Goal: Communication & Community: Answer question/provide support

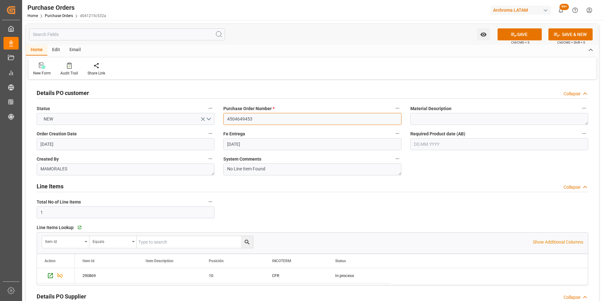
click at [231, 117] on input "4504649453" at bounding box center [312, 119] width 178 height 12
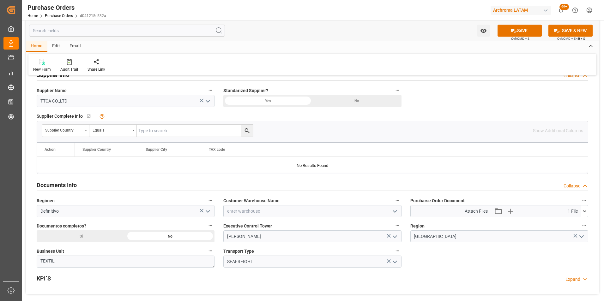
scroll to position [316, 0]
click at [410, 13] on div "Si" at bounding box center [454, 7] width 89 height 12
click at [398, 208] on icon "open menu" at bounding box center [395, 211] width 8 height 8
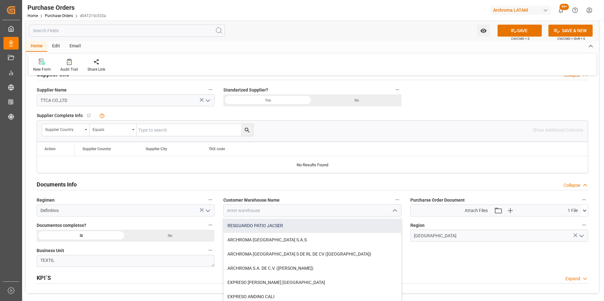
scroll to position [0, 0]
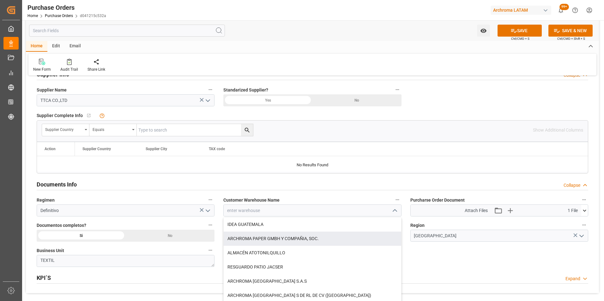
drag, startPoint x: 275, startPoint y: 238, endPoint x: 253, endPoint y: 224, distance: 26.5
click at [275, 237] on div "ARCHROMA PAPER GMBH Y COMPAÑIA, SOC." at bounding box center [312, 239] width 177 height 14
type input "ARCHROMA PAPER GMBH Y COMPAÑIA, SOC."
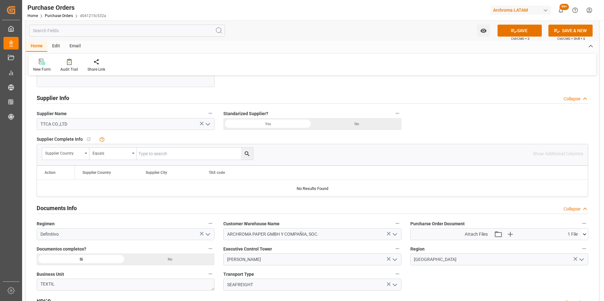
scroll to position [221, 0]
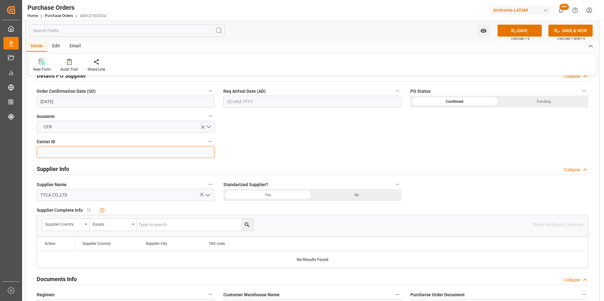
drag, startPoint x: 79, startPoint y: 149, endPoint x: 95, endPoint y: 149, distance: 15.8
click at [79, 149] on input at bounding box center [126, 152] width 178 height 12
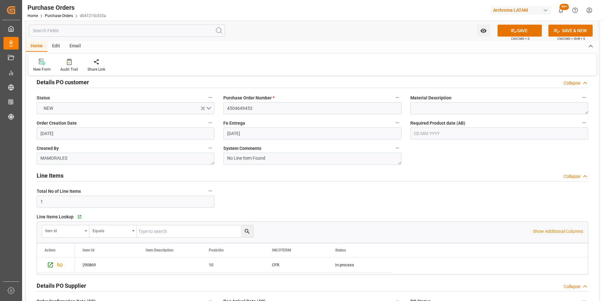
scroll to position [0, 0]
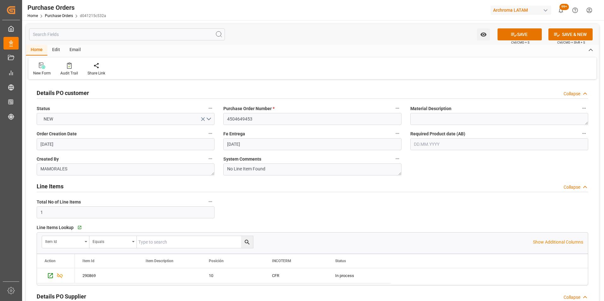
type input "2901"
click at [515, 35] on icon at bounding box center [514, 35] width 6 height 4
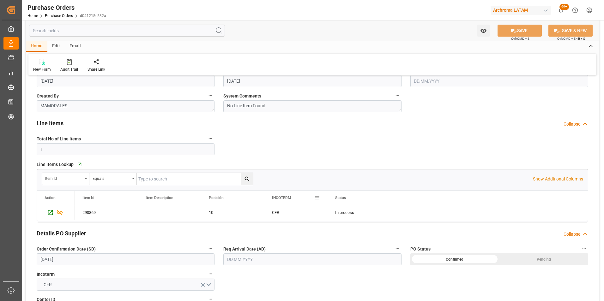
scroll to position [126, 0]
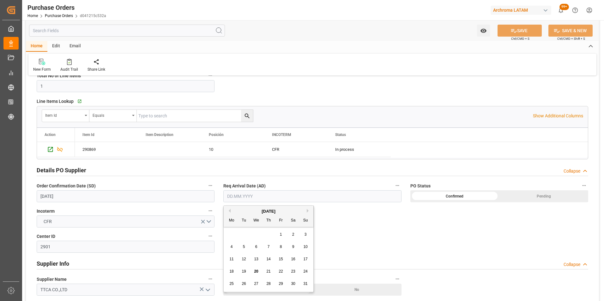
click at [232, 197] on input "text" at bounding box center [312, 196] width 178 height 12
drag, startPoint x: 230, startPoint y: 236, endPoint x: 235, endPoint y: 232, distance: 6.1
click at [230, 236] on div "28 29 30 31 1 2 3" at bounding box center [268, 235] width 86 height 12
click at [305, 210] on div "[DATE]" at bounding box center [269, 211] width 90 height 6
click at [308, 211] on button "Next Month" at bounding box center [309, 211] width 4 height 4
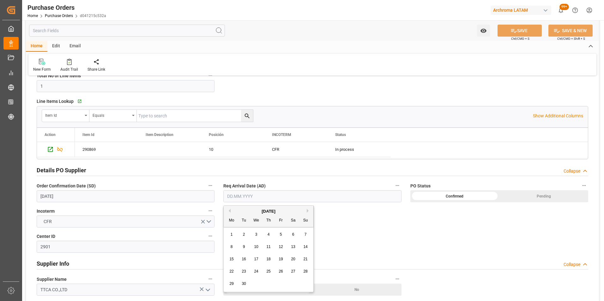
click at [257, 258] on span "17" at bounding box center [256, 259] width 4 height 4
type input "17.09.2025"
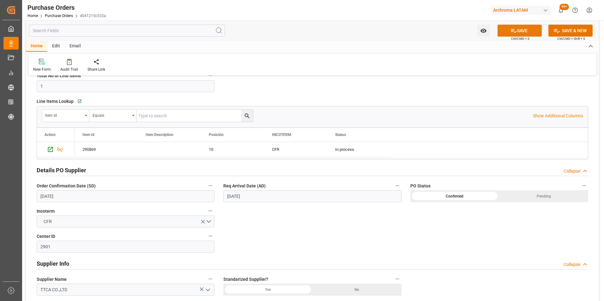
click at [511, 31] on icon at bounding box center [514, 31] width 6 height 4
click at [53, 150] on icon "Press SPACE to select this row." at bounding box center [50, 149] width 5 height 5
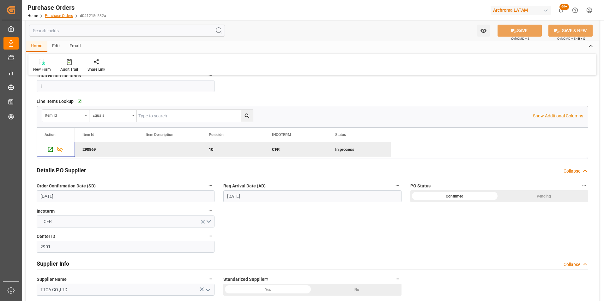
click at [68, 18] on div "Home Purchase Orders d041215c532a" at bounding box center [66, 15] width 79 height 7
click at [67, 16] on link "Purchase Orders" at bounding box center [59, 16] width 28 height 4
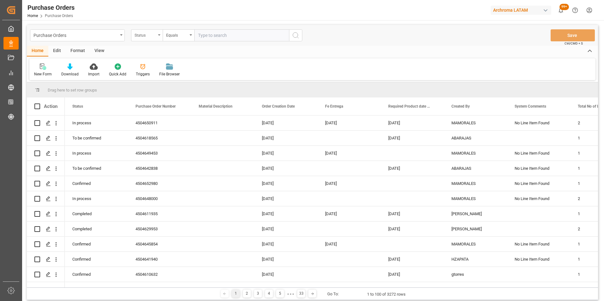
click at [143, 37] on div "Status" at bounding box center [145, 34] width 21 height 7
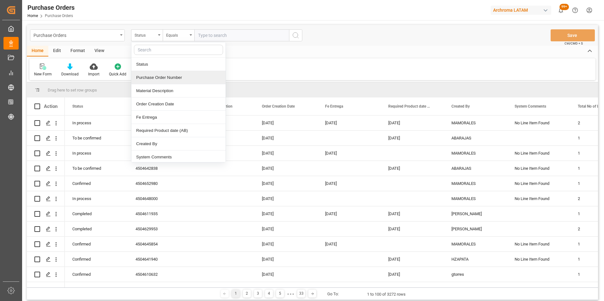
click at [157, 80] on div "Purchase Order Number" at bounding box center [178, 77] width 94 height 13
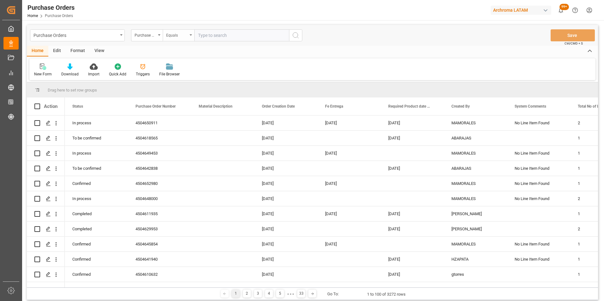
click at [177, 35] on div "Equals" at bounding box center [176, 34] width 21 height 7
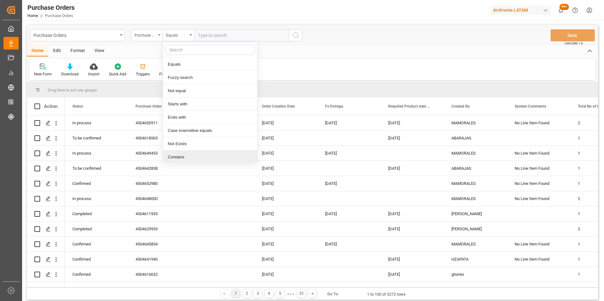
click at [193, 155] on div "Contains" at bounding box center [210, 157] width 94 height 13
paste input "4504655504"
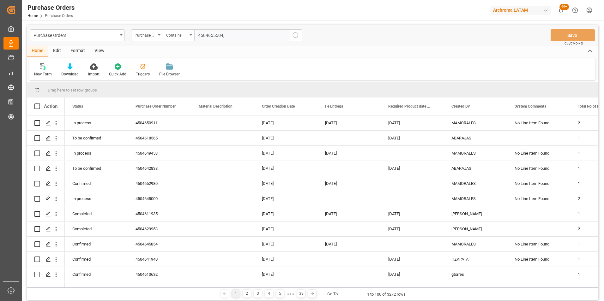
click at [244, 33] on input "4504655504," at bounding box center [241, 35] width 95 height 12
paste input "4504640206"
type input "4504655504,4504640206"
click at [296, 35] on icon "search button" at bounding box center [296, 36] width 8 height 8
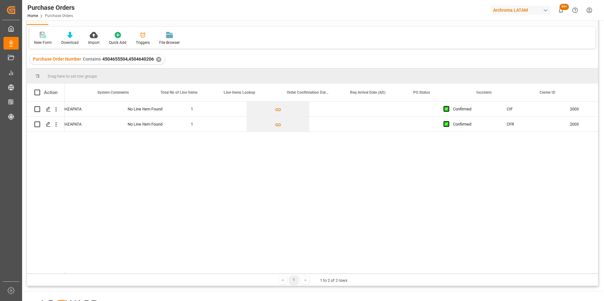
scroll to position [0, 490]
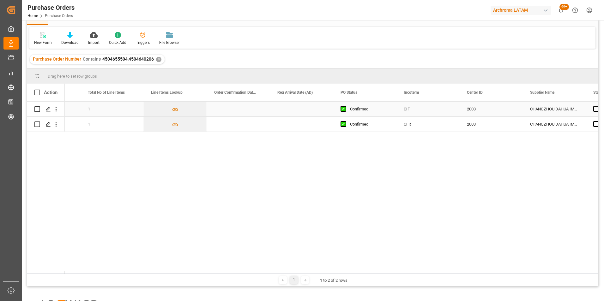
click at [225, 110] on div "Press SPACE to select this row." at bounding box center [238, 109] width 63 height 15
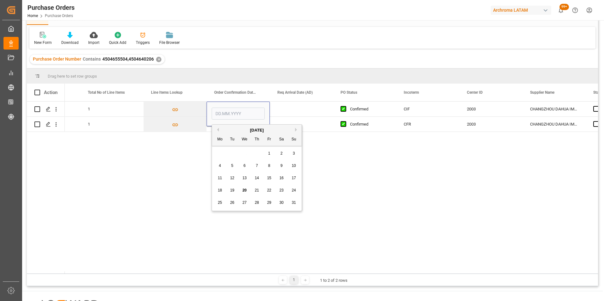
click at [270, 203] on span "29" at bounding box center [269, 203] width 4 height 4
type input "29.08.2025"
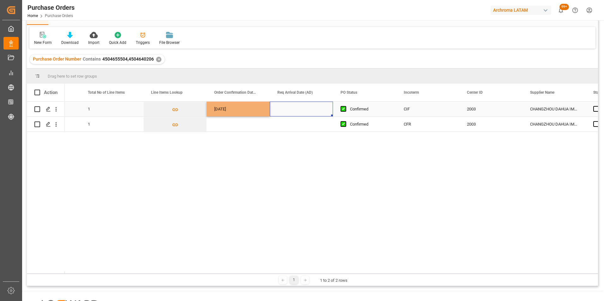
click at [285, 110] on div "Press SPACE to select this row." at bounding box center [301, 109] width 63 height 15
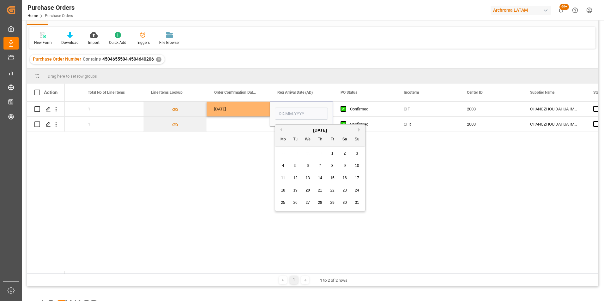
click at [360, 130] on button "Next Month" at bounding box center [360, 130] width 4 height 4
click at [284, 201] on span "29" at bounding box center [283, 203] width 4 height 4
type input "29.09.2025"
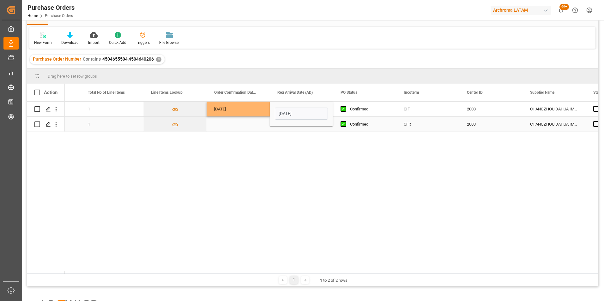
click at [255, 123] on div "Press SPACE to select this row." at bounding box center [238, 124] width 63 height 15
click at [250, 109] on div "29.08.2025" at bounding box center [238, 109] width 63 height 15
drag, startPoint x: 268, startPoint y: 115, endPoint x: 267, endPoint y: 122, distance: 7.6
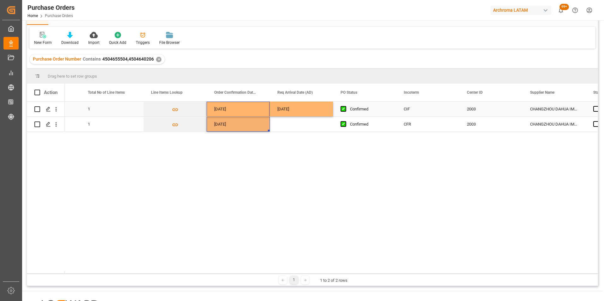
click at [284, 111] on div "29.09.2025" at bounding box center [301, 109] width 63 height 15
drag, startPoint x: 332, startPoint y: 116, endPoint x: 328, endPoint y: 127, distance: 12.0
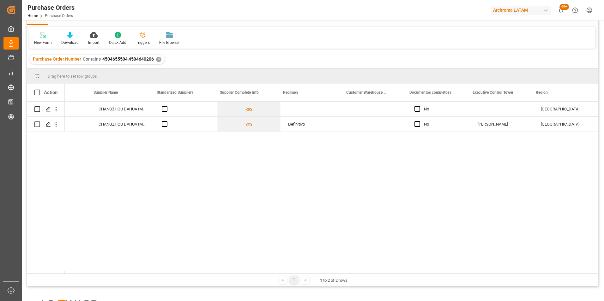
scroll to position [0, 0]
click at [312, 120] on div "Definitivo" at bounding box center [307, 124] width 48 height 15
drag, startPoint x: 338, startPoint y: 131, endPoint x: 333, endPoint y: 110, distance: 20.9
click at [333, 110] on div "29.09.2025 CIF 2003 CHANGZHOU DAHUA IMP. & EXP. No COLOMBIA TEXTIL CFR 2003 CHA…" at bounding box center [212, 117] width 2147 height 30
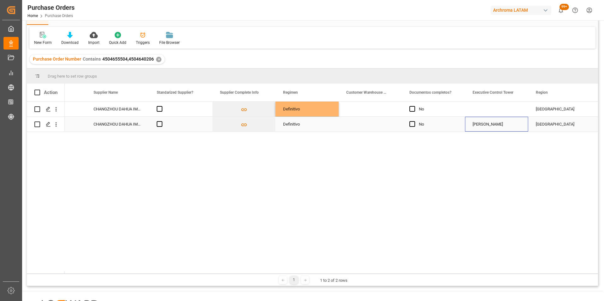
click at [491, 123] on div "[PERSON_NAME]" at bounding box center [496, 124] width 48 height 15
drag, startPoint x: 527, startPoint y: 131, endPoint x: 523, endPoint y: 119, distance: 12.6
click at [523, 110] on div "29.09.2025 CIF 2003 CHANGZHOU DAHUA IMP. & EXP. Definitivo No COLOMBIA TEXTIL C…" at bounding box center [212, 117] width 2147 height 30
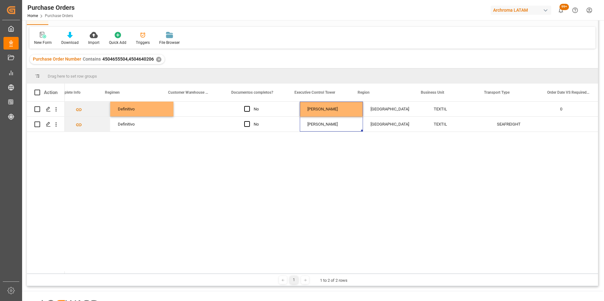
scroll to position [0, 1148]
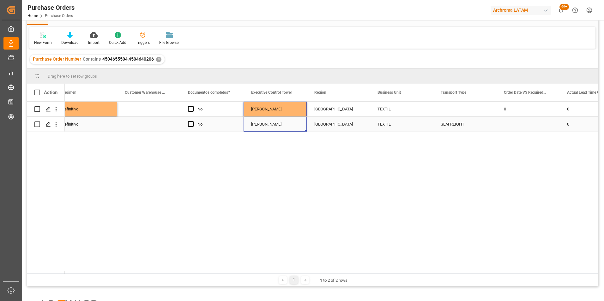
click at [459, 121] on div "SEAFREIGHT" at bounding box center [465, 124] width 48 height 15
click at [496, 131] on div "SEAFREIGHT" at bounding box center [464, 124] width 63 height 15
drag, startPoint x: 495, startPoint y: 131, endPoint x: 491, endPoint y: 118, distance: 13.3
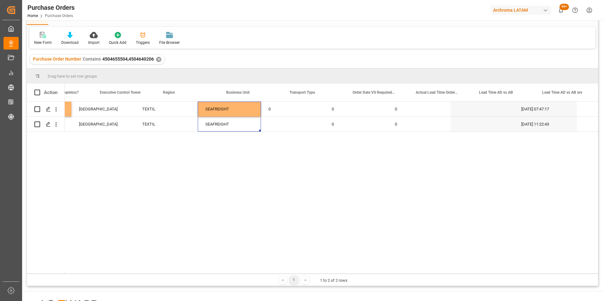
scroll to position [0, 1388]
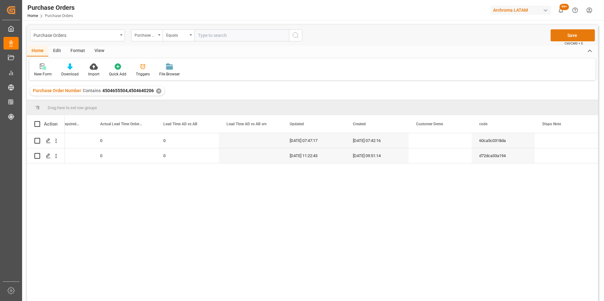
click at [567, 35] on button "Save" at bounding box center [572, 35] width 44 height 12
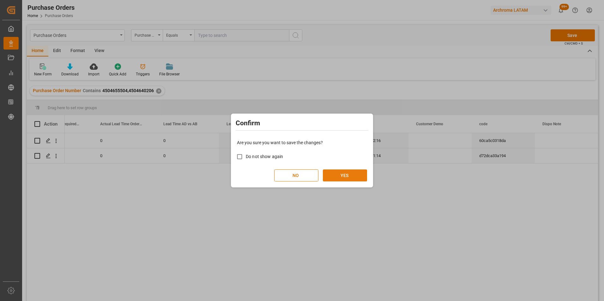
click at [349, 176] on button "YES" at bounding box center [345, 176] width 44 height 12
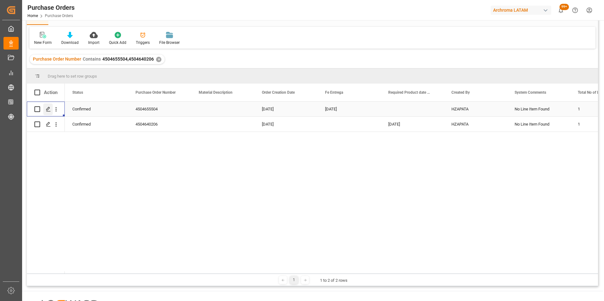
click at [49, 110] on icon "Press SPACE to select this row." at bounding box center [48, 109] width 5 height 5
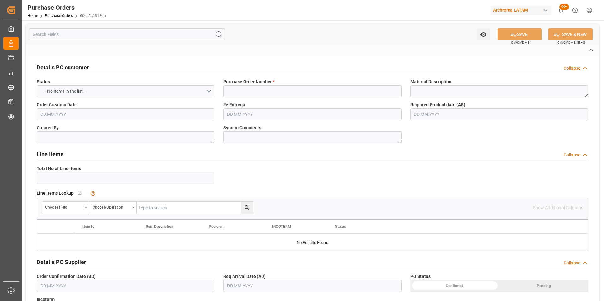
type input "4504655504"
type textarea "HZAPATA"
type textarea "No Line Item Found"
type input "2003"
type input "CHANGZHOU DAHUA IMP. & EXP."
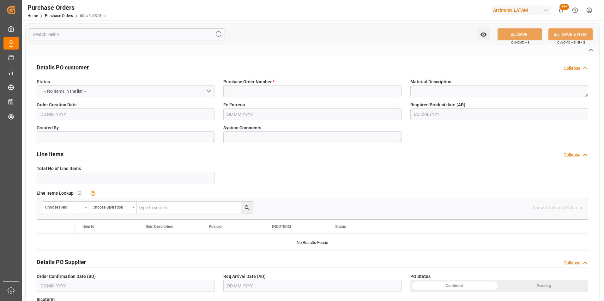
type input "Definitivo"
type input "[PERSON_NAME]"
type input "COLOMBIA"
type textarea "TEXTIL"
type input "SEAFREIGHT"
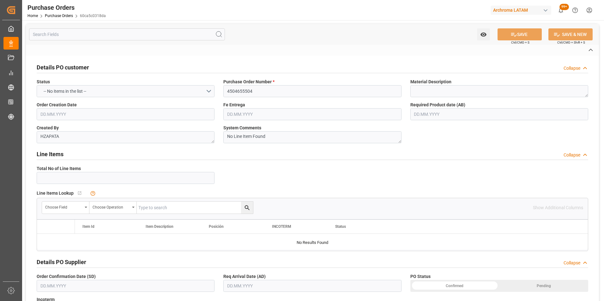
type input "1"
type input "[DATE]"
type input "27.10.2025"
type input "29.08.2025"
type input "29.09.2025"
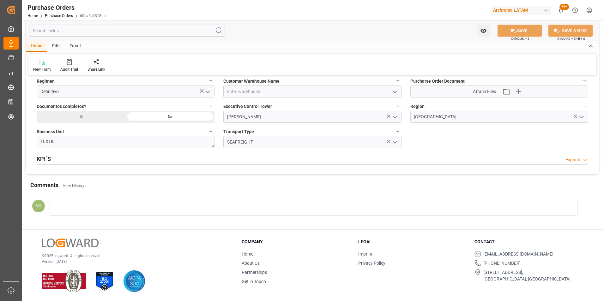
click at [164, 207] on div at bounding box center [314, 208] width 528 height 16
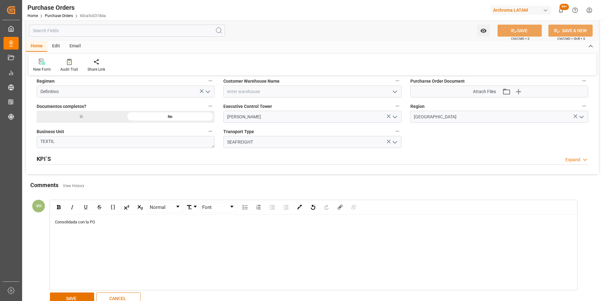
click at [124, 221] on div "Consolidada con la PO" at bounding box center [313, 222] width 517 height 6
click at [83, 296] on button "SAVE" at bounding box center [72, 299] width 44 height 12
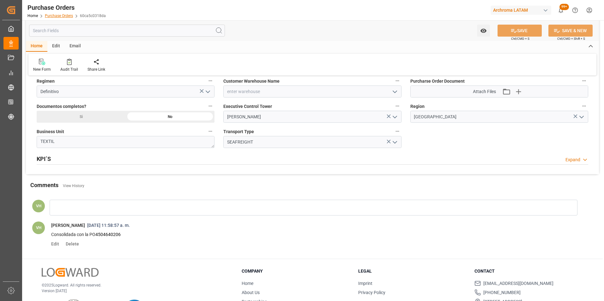
click at [66, 15] on link "Purchase Orders" at bounding box center [59, 16] width 28 height 4
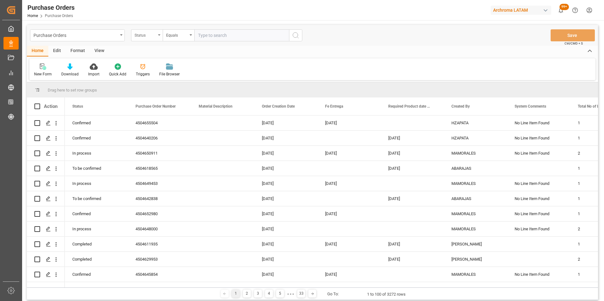
click at [154, 34] on div "Status" at bounding box center [145, 34] width 21 height 7
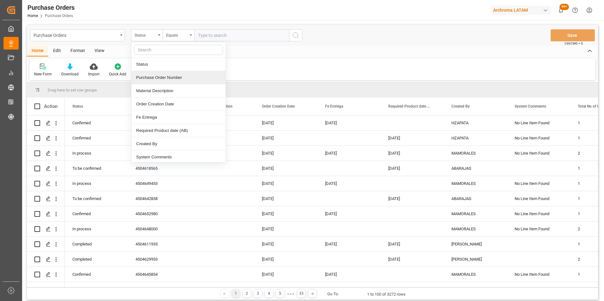
click at [154, 82] on div "Purchase Order Number" at bounding box center [178, 77] width 94 height 13
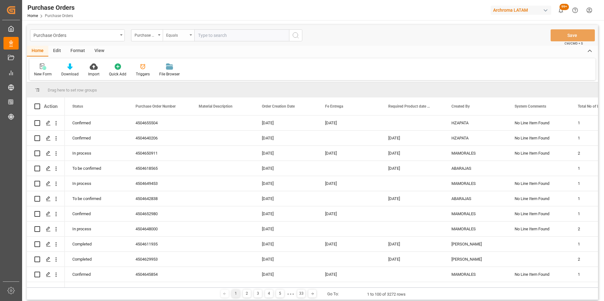
click at [175, 32] on div "Equals" at bounding box center [176, 34] width 21 height 7
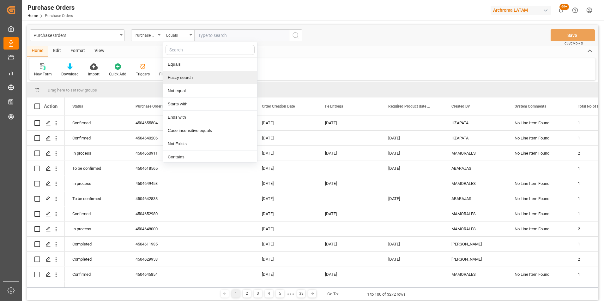
click at [189, 78] on div "Fuzzy search" at bounding box center [210, 77] width 94 height 13
paste input "4504655399"
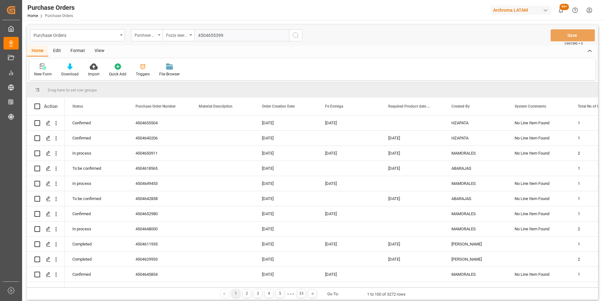
type input "4504655399"
click at [289, 38] on button "search button" at bounding box center [295, 35] width 13 height 12
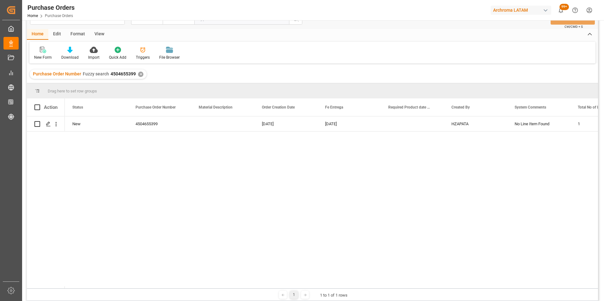
scroll to position [32, 0]
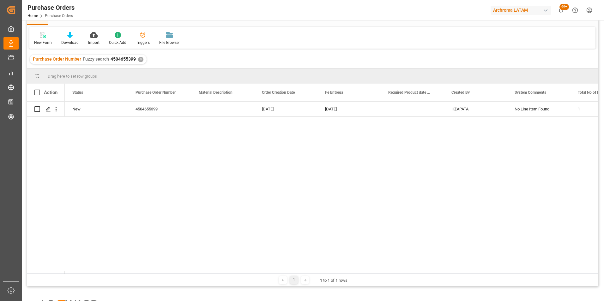
drag, startPoint x: 149, startPoint y: 274, endPoint x: 201, endPoint y: 272, distance: 51.5
click at [201, 272] on div "Drag here to set row groups Drag here to set column labels Action Status Purcha…" at bounding box center [312, 178] width 571 height 218
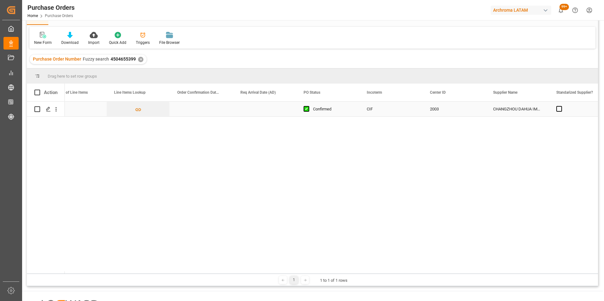
click at [191, 103] on div "Press SPACE to select this row." at bounding box center [201, 109] width 63 height 15
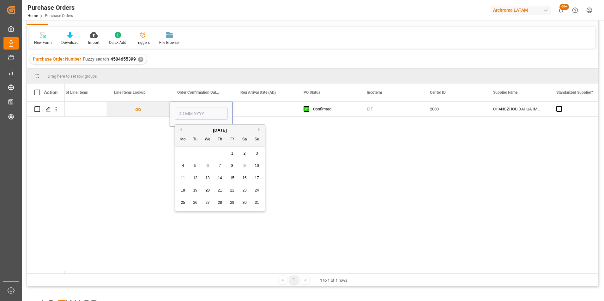
click at [259, 131] on button "Next Month" at bounding box center [260, 130] width 4 height 4
click at [208, 151] on span "3" at bounding box center [208, 153] width 2 height 4
type input "03.09.2025"
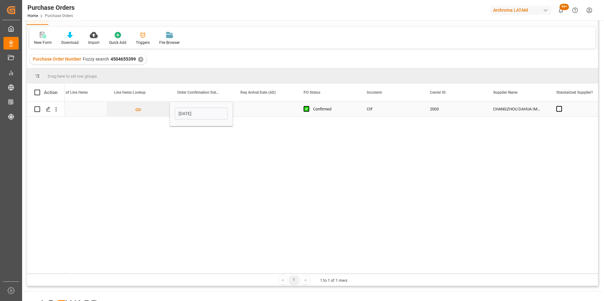
click at [250, 111] on div "Press SPACE to select this row." at bounding box center [264, 109] width 63 height 15
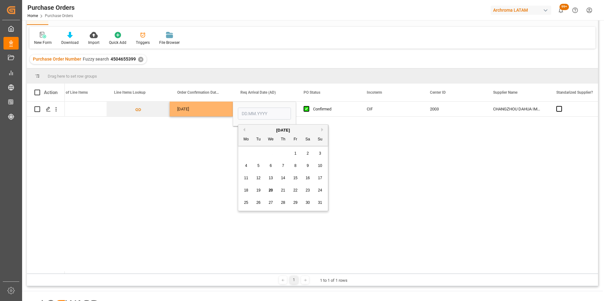
click at [323, 129] on button "Next Month" at bounding box center [323, 130] width 4 height 4
click at [298, 152] on div "3" at bounding box center [295, 154] width 8 height 8
type input "03.10.2025"
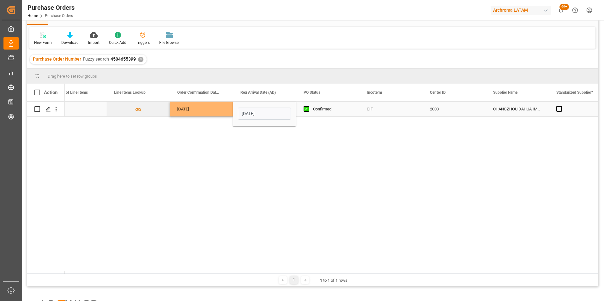
click at [197, 112] on div "03.09.2025" at bounding box center [201, 109] width 63 height 15
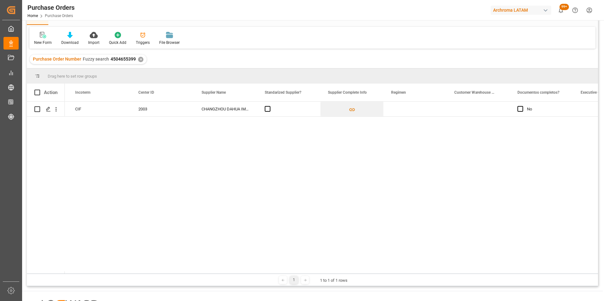
scroll to position [0, 879]
click at [339, 107] on div "Press SPACE to select this row." at bounding box center [353, 109] width 63 height 15
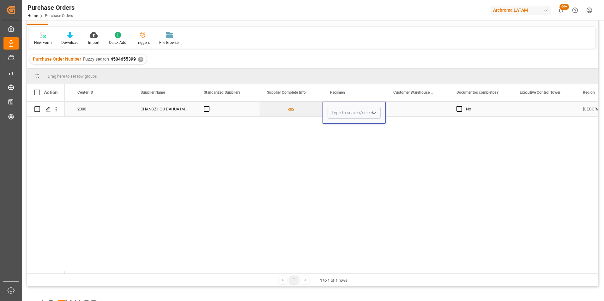
click at [374, 112] on icon "open menu" at bounding box center [374, 113] width 8 height 8
click at [361, 149] on div "Definitivo" at bounding box center [354, 153] width 52 height 22
type input "Definitivo"
click at [410, 108] on div "Press SPACE to select this row." at bounding box center [417, 109] width 63 height 15
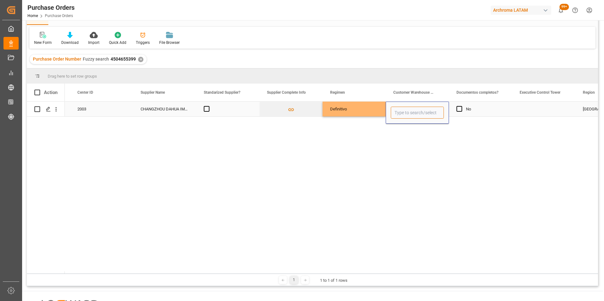
click at [432, 113] on input "Press SPACE to select this row." at bounding box center [417, 113] width 53 height 12
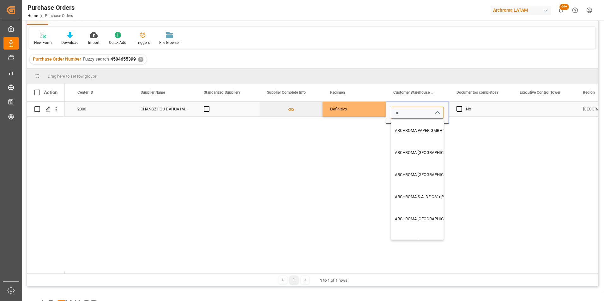
type input "a"
click at [429, 151] on div "ARCHROMA COLOMBIA S.A.S" at bounding box center [460, 153] width 138 height 22
type input "ARCHROMA COLOMBIA S.A.S"
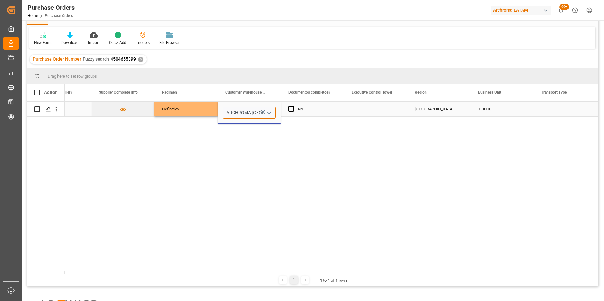
scroll to position [0, 1069]
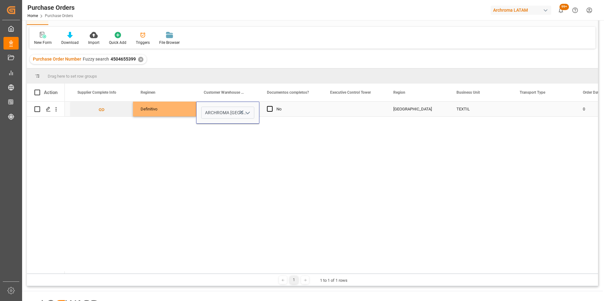
click at [357, 114] on div "Press SPACE to select this row." at bounding box center [353, 109] width 63 height 15
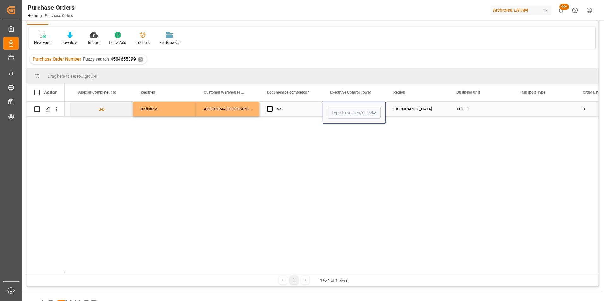
click at [375, 111] on icon "open menu" at bounding box center [374, 113] width 8 height 8
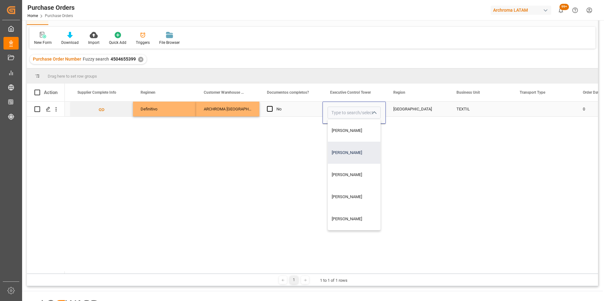
click at [357, 153] on div "Maria Piranquive" at bounding box center [354, 153] width 52 height 22
type input "Maria Piranquive"
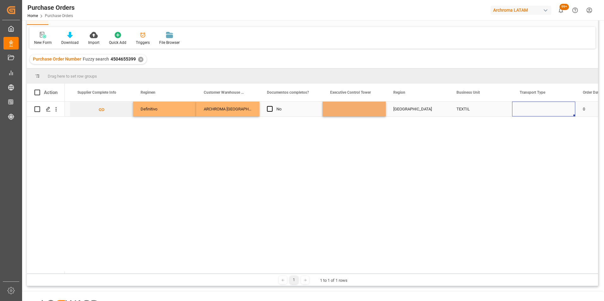
click at [530, 112] on div "Press SPACE to select this row." at bounding box center [543, 109] width 63 height 15
click at [564, 111] on icon "open menu" at bounding box center [564, 113] width 8 height 8
click at [543, 169] on div "SEAFREIGHT" at bounding box center [543, 175] width 52 height 22
type input "SEAFREIGHT"
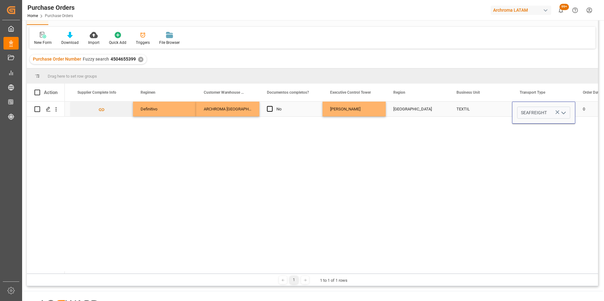
click at [474, 113] on div "TEXTIL" at bounding box center [480, 109] width 63 height 15
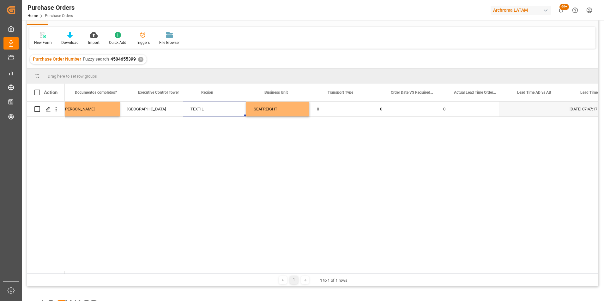
scroll to position [0, 1415]
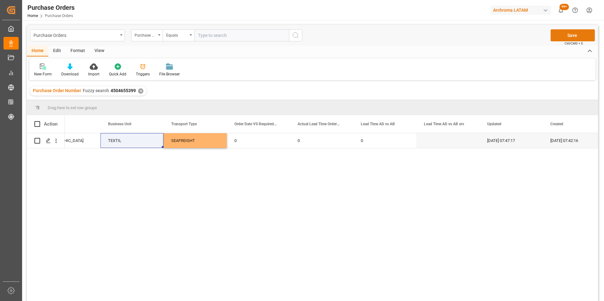
click at [561, 37] on button "Save" at bounding box center [572, 35] width 44 height 12
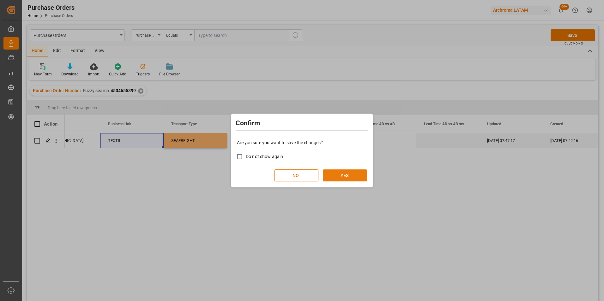
click at [358, 172] on button "YES" at bounding box center [345, 176] width 44 height 12
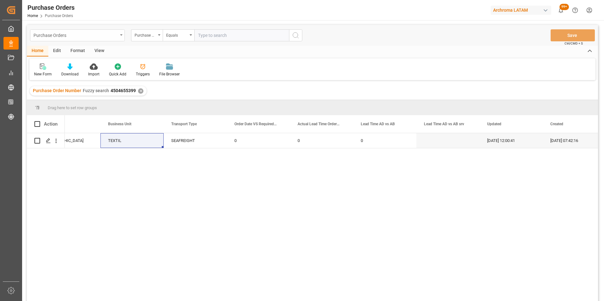
click at [117, 35] on div "Purchase Orders" at bounding box center [75, 35] width 84 height 8
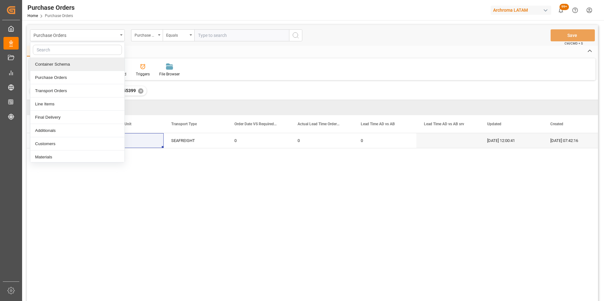
click at [78, 69] on div "Container Schema" at bounding box center [77, 64] width 94 height 13
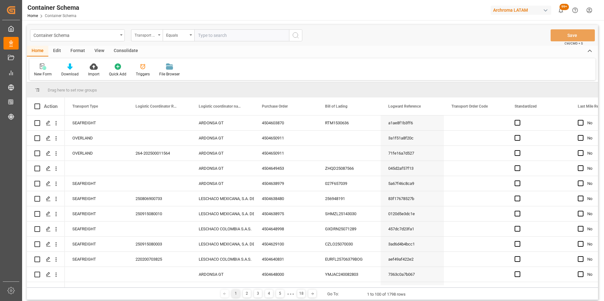
click at [157, 38] on div "Transport Type" at bounding box center [147, 35] width 32 height 12
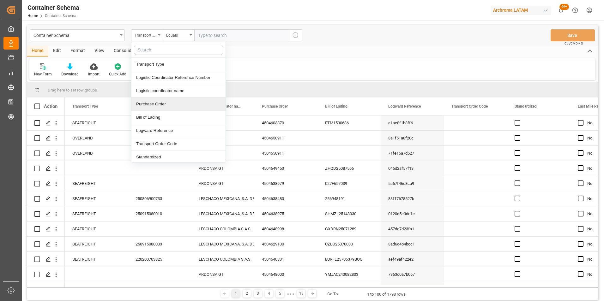
click at [159, 104] on div "Purchase Order" at bounding box center [178, 104] width 94 height 13
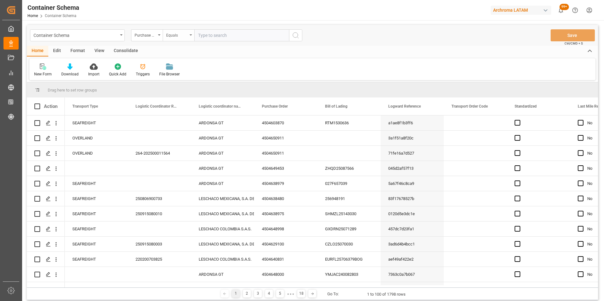
click at [172, 33] on div "Equals" at bounding box center [176, 34] width 21 height 7
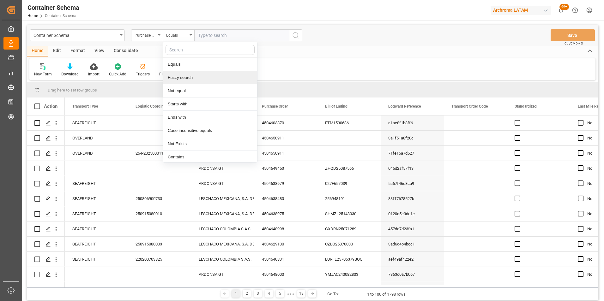
click at [185, 75] on div "Fuzzy search" at bounding box center [210, 77] width 94 height 13
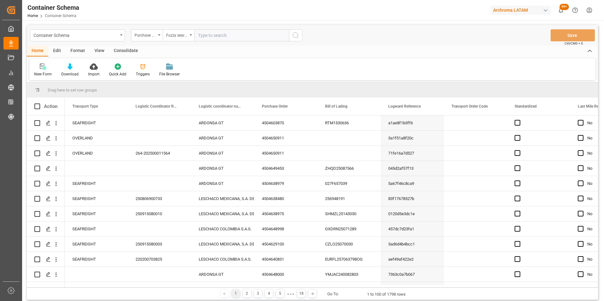
paste input "4504640831"
type input "4504640831"
click at [297, 36] on icon "search button" at bounding box center [296, 36] width 8 height 8
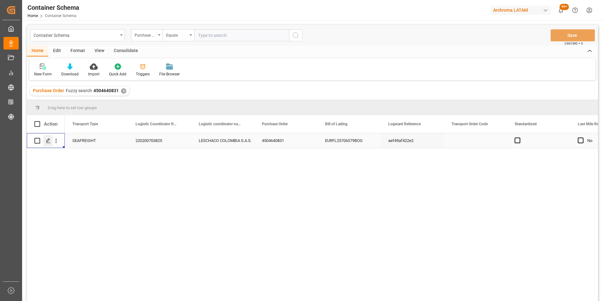
click at [49, 140] on polygon "Press SPACE to select this row." at bounding box center [47, 140] width 3 height 3
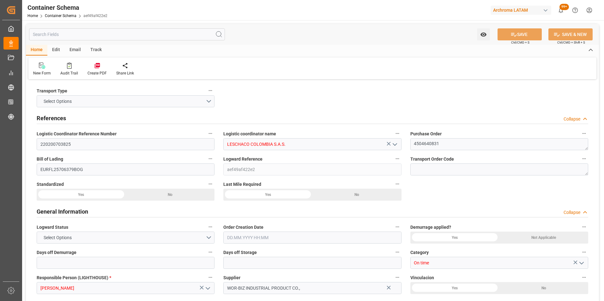
type input "220200703825"
type input "LESCHACO COLOMBIA S.A.S."
type textarea "4504640831"
type input "EURFL25706379BOG"
type input "aef49af422e2"
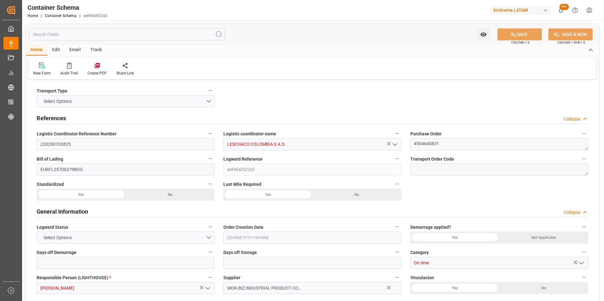
type input "On time"
type input "Maria Piranquive"
type input "WOR-BIZ INDUSTRIAL PRODUCT CO.,"
type input "Document Sent"
type input "BOGOTA"
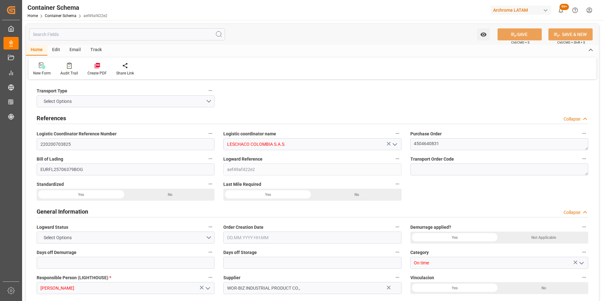
type input "TEXTIL"
type textarea "PALLET"
type input "1 PALLET"
type input "ARCHROMA COLOMBIA S.A.S"
type textarea "Calle 20ª 43ª 50 – Interior 5, COLOMBIA, BOGOTA, , C.P."
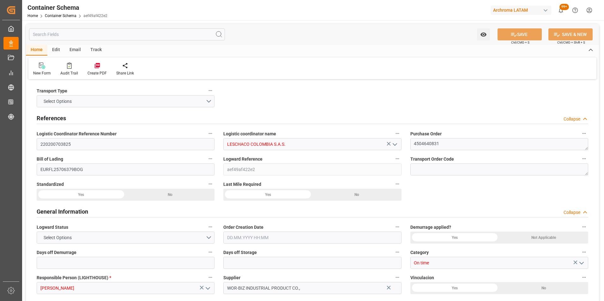
type input "HOUSE"
type input "CIF"
type input "Truck"
type input "Sea Ship"
type input "Truck"
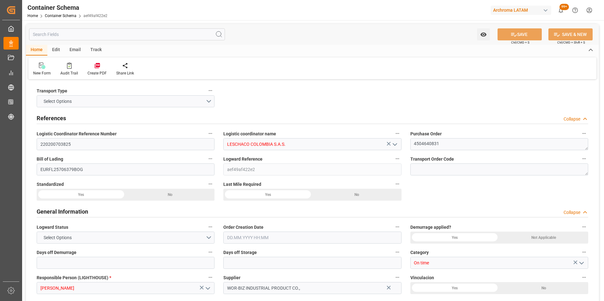
type input "LCL"
type input "MNBU3259982"
type input "MSL"
type input "MAEU"
type input "Shanghai"
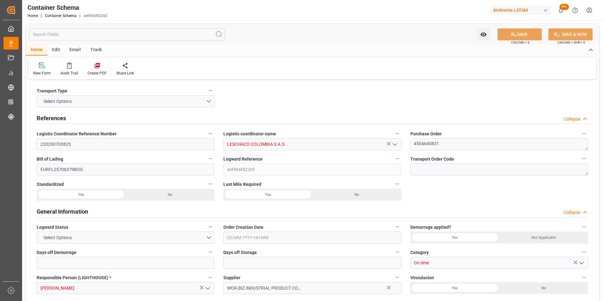
type input "Shanghai"
type input "Buenaventura"
type input "CHARLOTTE MAERSK"
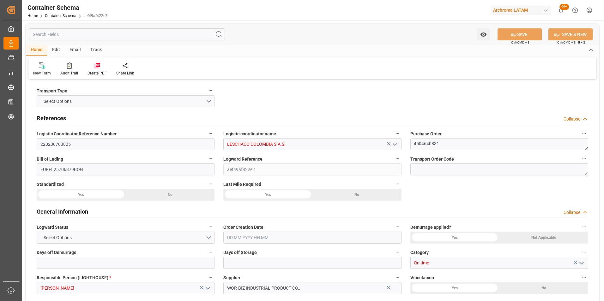
type input "530E"
type input "0"
type input "3"
type input "1"
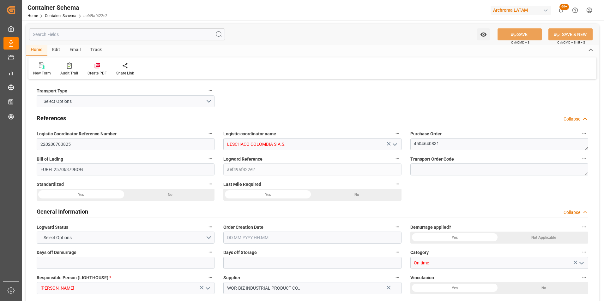
type input "1"
type input "200"
type input "215"
type input "Maersk"
type input "Maersk Line AS"
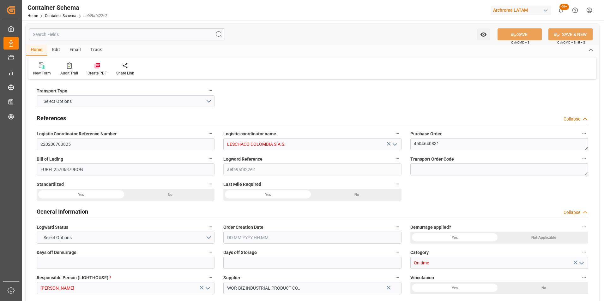
type input "CNSGH"
type input "CNSHA"
type input "COBUN"
type input "9245744"
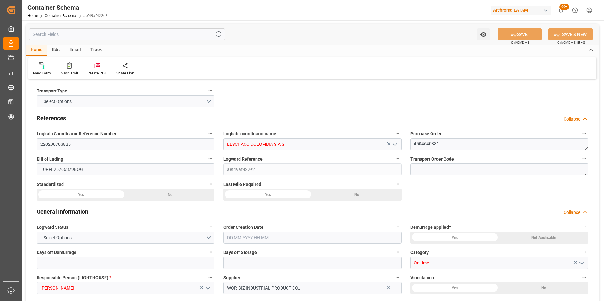
type input "9245744"
type input "30.07.2025 09:30"
type input "30.07.2025"
type input "27.08.2025"
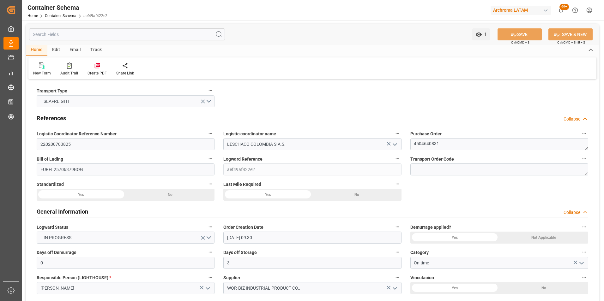
type input "25.07.2025 00:00"
type input "27.07.2025 00:00"
type input "28.07.2025 00:00"
type input "27.08.2025 00:00"
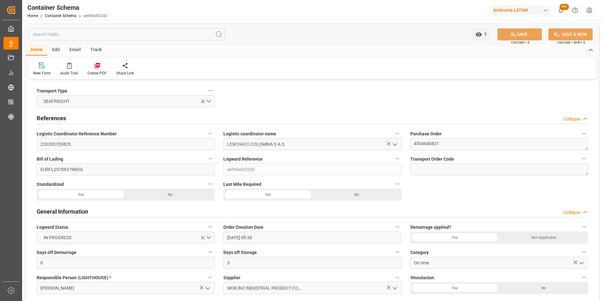
type input "27.08.2025 00:00"
click at [80, 50] on div "Email" at bounding box center [75, 50] width 21 height 11
click at [41, 70] on div "Send Email" at bounding box center [42, 73] width 19 height 6
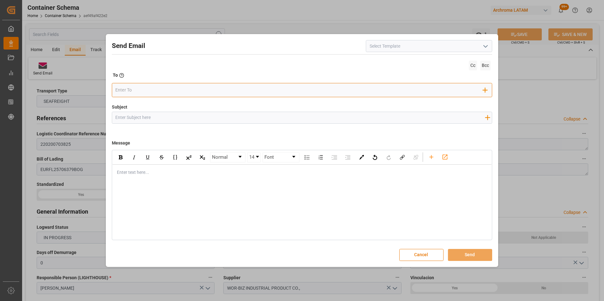
click at [239, 94] on input "email" at bounding box center [299, 90] width 368 height 9
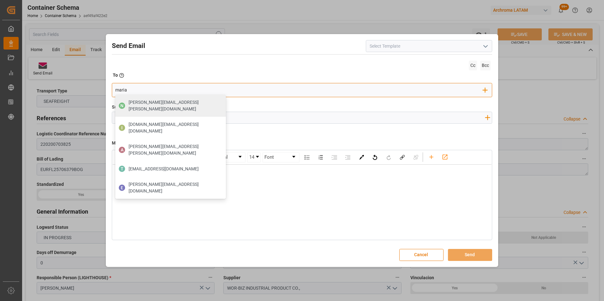
type input "maria."
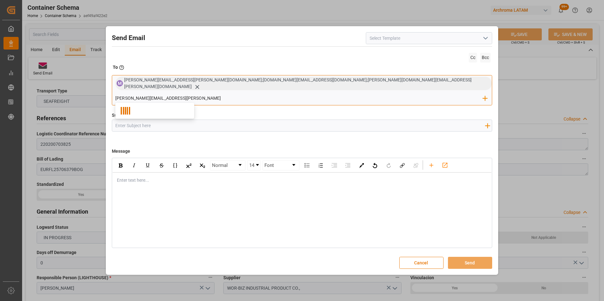
type input "nancy.castellanos@archroma.com"
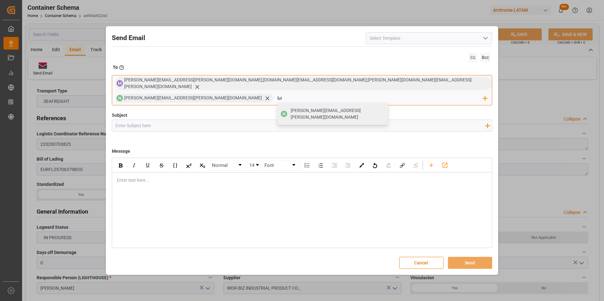
type input "luis"
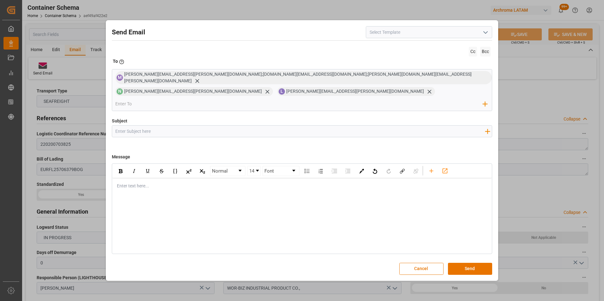
click at [222, 126] on input "Subject" at bounding box center [300, 131] width 376 height 11
paste input "PO 4504640831 //TE//LOGWARD STATUS//WOR-BIZ INDUSTRIAL PRODUCT СO., LIMITED//AR…"
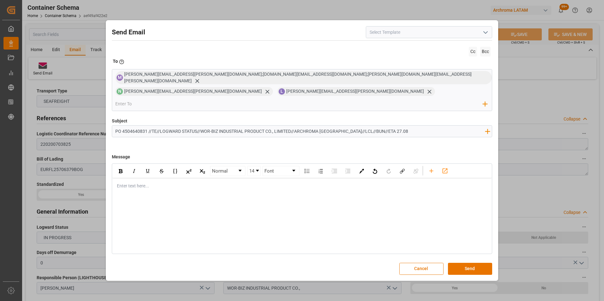
type input "PO 4504640831 //TE//LOGWARD STATUS//WOR-BIZ INDUSTRIAL PRODUCT СO., LIMITED//AR…"
click at [248, 182] on div "Enter text here..." at bounding box center [301, 185] width 379 height 15
click at [201, 183] on div "Buen dia Estimado cliente" at bounding box center [302, 186] width 370 height 7
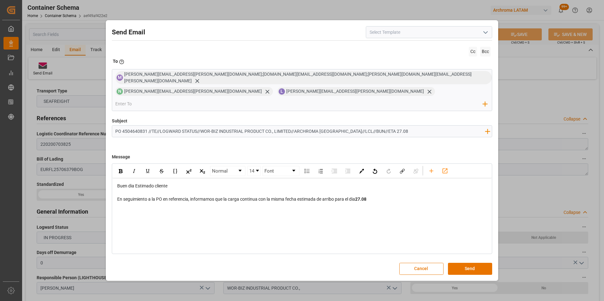
click at [201, 203] on div "Normal 14 Font Buen dia Estimado cliente En seguimiento a la PO en referencia, …" at bounding box center [302, 209] width 381 height 90
click at [183, 208] on div "Normal 14 Font Buen dia Estimado cliente En seguimiento a la PO en referencia, …" at bounding box center [302, 209] width 381 height 90
click at [172, 202] on div "Normal 14 Font Buen dia Estimado cliente En seguimiento a la PO en referencia, …" at bounding box center [302, 209] width 381 height 90
click at [385, 196] on div "En seguimiento a la PO en referencia, informamos que la carga continua con la m…" at bounding box center [302, 199] width 370 height 7
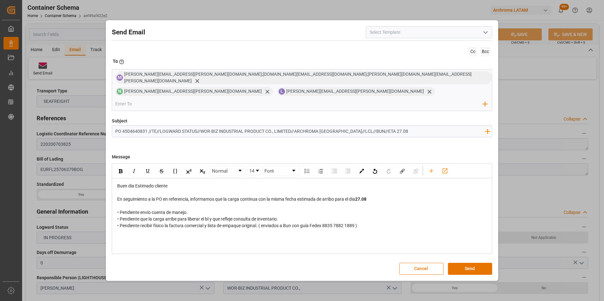
click at [364, 217] on div "• Pendiente envío cuenta de manejo. • Pendiente que la carga arribe para libera…" at bounding box center [302, 219] width 370 height 20
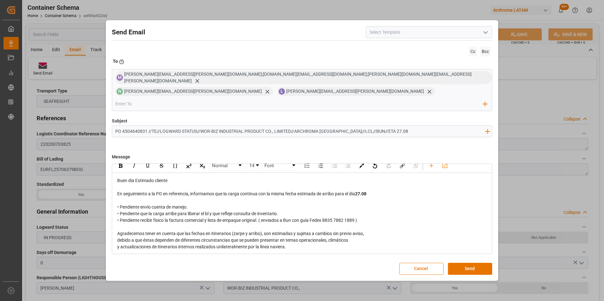
scroll to position [7, 0]
click at [118, 236] on span "debido a que éstas dependen de diferentes circunstancias que se pueden presenta…" at bounding box center [232, 238] width 231 height 5
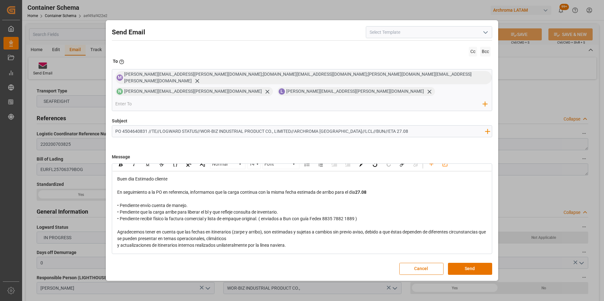
click at [117, 238] on div "Buen dia Estimado cliente En seguimiento a la PO en referencia, informamos que …" at bounding box center [301, 212] width 379 height 82
click at [118, 243] on span "y actualizaciones de itinerarios internos realizados unilateralmente por la lín…" at bounding box center [201, 245] width 169 height 5
click at [117, 243] on span "y actualizaciones de itinerarios internos realizados unilateralmente por la lín…" at bounding box center [201, 245] width 169 height 5
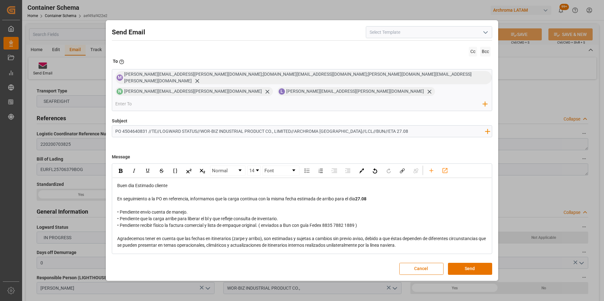
click at [415, 237] on div "Agradecemos tener en cuenta que las fechas en itinerarios (zarpe y arribo), son…" at bounding box center [302, 242] width 370 height 13
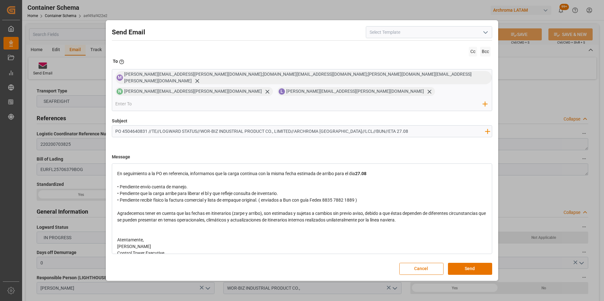
scroll to position [33, 0]
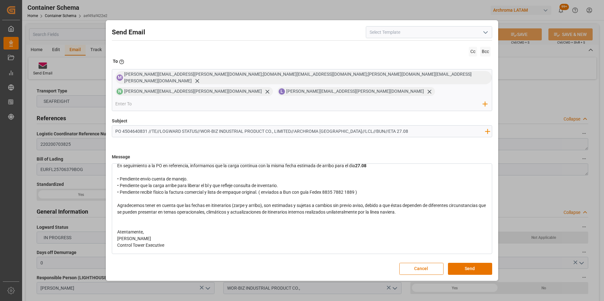
click at [156, 229] on div "Atentamente," at bounding box center [302, 232] width 370 height 7
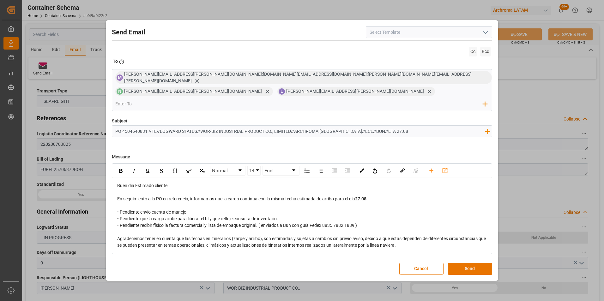
scroll to position [0, 0]
click at [326, 218] on span "• Pendiente envío cuenta de manejo. • Pendiente que la carga arribe para libera…" at bounding box center [237, 219] width 240 height 18
drag, startPoint x: 326, startPoint y: 218, endPoint x: 357, endPoint y: 220, distance: 31.0
click at [357, 220] on span "• Pendiente envío cuenta de manejo. • Pendiente que la carga arribe para libera…" at bounding box center [237, 219] width 240 height 18
copy span "8835 7882 1889"
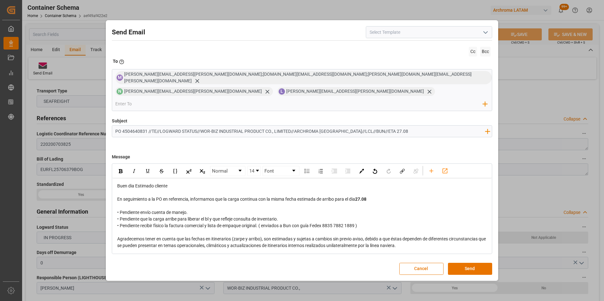
click at [377, 217] on div "• Pendiente envío cuenta de manejo. • Pendiente que la carga arribe para libera…" at bounding box center [302, 219] width 370 height 20
click at [462, 263] on button "Send" at bounding box center [470, 269] width 44 height 12
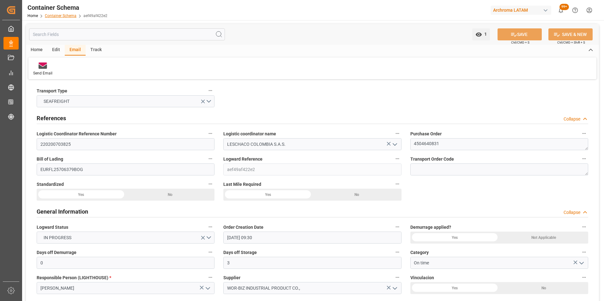
click at [53, 16] on link "Container Schema" at bounding box center [61, 16] width 32 height 4
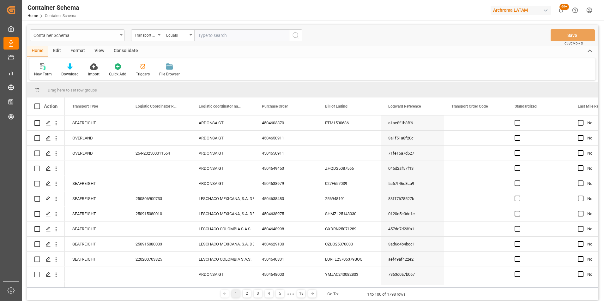
click at [105, 34] on div "Container Schema" at bounding box center [75, 35] width 84 height 8
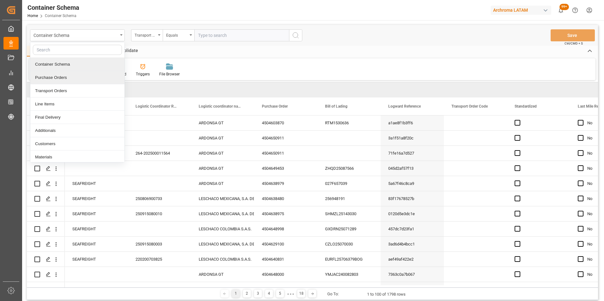
click at [94, 75] on div "Purchase Orders" at bounding box center [77, 77] width 94 height 13
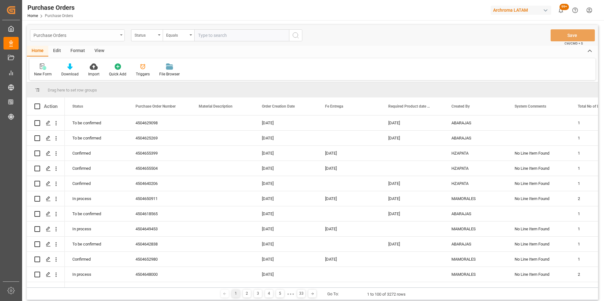
click at [113, 37] on div "Purchase Orders" at bounding box center [75, 35] width 84 height 8
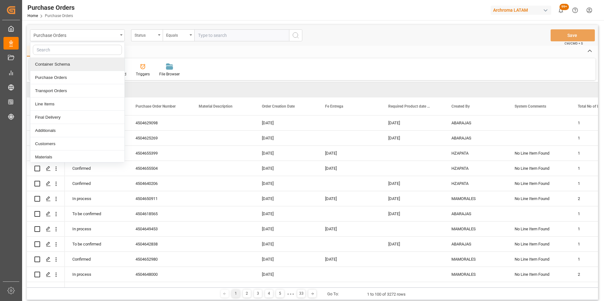
click at [96, 63] on div "Container Schema" at bounding box center [77, 64] width 94 height 13
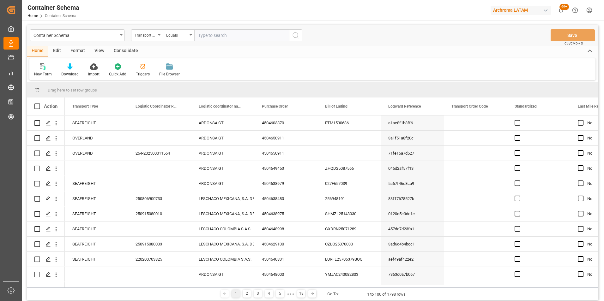
click at [156, 37] on div "Transport Type" at bounding box center [147, 35] width 32 height 12
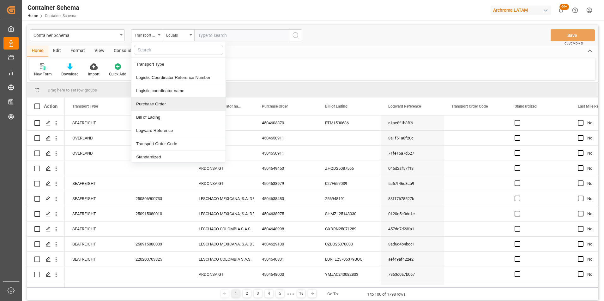
click at [160, 101] on div "Purchase Order" at bounding box center [178, 104] width 94 height 13
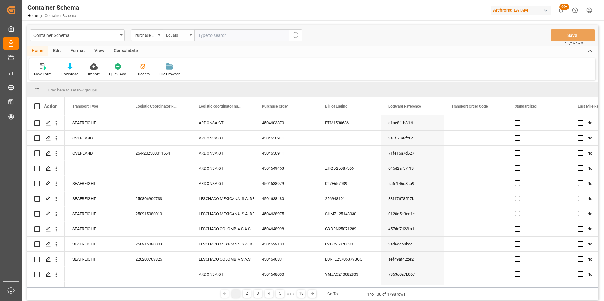
click at [175, 37] on div "Equals" at bounding box center [176, 34] width 21 height 7
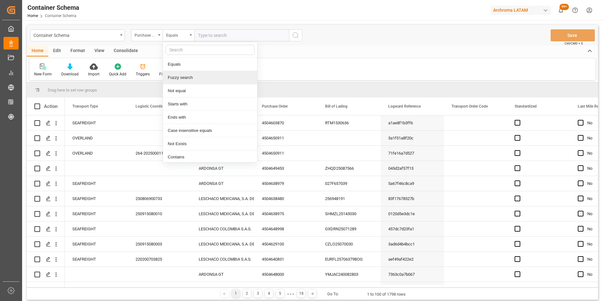
click at [180, 83] on div "Fuzzy search" at bounding box center [210, 77] width 94 height 13
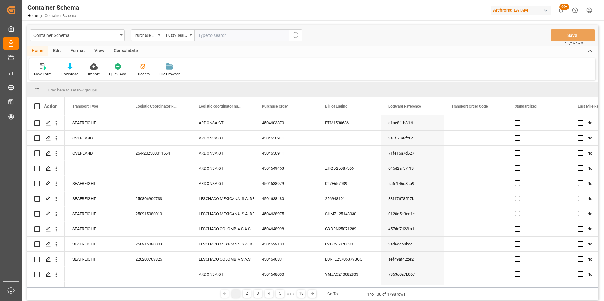
paste input "4504635032"
type input "4504635032"
click at [295, 37] on icon "search button" at bounding box center [296, 36] width 8 height 8
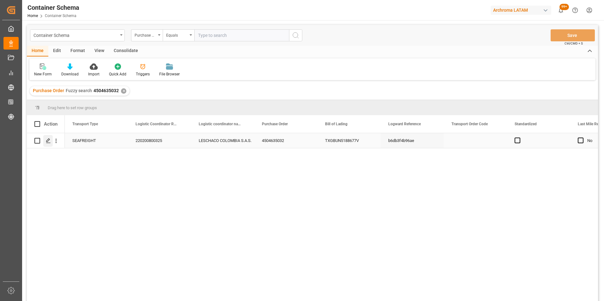
click at [51, 142] on icon "Press SPACE to select this row." at bounding box center [48, 140] width 5 height 5
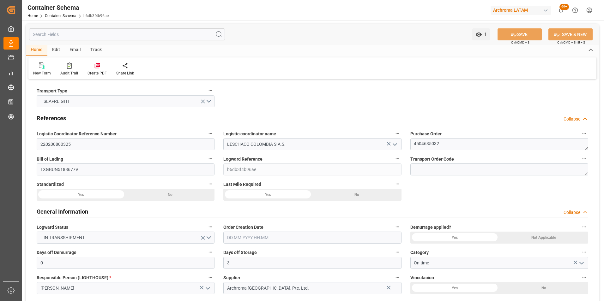
type input "0"
type input "3"
type input "1"
type input "3"
type input "2400"
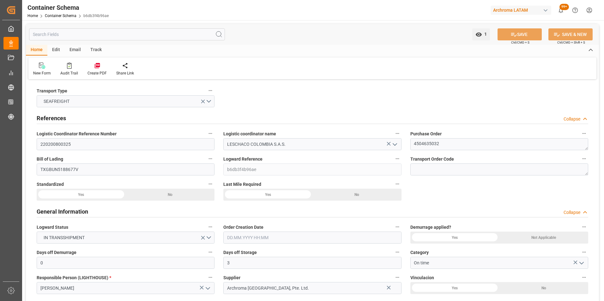
type input "1485.4"
type input "Maersk"
type input "Maersk Line AS"
type input "CNTXG"
type input "CNTNG"
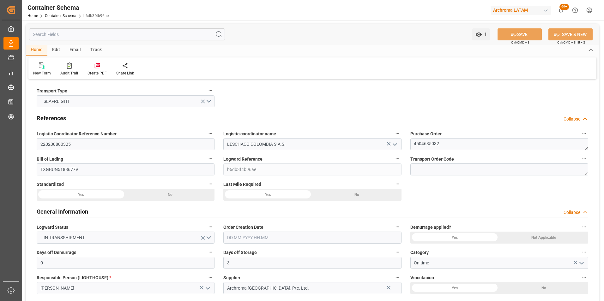
type input "COBUN"
type input "9623661"
type input "31.07.2025 07:45"
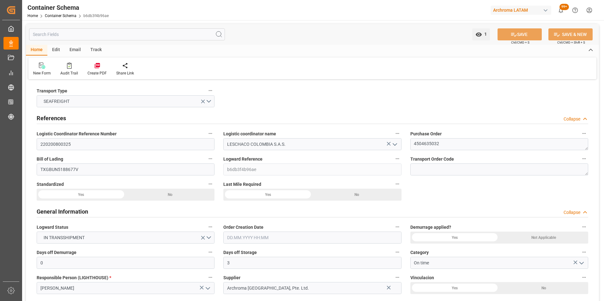
type input "30.07.2025"
type input "31.07.2025"
type input "27.08.2025"
type input "24.07.2025 00:00"
type input "26.07.2025 00:00"
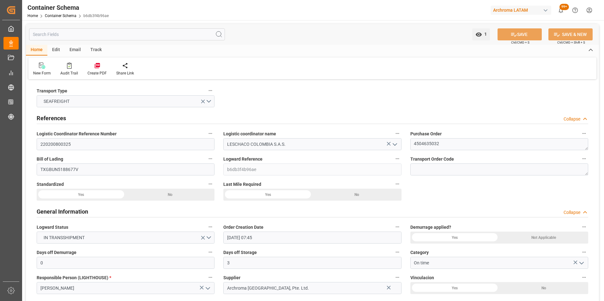
type input "26.07.2025 00:00"
type input "27.07.2025 00:00"
type input "27.08.2025 00:00"
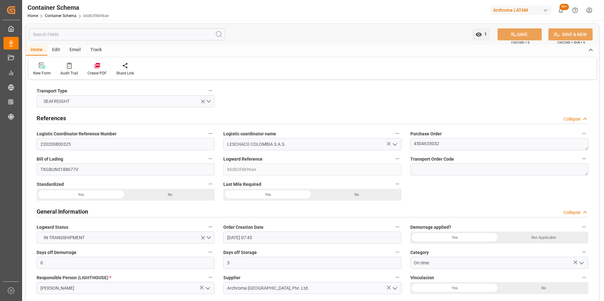
click at [71, 52] on div "Email" at bounding box center [75, 50] width 21 height 11
click at [41, 68] on icon at bounding box center [43, 66] width 9 height 4
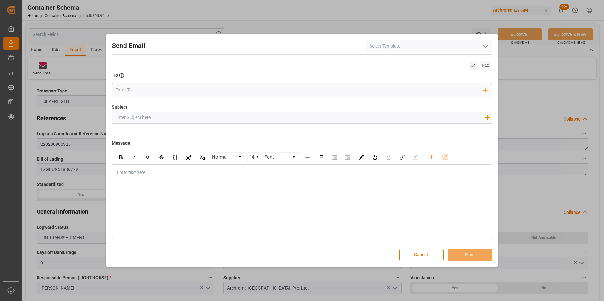
click at [269, 92] on input "email" at bounding box center [299, 90] width 368 height 9
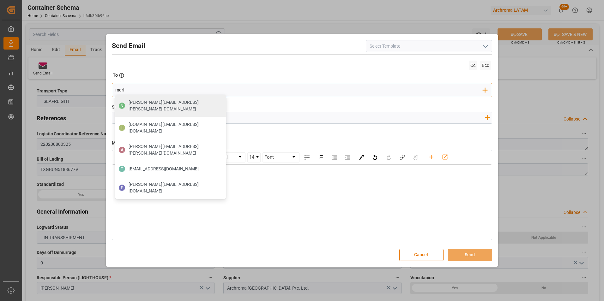
type input "maria"
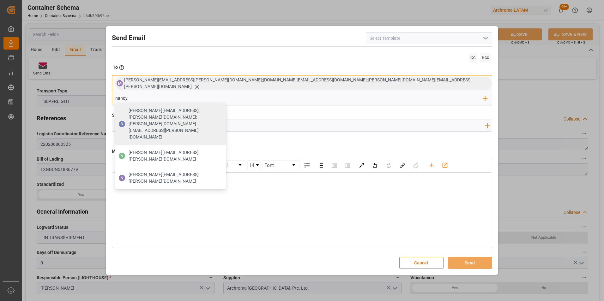
type input "nancy.castellanos@archroma.com"
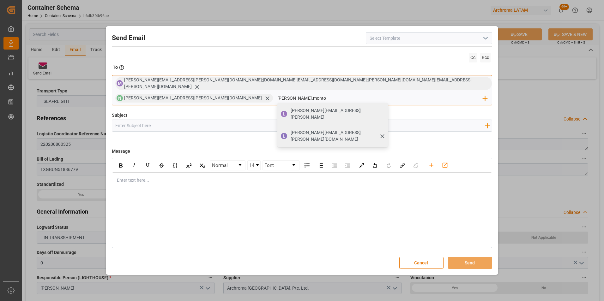
type input "luis.monto"
click at [383, 129] on span "luis.montoya@leschaco.com" at bounding box center [337, 135] width 93 height 13
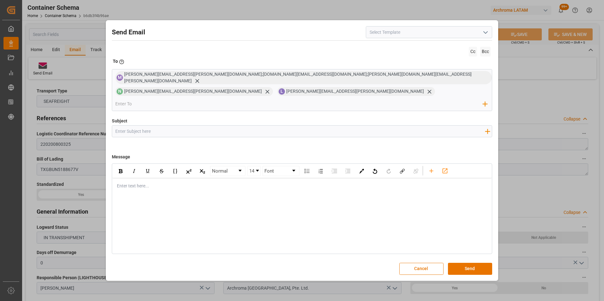
click at [183, 126] on input "Subject" at bounding box center [300, 131] width 376 height 11
paste input "PO 4504635032 //TE//LOGWARD STATUS// ARCHROMA TEXTILE EFFECTS//ARCHROMA COLOMBI…"
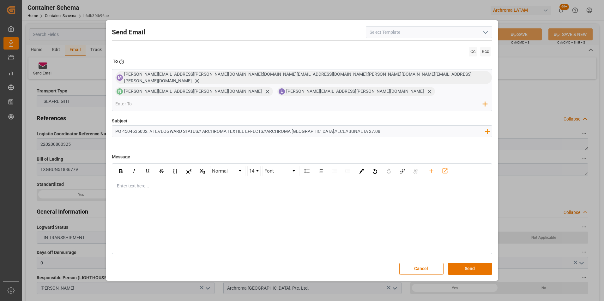
type input "PO 4504635032 //TE//LOGWARD STATUS// ARCHROMA TEXTILE EFFECTS//ARCHROMA COLOMBI…"
click at [178, 183] on div "Enter text here..." at bounding box center [301, 185] width 379 height 15
click at [155, 183] on div "rdw-editor" at bounding box center [302, 186] width 370 height 7
click at [189, 187] on div "Normal 14 Font Enter text here..." at bounding box center [302, 209] width 381 height 90
click at [179, 183] on div "rdw-editor" at bounding box center [302, 186] width 370 height 7
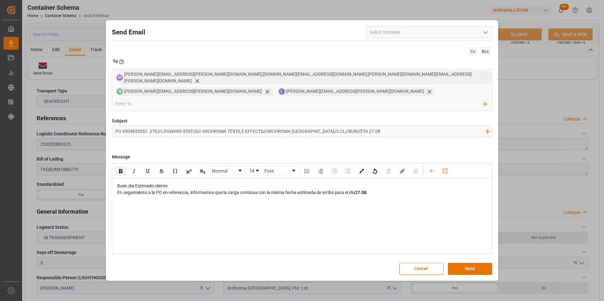
click at [209, 183] on div "Buen dia Estimado cliente" at bounding box center [302, 186] width 370 height 7
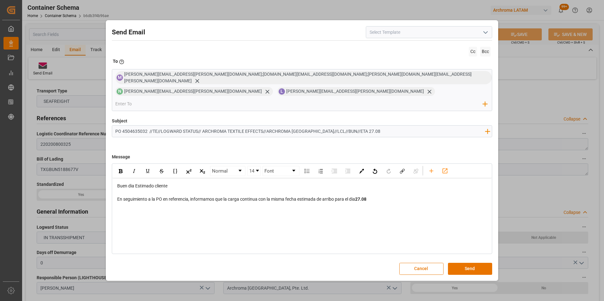
click at [378, 196] on div "En seguimiento a la PO en referencia, informamos que la carga continua con la m…" at bounding box center [302, 199] width 370 height 7
drag, startPoint x: 117, startPoint y: 204, endPoint x: 283, endPoint y: 215, distance: 166.2
click at [283, 215] on div "Buen dia Estimado cliente En seguimiento a la PO en referencia, informamos que …" at bounding box center [301, 202] width 379 height 49
click at [118, 166] on div "rdw-inline-control" at bounding box center [120, 170] width 11 height 9
click at [324, 227] on div "Normal 14 Font Buen dia Estimado cliente En seguimiento a la PO en referencia, …" at bounding box center [302, 209] width 381 height 90
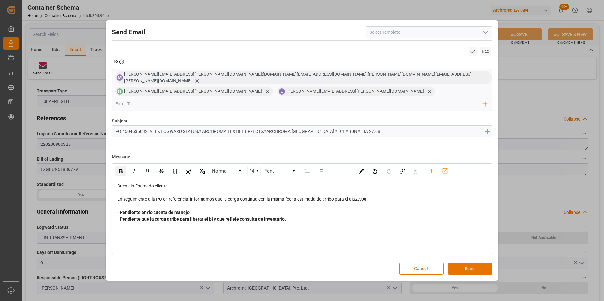
click at [297, 215] on div "Buen dia Estimado cliente En seguimiento a la PO en referencia, informamos que …" at bounding box center [301, 202] width 379 height 49
click at [296, 213] on div "• Pendiente envío cuenta de manejo. • Pendiente que la carga arribe para libera…" at bounding box center [302, 215] width 370 height 13
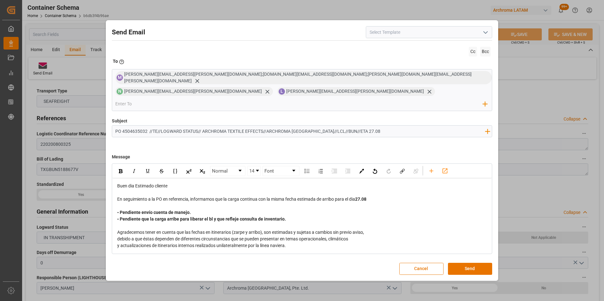
click at [369, 229] on div "Agradecemos tener en cuenta que las fechas en itinerarios (zarpe y arribo), son…" at bounding box center [302, 232] width 370 height 7
click at [118, 237] on span "debido a que éstas dependen de diferentes circunstancias que se pueden presenta…" at bounding box center [232, 239] width 231 height 5
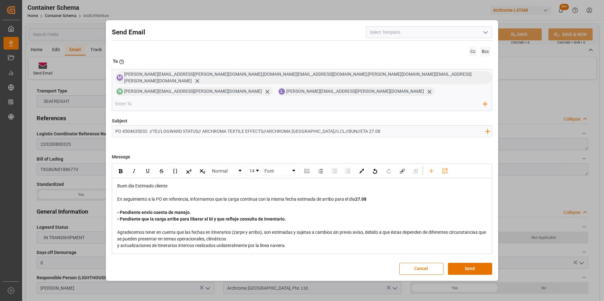
click at [117, 243] on span "y actualizaciones de itinerarios internos realizados unilateralmente por la lín…" at bounding box center [201, 245] width 169 height 5
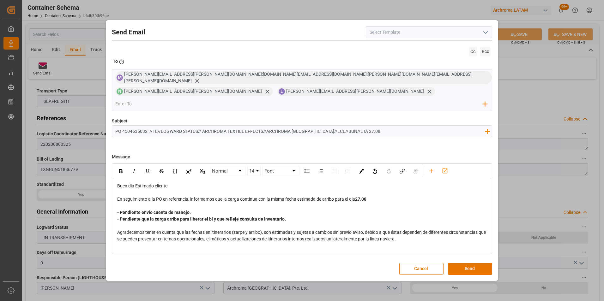
click at [416, 231] on div "Agradecemos tener en cuenta que las fechas en itinerarios (zarpe y arribo), son…" at bounding box center [302, 235] width 370 height 13
click at [197, 243] on div "rdw-editor" at bounding box center [302, 246] width 370 height 7
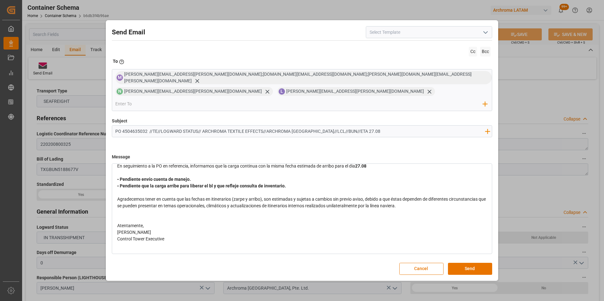
scroll to position [33, 0]
click at [150, 216] on div "rdw-editor" at bounding box center [302, 219] width 370 height 7
click at [150, 222] on div "Atentamente," at bounding box center [302, 225] width 370 height 7
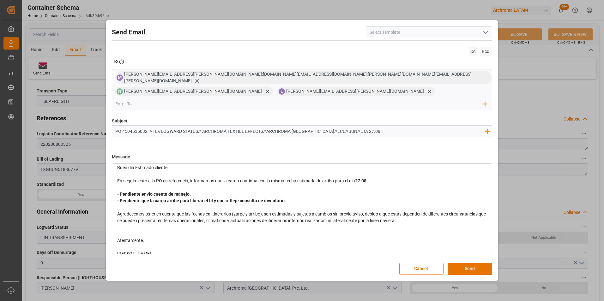
scroll to position [0, 0]
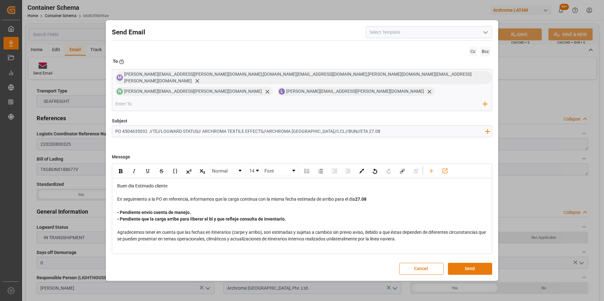
click at [471, 263] on button "Send" at bounding box center [470, 269] width 44 height 12
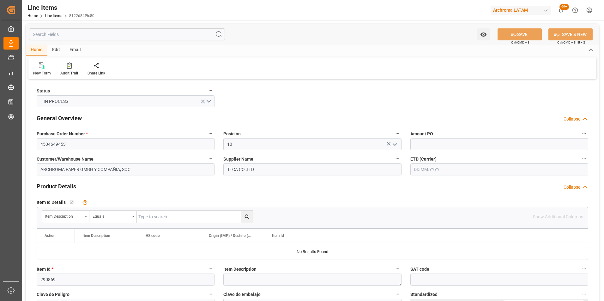
type input "10000"
type input "20.08.2025 16:34"
type input "[DATE] 19:38"
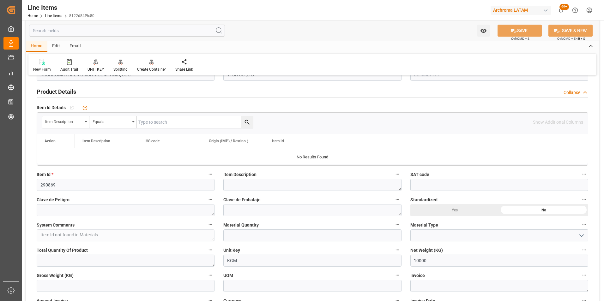
scroll to position [32, 0]
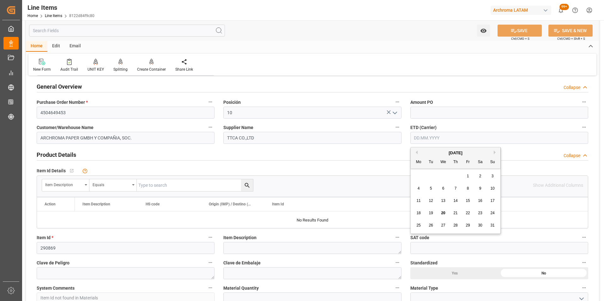
click at [428, 135] on input "text" at bounding box center [499, 138] width 178 height 12
click at [415, 177] on div "28 29 30 31 1 2 3" at bounding box center [455, 176] width 86 height 12
click at [478, 199] on span "16" at bounding box center [480, 201] width 4 height 4
type input "[DATE]"
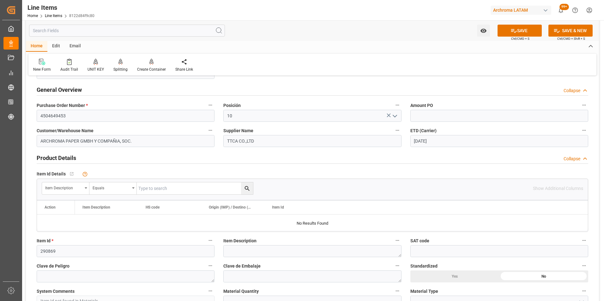
scroll to position [63, 0]
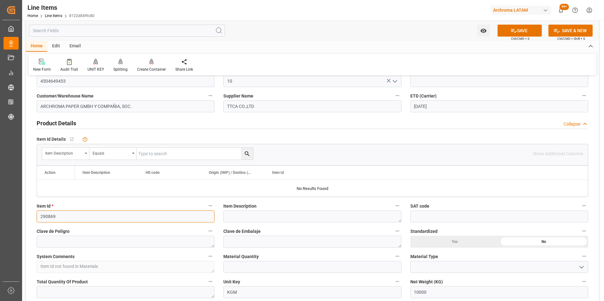
click at [47, 218] on input "290869" at bounding box center [126, 217] width 178 height 12
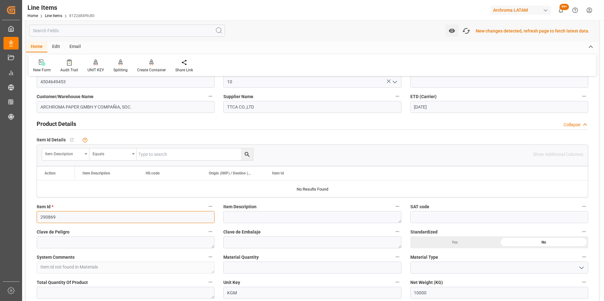
scroll to position [64, 0]
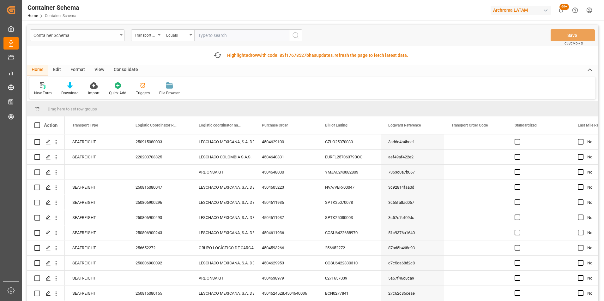
click at [116, 36] on div "Container Schema" at bounding box center [75, 35] width 84 height 8
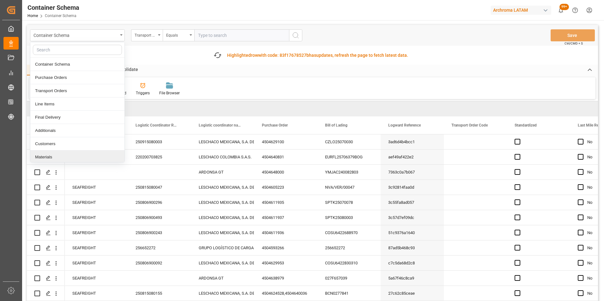
click at [65, 154] on div "Materials" at bounding box center [77, 157] width 94 height 13
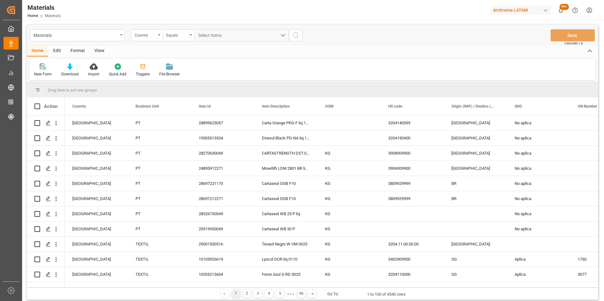
click at [47, 66] on div at bounding box center [43, 66] width 18 height 7
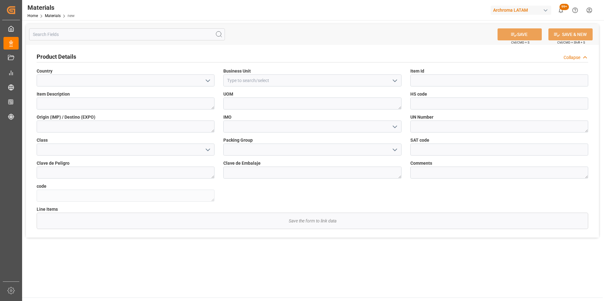
click at [207, 78] on icon "open menu" at bounding box center [208, 81] width 8 height 8
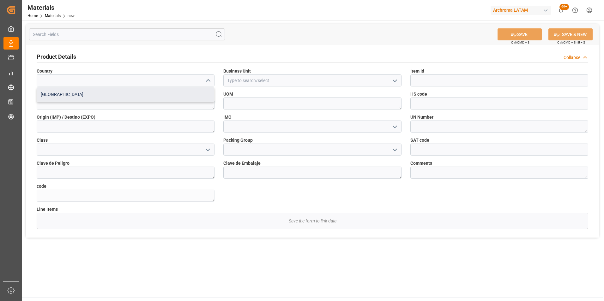
click at [170, 99] on div "Mexico" at bounding box center [125, 94] width 177 height 14
type input "Mexico"
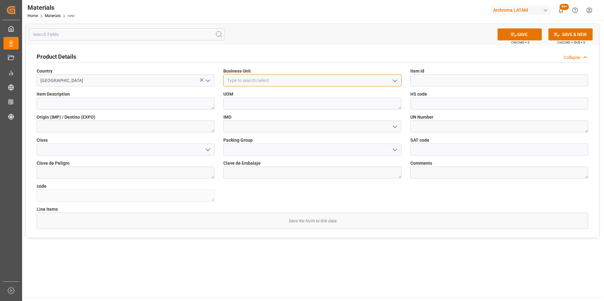
click at [263, 80] on input at bounding box center [312, 81] width 178 height 12
click at [390, 83] on button "open menu" at bounding box center [393, 81] width 9 height 10
click at [335, 95] on div "TEXTIL" at bounding box center [312, 94] width 177 height 14
type input "TEXTIL"
click at [458, 77] on input at bounding box center [499, 81] width 178 height 12
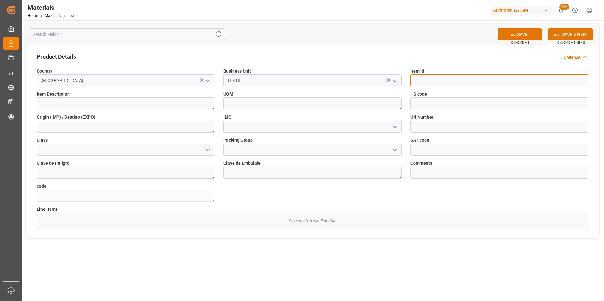
paste input "290869"
type input "290869"
click at [105, 105] on textarea at bounding box center [126, 104] width 178 height 12
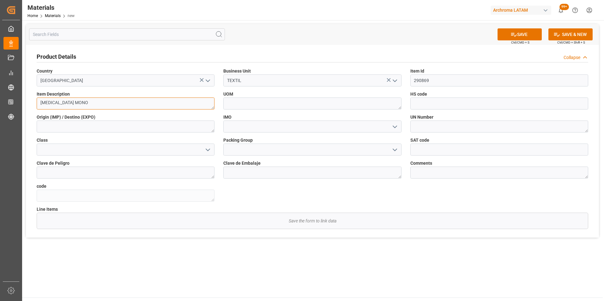
type textarea "[MEDICAL_DATA] MONO"
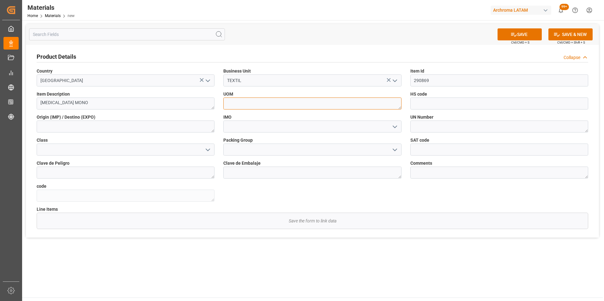
click at [389, 103] on textarea at bounding box center [312, 104] width 178 height 12
type textarea "KG"
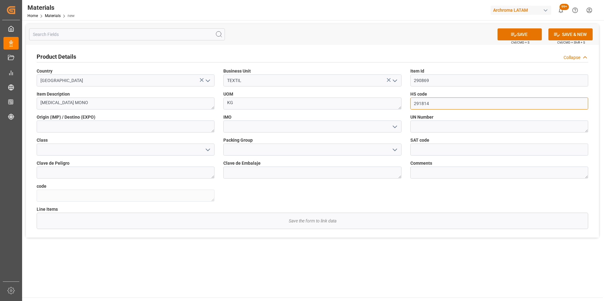
type input "291814"
click at [179, 122] on textarea at bounding box center [126, 127] width 178 height 12
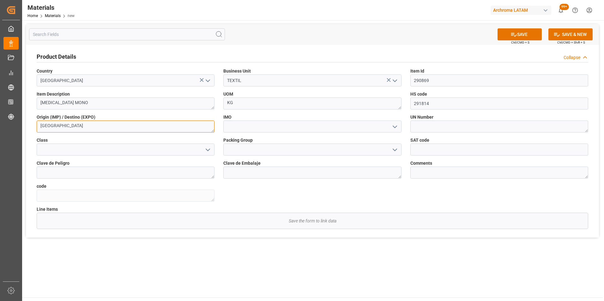
type textarea "[GEOGRAPHIC_DATA]"
click at [398, 127] on icon "open menu" at bounding box center [395, 127] width 8 height 8
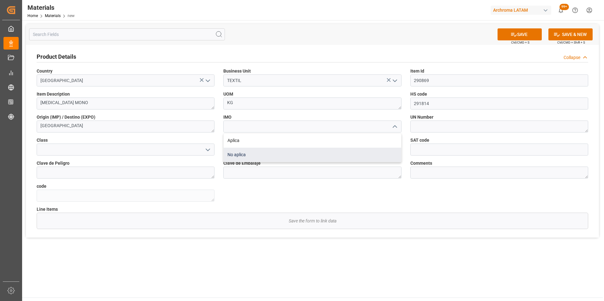
click at [322, 153] on div "No aplica" at bounding box center [312, 155] width 177 height 14
type input "No aplica"
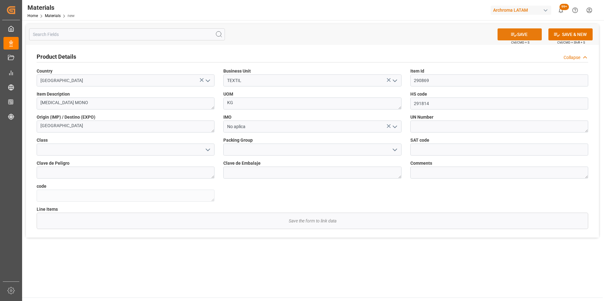
click at [523, 33] on button "SAVE" at bounding box center [519, 34] width 44 height 12
type textarea "7eacf7f7667d"
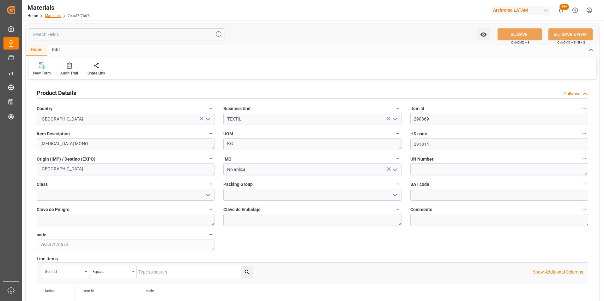
click at [54, 16] on link "Materials" at bounding box center [53, 16] width 16 height 4
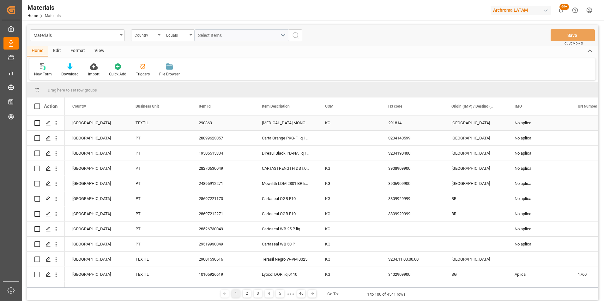
click at [294, 123] on div "CITRIC ACID MONO" at bounding box center [285, 123] width 63 height 15
click at [300, 124] on div "CITRIC ACID MONO" at bounding box center [285, 123] width 63 height 15
click at [303, 128] on input "CITRIC ACID MONO" at bounding box center [285, 127] width 53 height 12
type input "CITRIC ACID MONOHYDRATE"
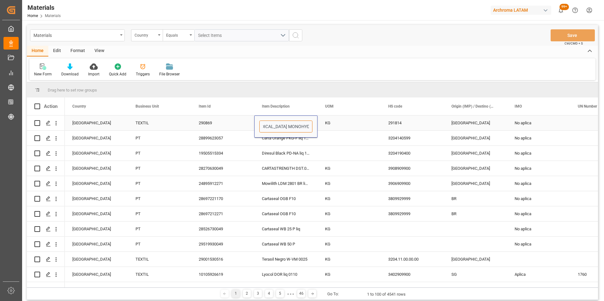
scroll to position [0, 12]
click at [573, 41] on button "Save" at bounding box center [572, 35] width 44 height 12
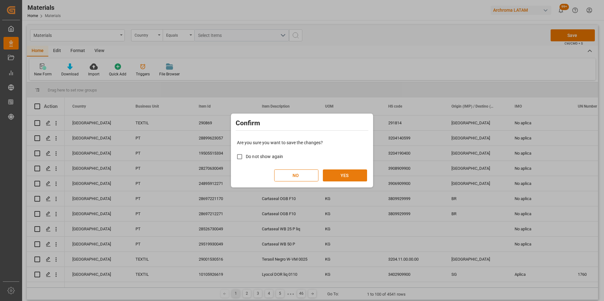
click at [347, 173] on button "YES" at bounding box center [345, 176] width 44 height 12
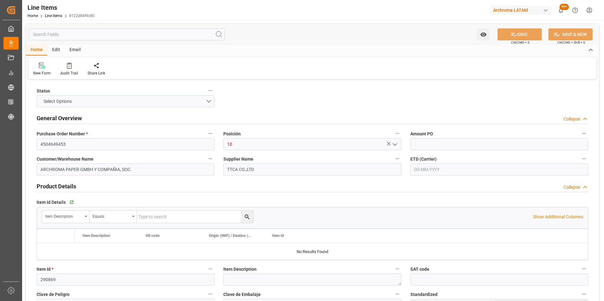
type input "10000"
type input "291814"
type input "[DATE] 16:37"
type input "[DATE] 19:38"
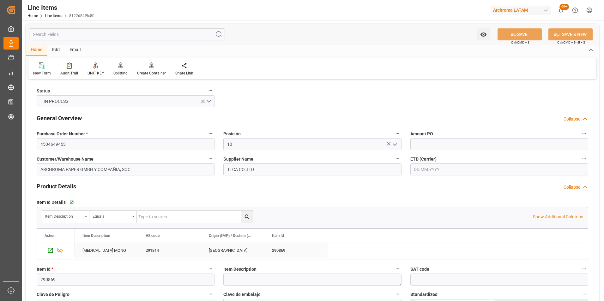
click at [110, 253] on div "CITRIC ACID MONO" at bounding box center [106, 250] width 63 height 15
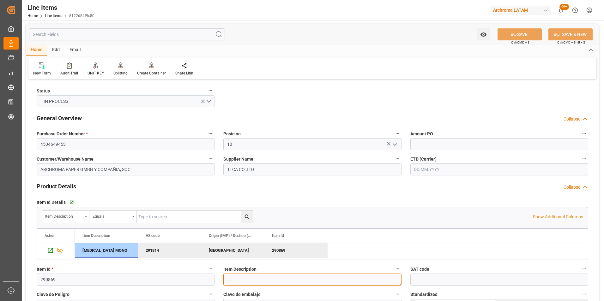
click at [239, 282] on textarea at bounding box center [312, 280] width 178 height 12
paste textarea "CITRIC ACID MONO"
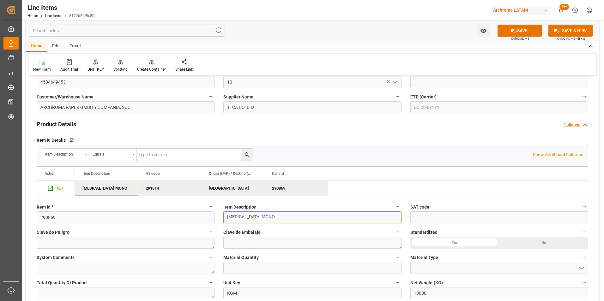
scroll to position [63, 0]
click at [284, 218] on textarea "CITRIC ACID MONO" at bounding box center [312, 217] width 178 height 12
type textarea "CITRIC ACID MONOHYDRATE"
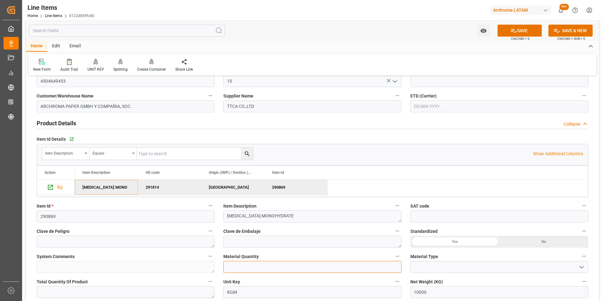
drag, startPoint x: 255, startPoint y: 265, endPoint x: 121, endPoint y: 247, distance: 134.8
click at [255, 265] on input "text" at bounding box center [312, 267] width 178 height 12
type input "10"
click at [581, 264] on icon "open menu" at bounding box center [582, 268] width 8 height 8
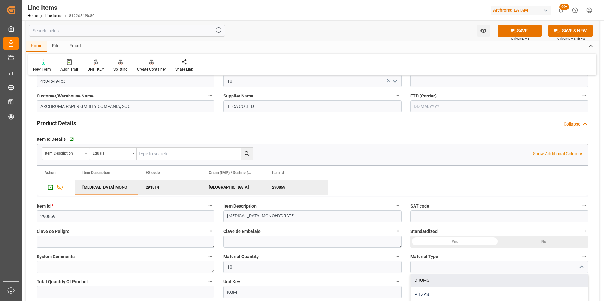
scroll to position [22, 0]
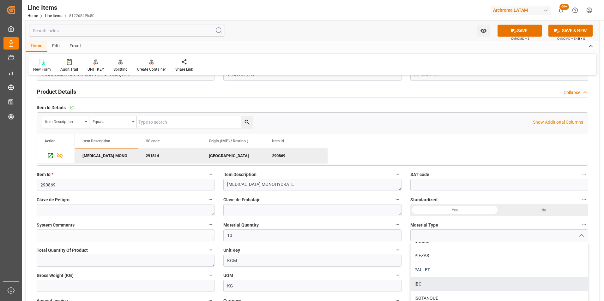
click at [456, 275] on div "PALLET" at bounding box center [499, 270] width 177 height 14
type input "PALLET"
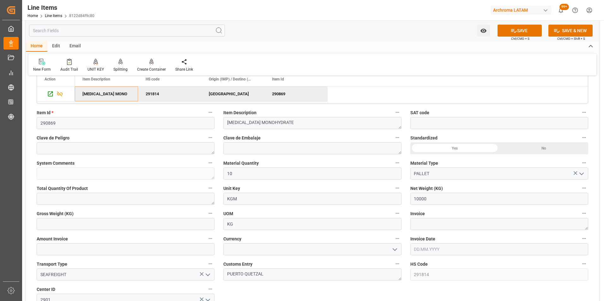
scroll to position [158, 0]
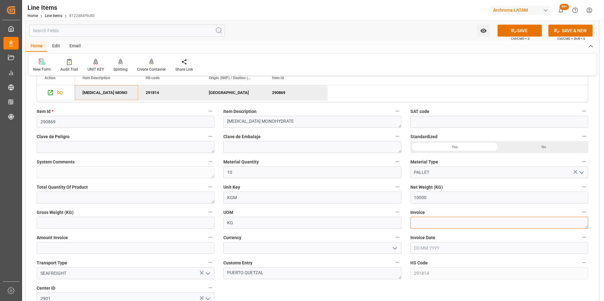
click at [433, 224] on textarea at bounding box center [499, 223] width 178 height 12
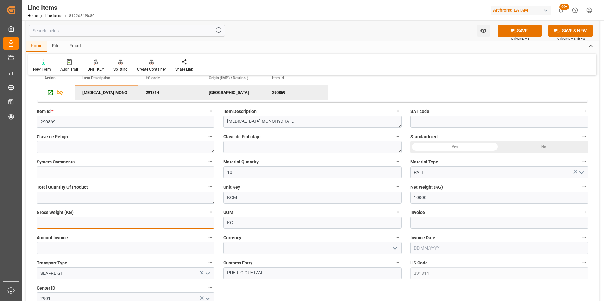
click at [157, 220] on input "text" at bounding box center [126, 223] width 178 height 12
click at [157, 224] on input "text" at bounding box center [126, 223] width 178 height 12
click at [140, 222] on input "text" at bounding box center [126, 223] width 178 height 12
type input "10080"
click at [427, 217] on label "Invoice" at bounding box center [499, 212] width 178 height 9
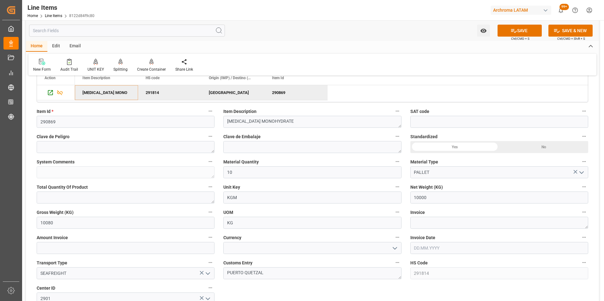
click at [580, 216] on button "Invoice" at bounding box center [584, 212] width 8 height 8
click at [430, 221] on div at bounding box center [302, 150] width 604 height 301
click at [424, 219] on textarea at bounding box center [499, 223] width 178 height 12
click at [428, 226] on textarea at bounding box center [499, 223] width 178 height 12
type textarea "TTCA251835"
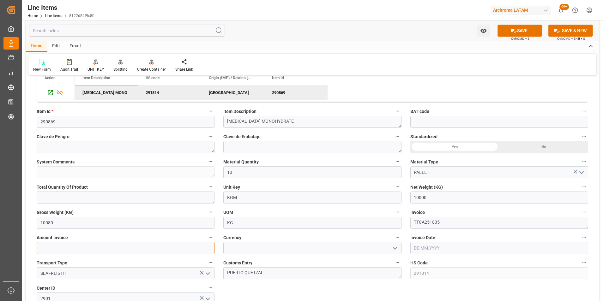
drag, startPoint x: 164, startPoint y: 251, endPoint x: 142, endPoint y: 248, distance: 22.0
click at [164, 251] on input "text" at bounding box center [126, 248] width 178 height 12
type input "7700"
click at [392, 251] on icon "open menu" at bounding box center [395, 249] width 8 height 8
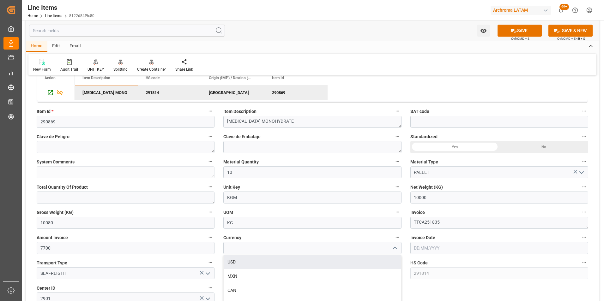
click at [375, 259] on div "USD" at bounding box center [312, 262] width 177 height 14
type input "USD"
drag, startPoint x: 437, startPoint y: 250, endPoint x: 432, endPoint y: 248, distance: 5.6
click at [437, 250] on input "text" at bounding box center [499, 248] width 178 height 12
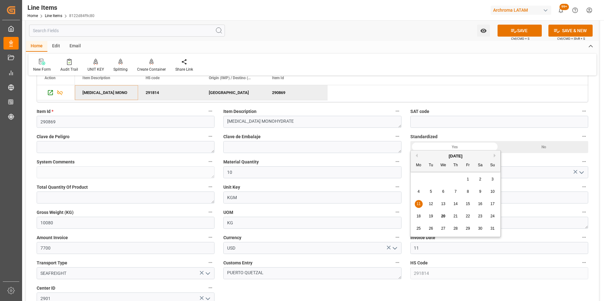
drag, startPoint x: 468, startPoint y: 191, endPoint x: 467, endPoint y: 183, distance: 7.6
click at [468, 191] on span "8" at bounding box center [468, 191] width 2 height 4
drag, startPoint x: 455, startPoint y: 249, endPoint x: 402, endPoint y: 250, distance: 53.1
click at [402, 250] on div "Status IN PROCESS General Overview Collapse Purchase Order Number * 4504649453 …" at bounding box center [312, 232] width 573 height 619
click at [420, 205] on span "11" at bounding box center [418, 204] width 4 height 4
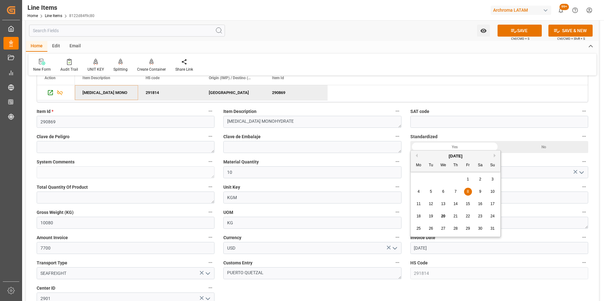
type input "11.08.2025"
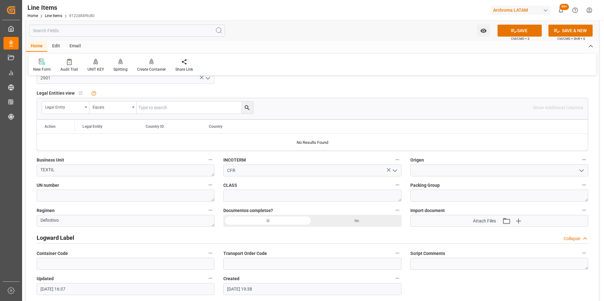
scroll to position [379, 0]
click at [442, 168] on input at bounding box center [499, 170] width 178 height 12
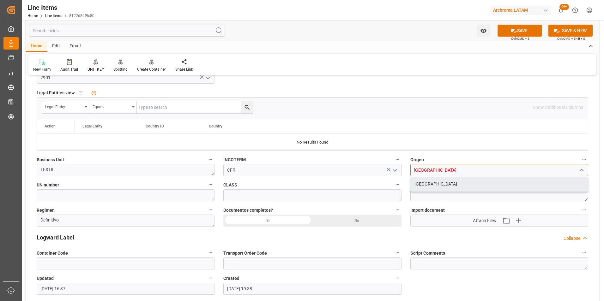
click at [444, 182] on div "CHINA" at bounding box center [499, 184] width 177 height 14
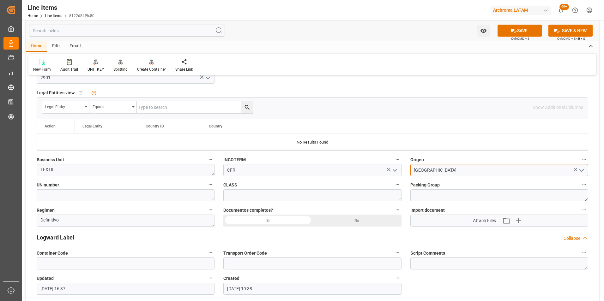
type input "CHINA"
click at [513, 27] on icon at bounding box center [513, 30] width 7 height 7
type textarea "10 PALLET"
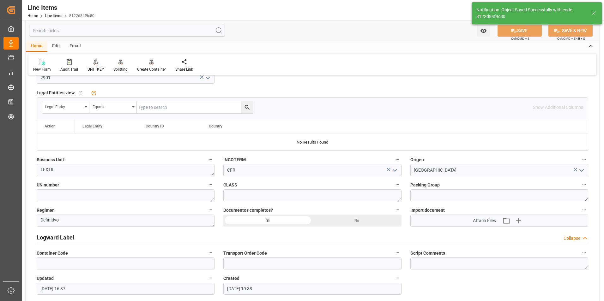
type input "20.08.2025 16:41"
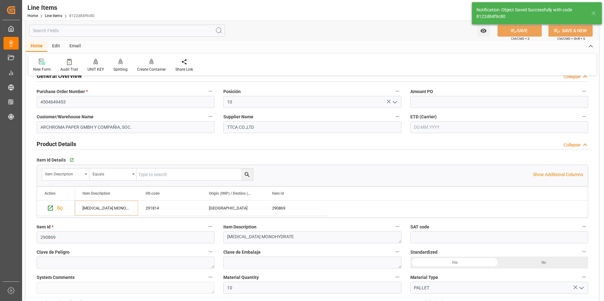
scroll to position [0, 0]
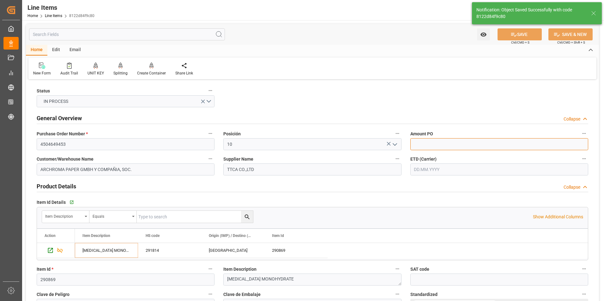
drag, startPoint x: 417, startPoint y: 142, endPoint x: 328, endPoint y: 143, distance: 88.7
click at [417, 142] on input "text" at bounding box center [499, 144] width 178 height 12
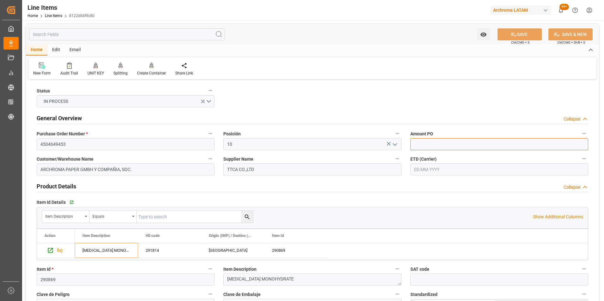
click at [418, 146] on input "text" at bounding box center [499, 144] width 178 height 12
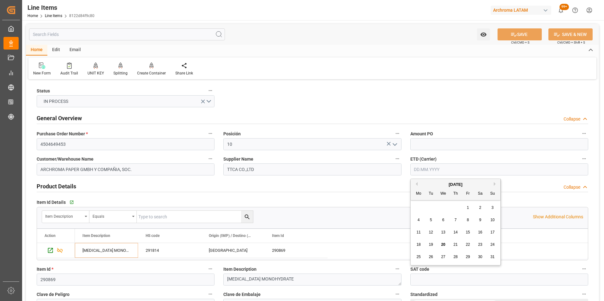
click at [417, 168] on input "text" at bounding box center [499, 170] width 178 height 12
click at [415, 203] on div "28 29 30 31 1 2 3" at bounding box center [455, 208] width 86 height 12
click at [482, 231] on span "16" at bounding box center [480, 232] width 4 height 4
type input "16.08.2025"
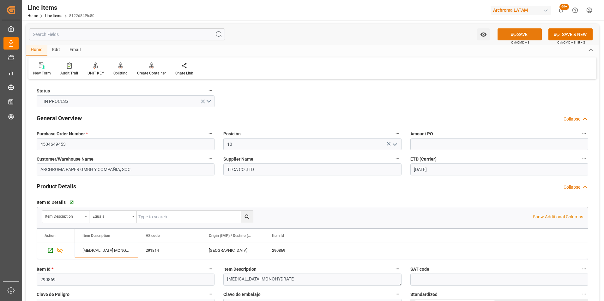
click at [505, 36] on button "SAVE" at bounding box center [519, 34] width 44 height 12
click at [51, 141] on input "4504649453" at bounding box center [126, 144] width 178 height 12
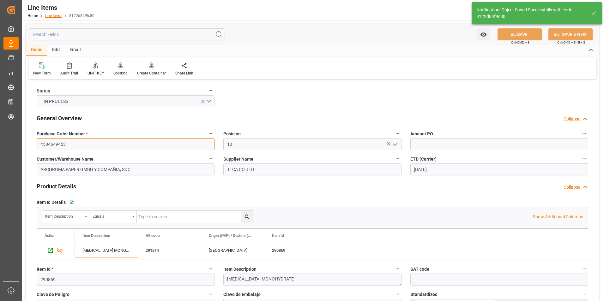
type input "20.08.2025 16:42"
click at [54, 15] on link "Line Items" at bounding box center [53, 16] width 17 height 4
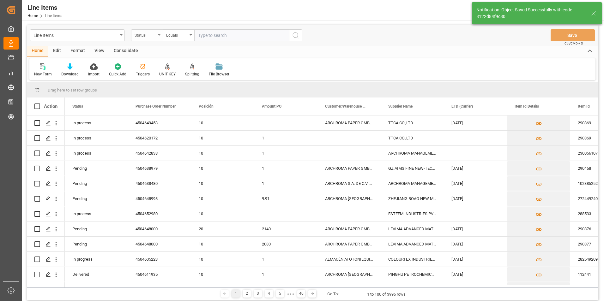
click at [157, 34] on div "Status" at bounding box center [147, 35] width 32 height 12
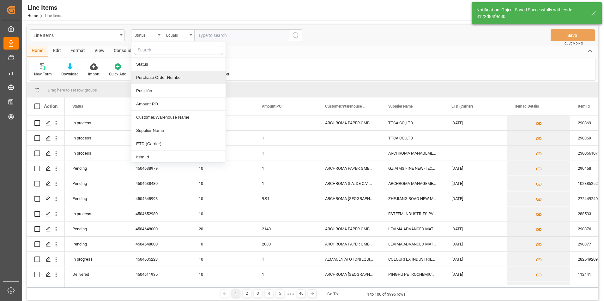
click at [154, 79] on div "Purchase Order Number" at bounding box center [178, 77] width 94 height 13
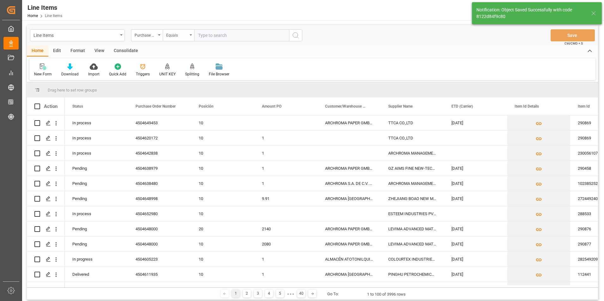
click at [178, 35] on div "Equals" at bounding box center [176, 34] width 21 height 7
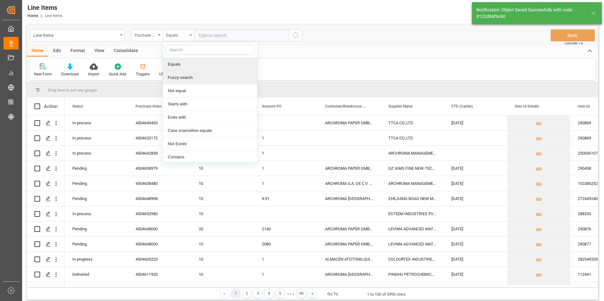
click at [192, 75] on div "Fuzzy search" at bounding box center [210, 77] width 94 height 13
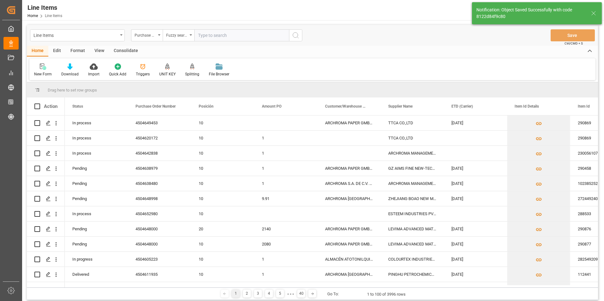
paste input "4504649453"
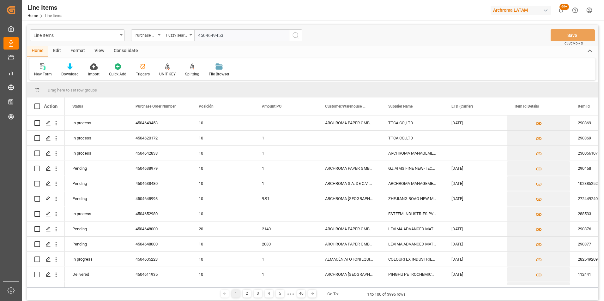
type input "4504649453"
click at [293, 35] on icon "search button" at bounding box center [296, 36] width 8 height 8
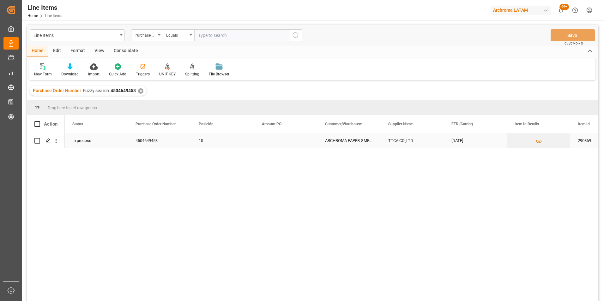
click at [38, 140] on input "Press Space to toggle row selection (unchecked)" at bounding box center [37, 141] width 6 height 6
checkbox input "true"
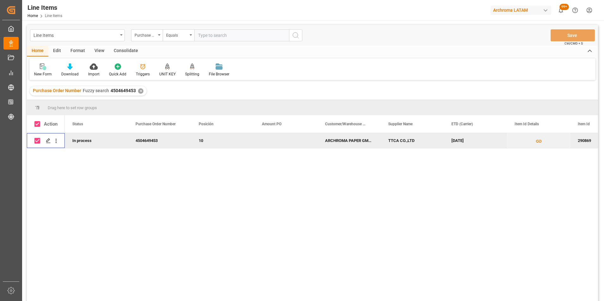
click at [119, 50] on div "Consolidate" at bounding box center [126, 51] width 34 height 11
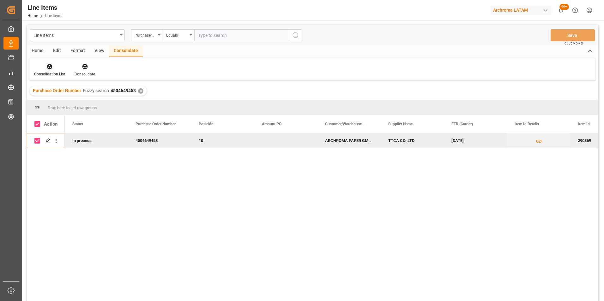
click at [48, 71] on div "Consolidation List" at bounding box center [49, 70] width 40 height 14
click at [50, 90] on div "Line Items Purchase Order Number Equals Save Ctrl/CMD + S Home Edit Format View…" at bounding box center [312, 171] width 571 height 293
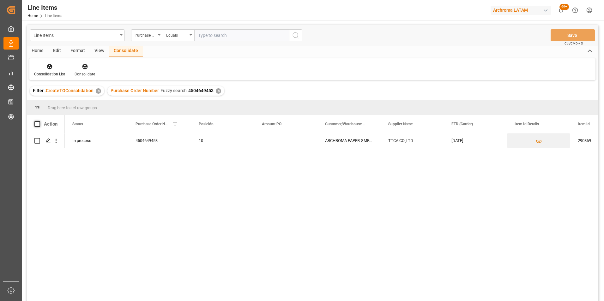
click at [38, 125] on span at bounding box center [37, 124] width 6 height 6
click at [39, 121] on input "checkbox" at bounding box center [39, 121] width 0 height 0
checkbox input "true"
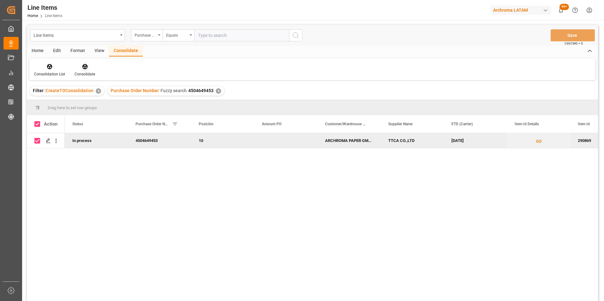
click at [90, 73] on div "Consolidate" at bounding box center [85, 74] width 21 height 6
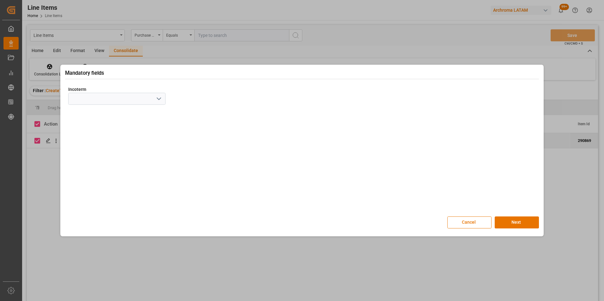
click at [162, 97] on icon "open menu" at bounding box center [159, 99] width 8 height 8
click at [97, 167] on div "CFR" at bounding box center [117, 170] width 97 height 14
type input "CFR"
click at [528, 224] on button "Next" at bounding box center [517, 223] width 44 height 12
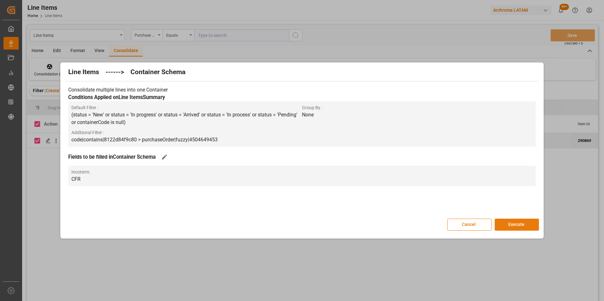
click at [520, 224] on button "Execute" at bounding box center [517, 225] width 44 height 12
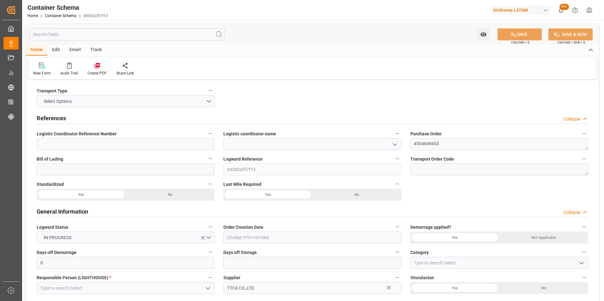
type input "0"
type input "1"
type input "10"
type input "10000"
type input "10080"
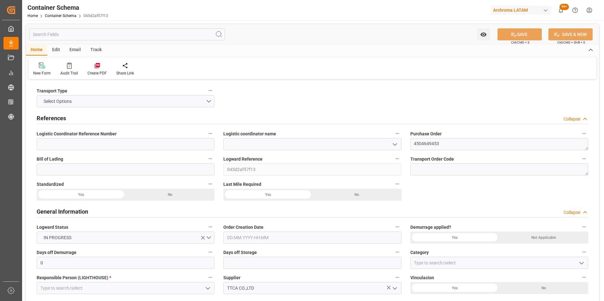
click at [394, 144] on icon "open menu" at bounding box center [395, 145] width 8 height 8
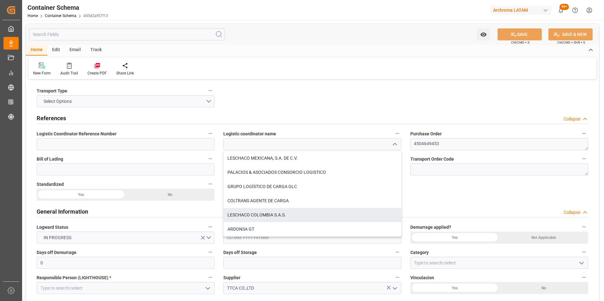
click at [255, 225] on div "ARDONSA GT" at bounding box center [312, 229] width 177 height 14
type input "ARDONSA GT"
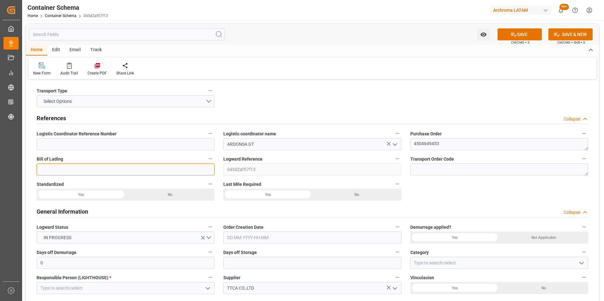
click at [97, 169] on input at bounding box center [126, 170] width 178 height 12
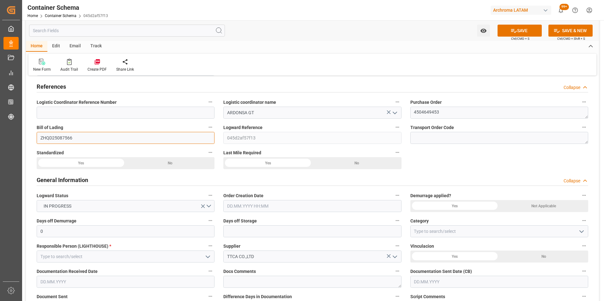
type input "ZHQD25087566"
click at [384, 205] on input "text" at bounding box center [312, 206] width 178 height 12
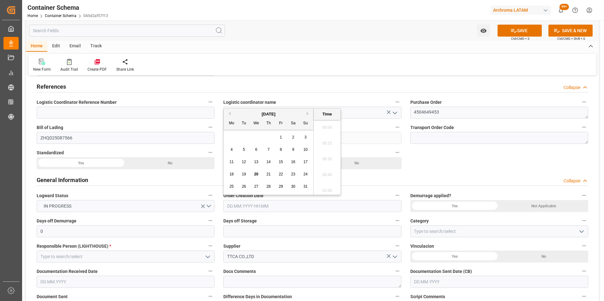
scroll to position [697, 0]
drag, startPoint x: 255, startPoint y: 173, endPoint x: 265, endPoint y: 172, distance: 10.2
click at [255, 173] on span "20" at bounding box center [256, 174] width 4 height 4
click at [330, 171] on li "11:45" at bounding box center [327, 173] width 27 height 16
type input "20.08.2025 11:45"
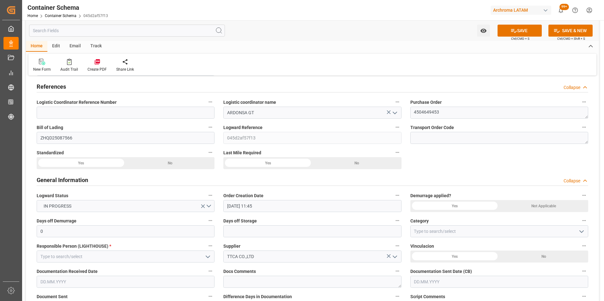
click at [579, 233] on icon "open menu" at bounding box center [582, 232] width 8 height 8
click at [528, 260] on div "On time" at bounding box center [499, 260] width 177 height 14
type input "On time"
click at [208, 256] on icon "open menu" at bounding box center [208, 257] width 8 height 8
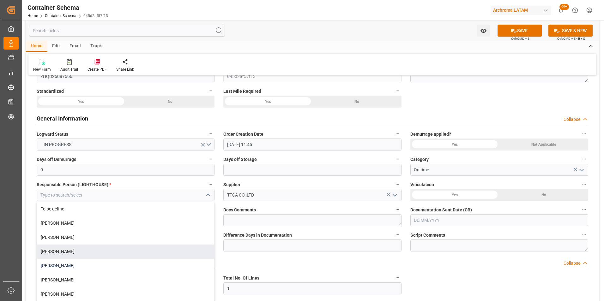
scroll to position [95, 0]
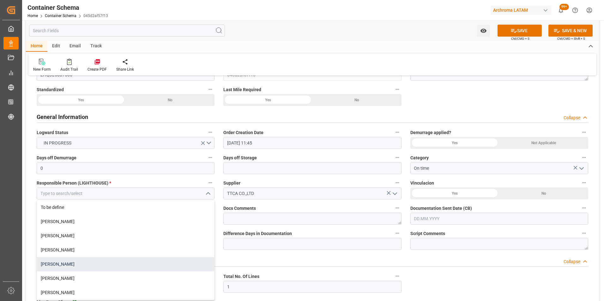
click at [143, 262] on div "[PERSON_NAME]" at bounding box center [125, 264] width 177 height 14
type input "[PERSON_NAME]"
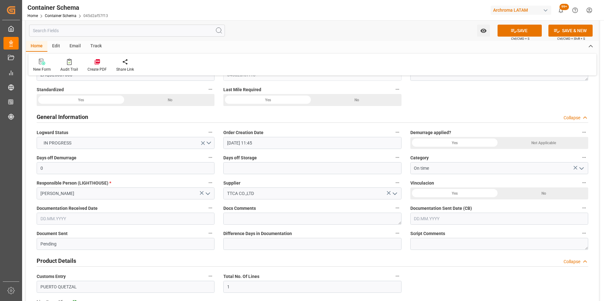
drag, startPoint x: 131, startPoint y: 221, endPoint x: 101, endPoint y: 221, distance: 30.0
click at [131, 221] on input "text" at bounding box center [126, 219] width 178 height 12
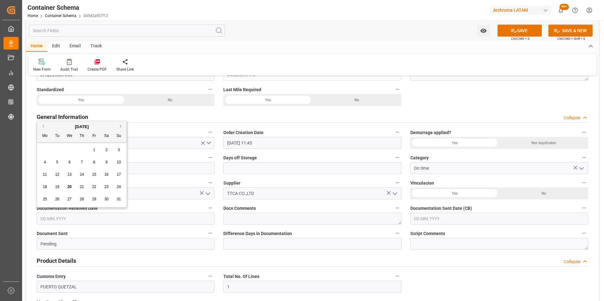
click at [40, 153] on div "28 29 30 31 1 2 3" at bounding box center [82, 150] width 86 height 12
click at [70, 186] on span "20" at bounding box center [69, 187] width 4 height 4
type input "20.08.2025"
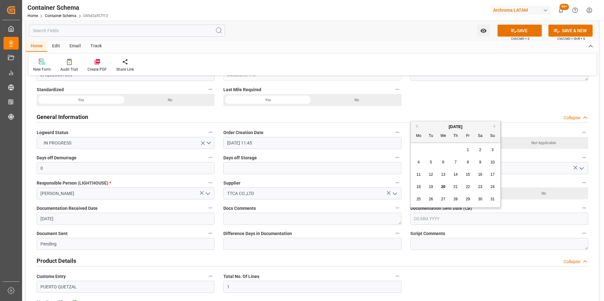
click at [489, 217] on input "text" at bounding box center [499, 219] width 178 height 12
click at [419, 146] on div "28 29 30 31 1 2 3" at bounding box center [455, 150] width 86 height 12
drag, startPoint x: 419, startPoint y: 146, endPoint x: 442, endPoint y: 186, distance: 45.7
click at [442, 186] on span "20" at bounding box center [443, 187] width 4 height 4
type input "20.08.2025"
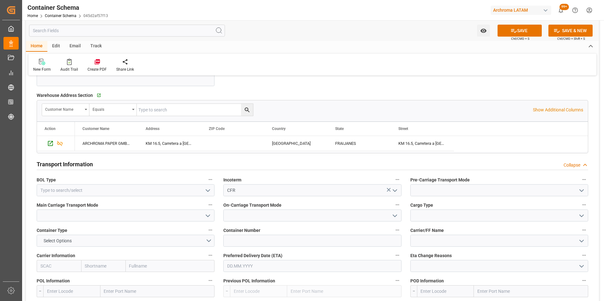
scroll to position [474, 0]
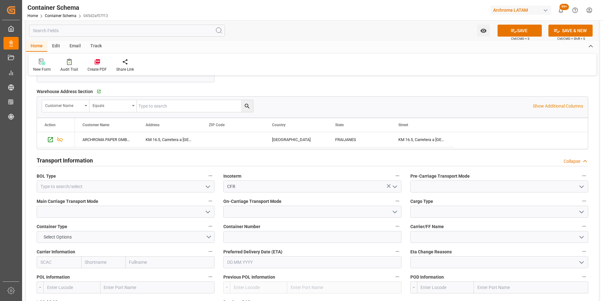
click at [206, 187] on icon "open menu" at bounding box center [208, 187] width 8 height 8
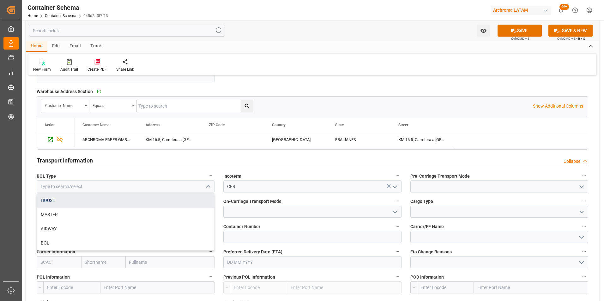
click at [105, 201] on div "HOUSE" at bounding box center [125, 201] width 177 height 14
type input "HOUSE"
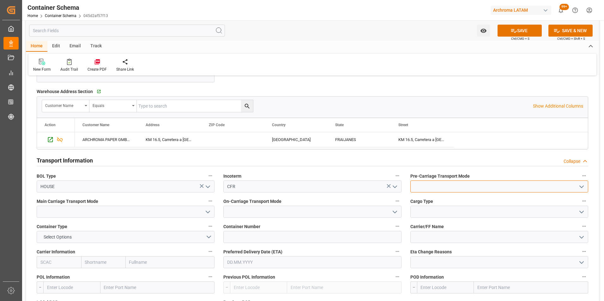
click at [586, 186] on input at bounding box center [499, 187] width 178 height 12
click at [579, 189] on icon "open menu" at bounding box center [582, 187] width 8 height 8
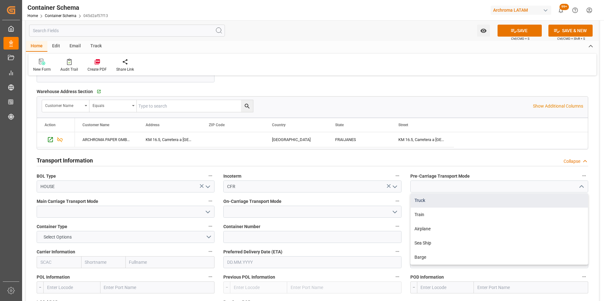
click at [535, 207] on div "Truck" at bounding box center [499, 201] width 177 height 14
type input "Truck"
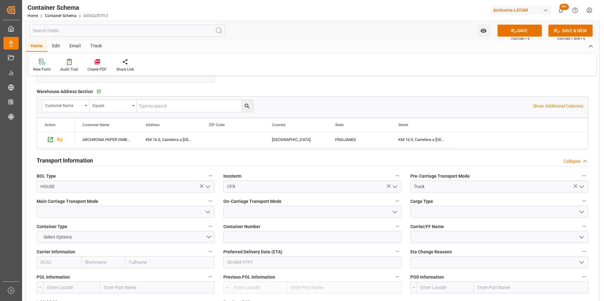
click at [206, 213] on icon "open menu" at bounding box center [208, 212] width 8 height 8
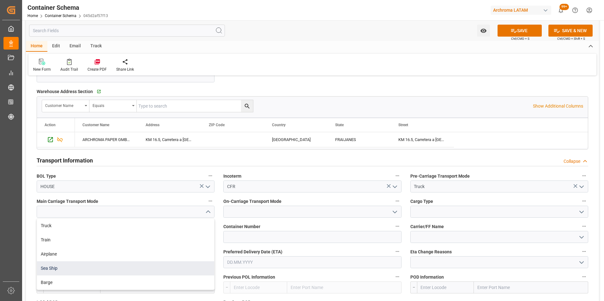
click at [154, 268] on div "Sea Ship" at bounding box center [125, 268] width 177 height 14
type input "Sea Ship"
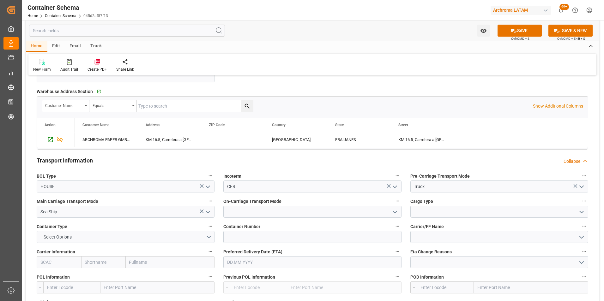
click at [391, 212] on icon "open menu" at bounding box center [395, 212] width 8 height 8
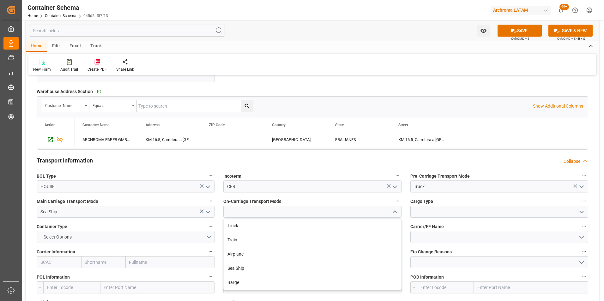
click at [380, 225] on div "Truck" at bounding box center [312, 226] width 177 height 14
type input "Truck"
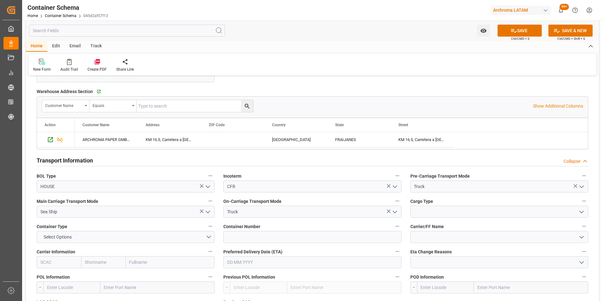
click at [579, 211] on icon "open menu" at bounding box center [582, 212] width 8 height 8
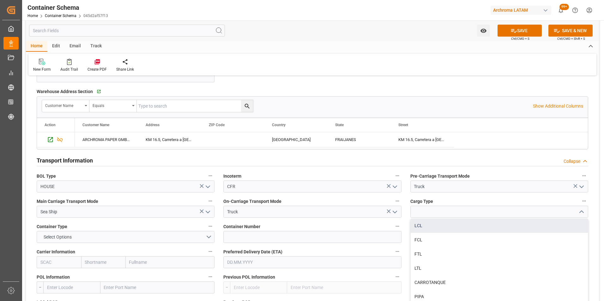
click at [526, 232] on div "LCL" at bounding box center [499, 226] width 177 height 14
type input "LCL"
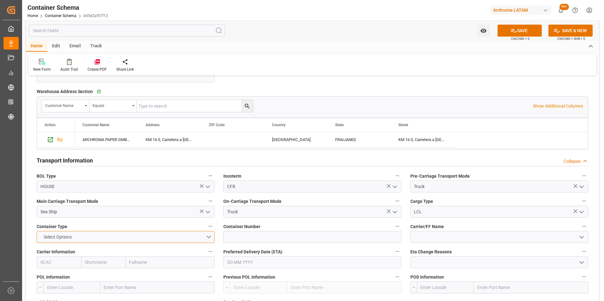
click at [206, 238] on button "Select Options" at bounding box center [126, 237] width 178 height 12
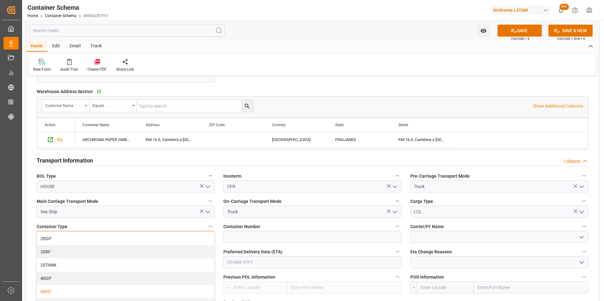
click at [129, 291] on div "40HC" at bounding box center [125, 291] width 177 height 13
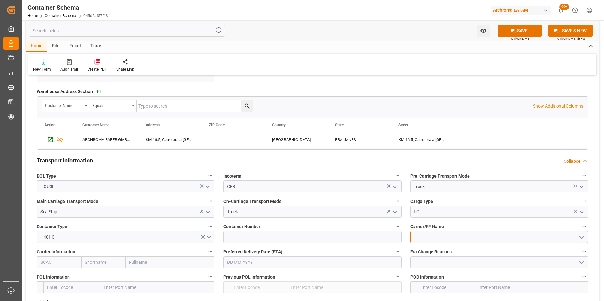
click at [420, 237] on input at bounding box center [499, 237] width 178 height 12
type input "P"
click at [161, 265] on input "text" at bounding box center [170, 262] width 89 height 12
type input "COSCO"
click at [161, 280] on div "COSCO Shipping Co. Ltd." at bounding box center [155, 276] width 58 height 14
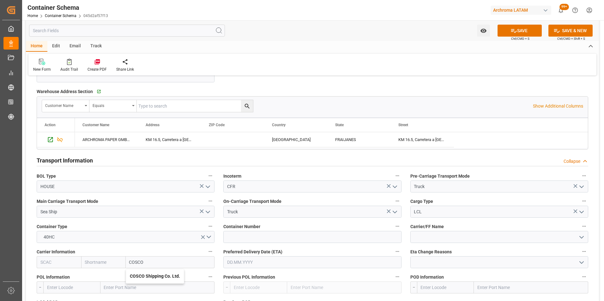
type input "COSU"
type input "Cosco"
type input "COSCO Shipping Co. Ltd."
click at [272, 262] on input "text" at bounding box center [312, 262] width 178 height 12
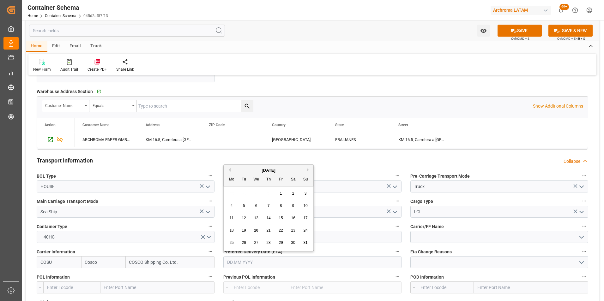
click at [228, 193] on div "28 29 30 31 1 2 3" at bounding box center [268, 194] width 86 height 12
click at [307, 170] on button "Next Month" at bounding box center [309, 170] width 4 height 4
click at [257, 217] on span "17" at bounding box center [256, 218] width 4 height 4
type input "17.09.2025"
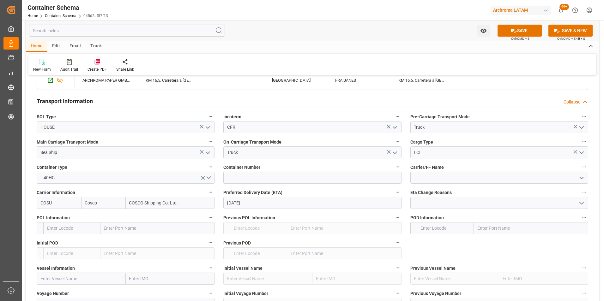
scroll to position [537, 0]
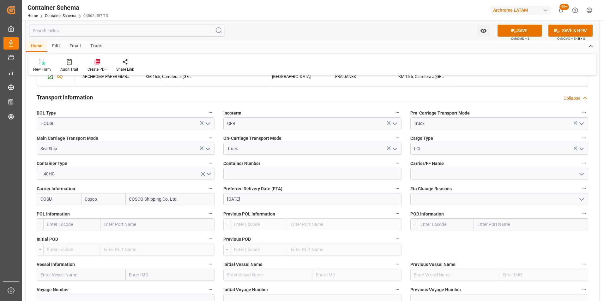
click at [118, 223] on input "text" at bounding box center [157, 225] width 114 height 12
type input "QINGDAO"
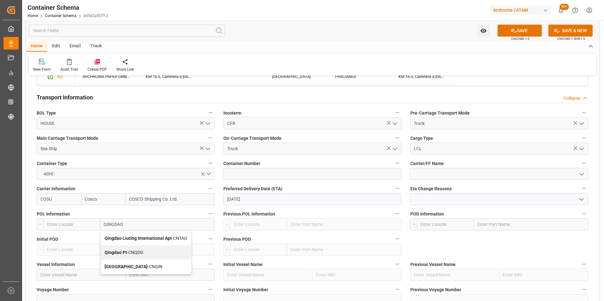
drag, startPoint x: 130, startPoint y: 254, endPoint x: 154, endPoint y: 251, distance: 23.5
click at [130, 253] on span "Qingdao Pt - CNQDG" at bounding box center [124, 252] width 39 height 5
type input "CNQDG"
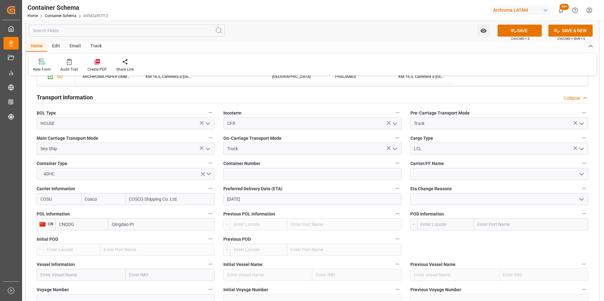
type input "Qingdao Pt"
click at [502, 228] on input "text" at bounding box center [531, 225] width 114 height 12
type input "PUERTO QUET"
click at [504, 236] on div "Puerto Quetzal - GTPRQ" at bounding box center [501, 238] width 54 height 14
type input "GTPRQ"
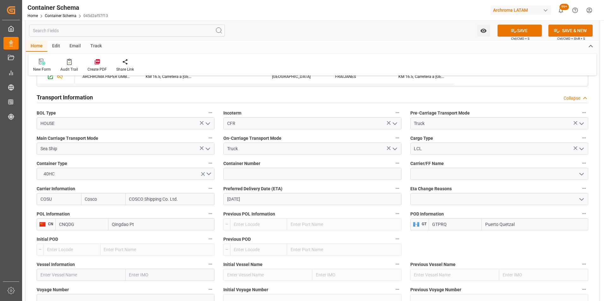
type input "Puerto Quetzal"
click at [102, 272] on input "text" at bounding box center [81, 275] width 89 height 12
type input "XIN CANG ZHOU"
click at [88, 287] on span "XIN CANG ZHOU - 9523093" at bounding box center [67, 288] width 53 height 5
type input "9523093"
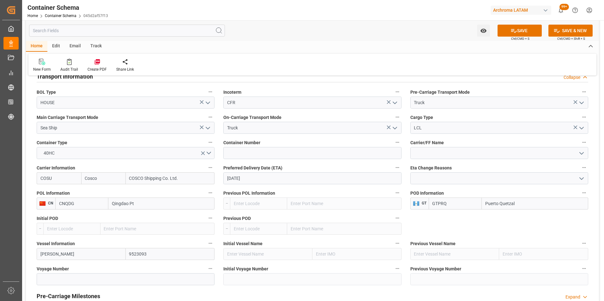
scroll to position [568, 0]
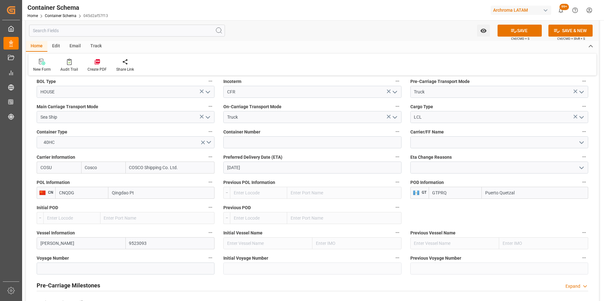
type input "XIN CANG ZHOU"
click at [88, 271] on input at bounding box center [126, 269] width 178 height 12
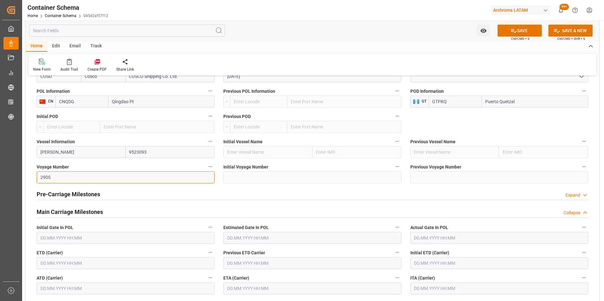
scroll to position [663, 0]
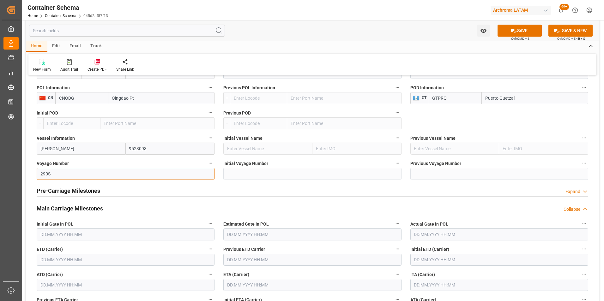
type input "290S"
click at [69, 262] on input "text" at bounding box center [126, 260] width 178 height 12
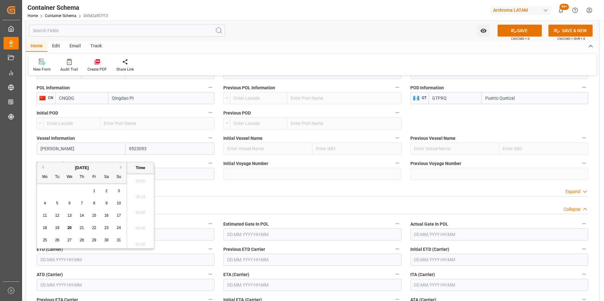
scroll to position [697, 0]
click at [106, 216] on span "16" at bounding box center [106, 215] width 4 height 4
type input "16.08.2025 00:00"
click at [181, 220] on label "Initial Gate In POL" at bounding box center [126, 224] width 178 height 9
click at [206, 220] on button "Initial Gate In POL" at bounding box center [210, 224] width 8 height 8
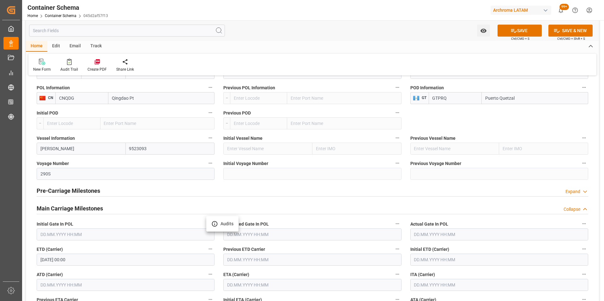
click at [405, 265] on div at bounding box center [302, 150] width 604 height 301
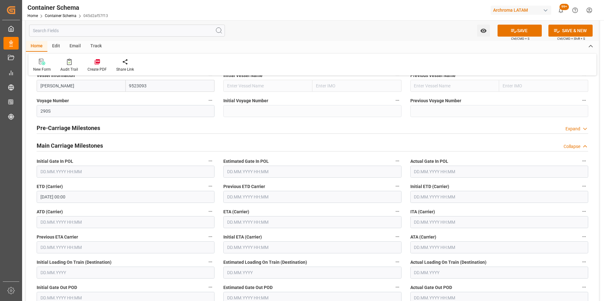
scroll to position [726, 0]
click at [232, 220] on input "text" at bounding box center [312, 222] width 178 height 12
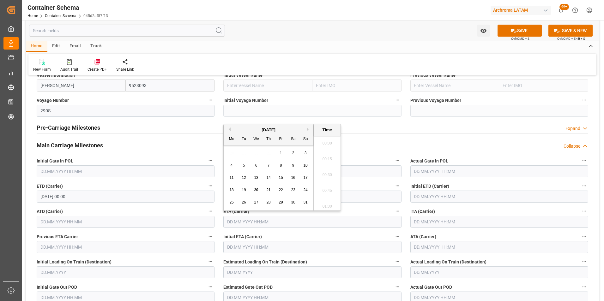
scroll to position [697, 0]
click at [306, 130] on div "August 2025" at bounding box center [269, 130] width 90 height 6
click at [309, 131] on button "Next Month" at bounding box center [309, 130] width 4 height 4
click at [218, 235] on div "Previous ETA Carrier" at bounding box center [125, 242] width 187 height 25
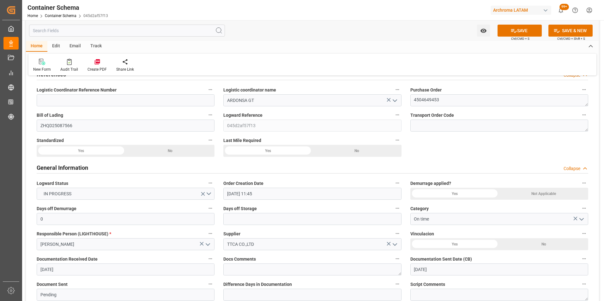
scroll to position [0, 0]
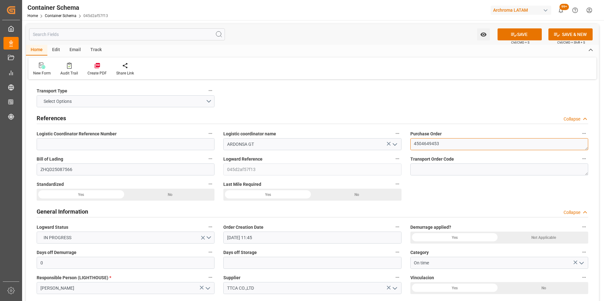
click at [429, 142] on textarea "4504649453" at bounding box center [499, 144] width 178 height 12
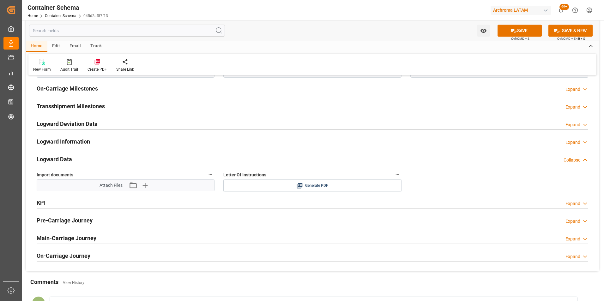
scroll to position [1010, 0]
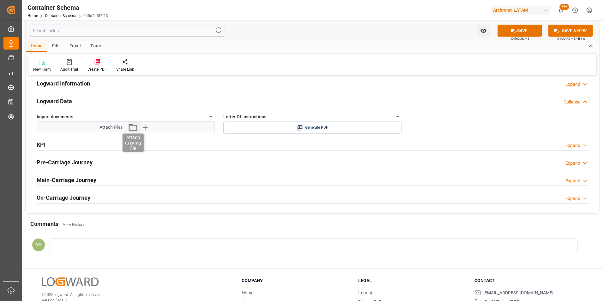
click at [134, 128] on icon "button" at bounding box center [133, 127] width 10 height 10
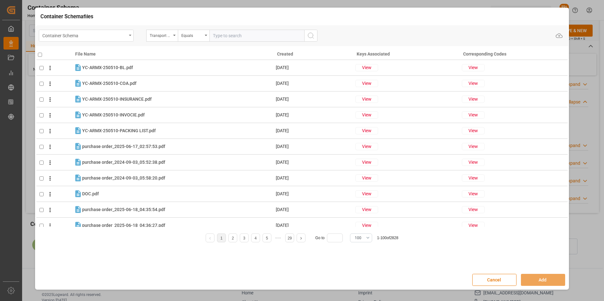
drag, startPoint x: 127, startPoint y: 35, endPoint x: 124, endPoint y: 38, distance: 3.8
click at [127, 35] on div "Container Schema" at bounding box center [86, 36] width 95 height 12
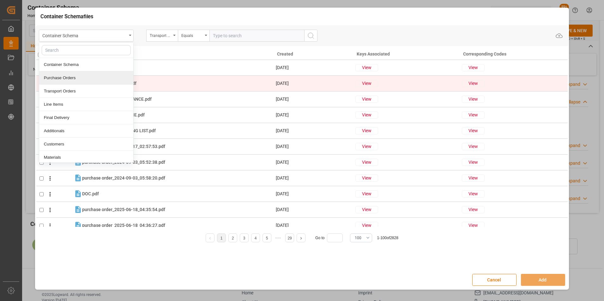
click at [102, 75] on div "Purchase Orders" at bounding box center [86, 77] width 94 height 13
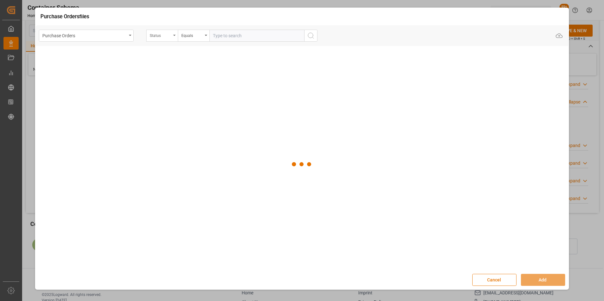
click at [164, 36] on div "Status" at bounding box center [160, 34] width 21 height 7
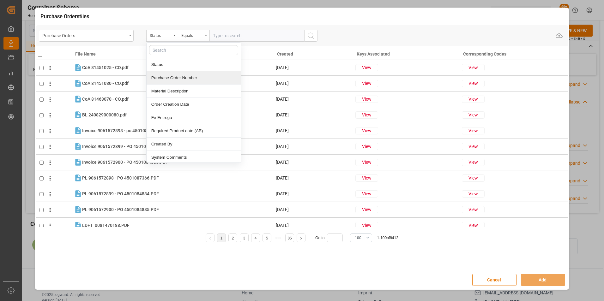
click at [172, 75] on div "Purchase Order Number" at bounding box center [194, 77] width 94 height 13
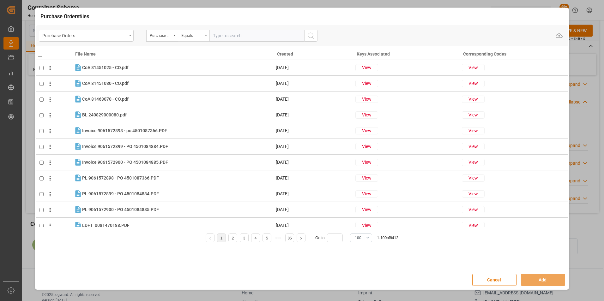
click at [191, 37] on div "Equals" at bounding box center [191, 34] width 21 height 7
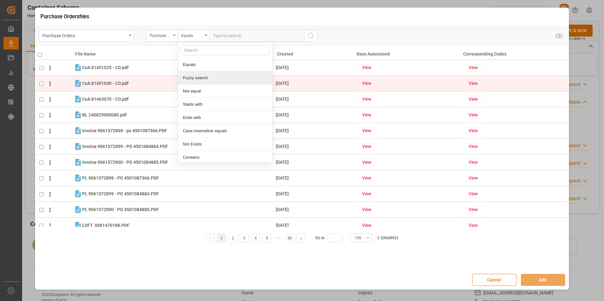
click at [202, 77] on div "Fuzzy search" at bounding box center [225, 77] width 94 height 13
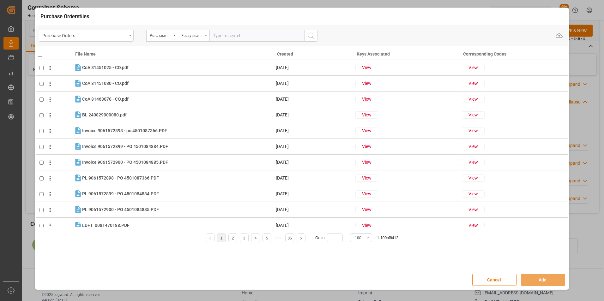
paste input "4504649453"
type input "4504649453"
click at [311, 33] on icon "search button" at bounding box center [311, 36] width 8 height 8
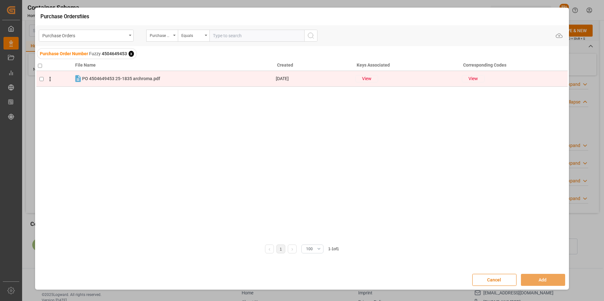
click at [42, 78] on input "checkbox" at bounding box center [41, 79] width 4 height 4
checkbox input "true"
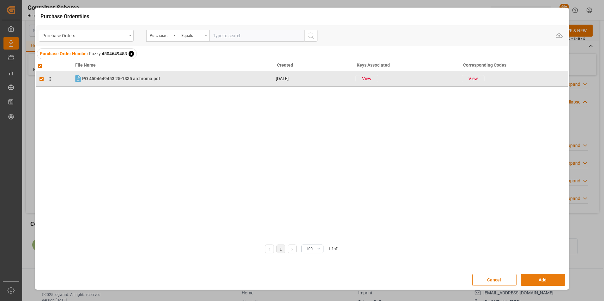
click at [539, 279] on button "Add" at bounding box center [543, 280] width 44 height 12
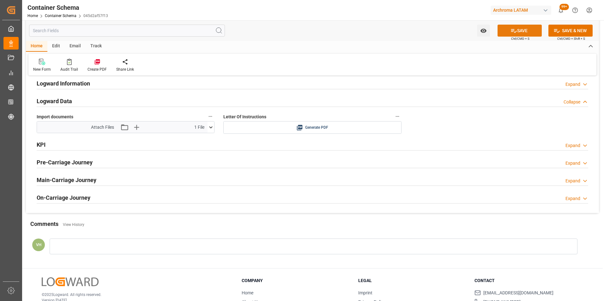
click at [512, 30] on icon at bounding box center [514, 31] width 6 height 4
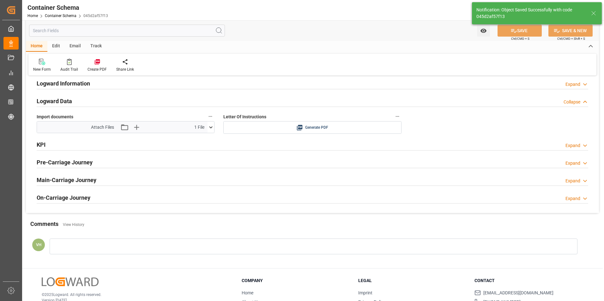
type input "Document Sent"
type input "GTPRQ"
type input "Puerto Quetzal"
type input "XIN CANG ZHOU"
type input "9523093"
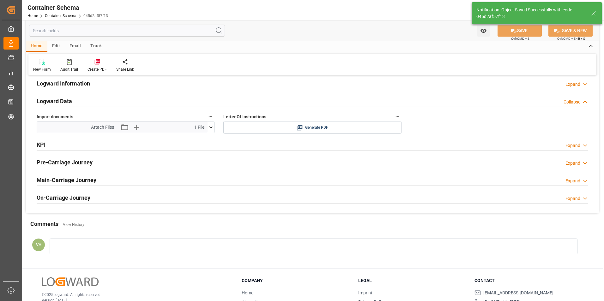
type input "290S"
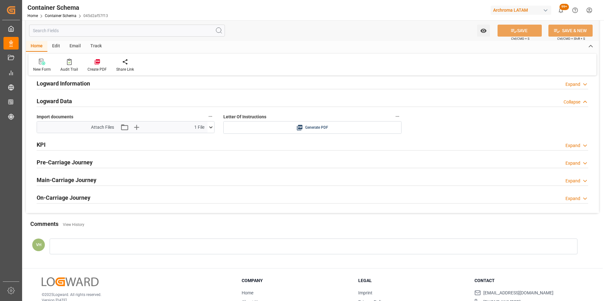
scroll to position [979, 0]
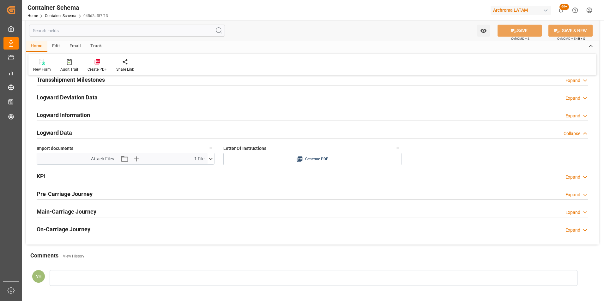
click at [77, 42] on div "Email" at bounding box center [75, 46] width 21 height 11
click at [49, 61] on div at bounding box center [42, 61] width 19 height 7
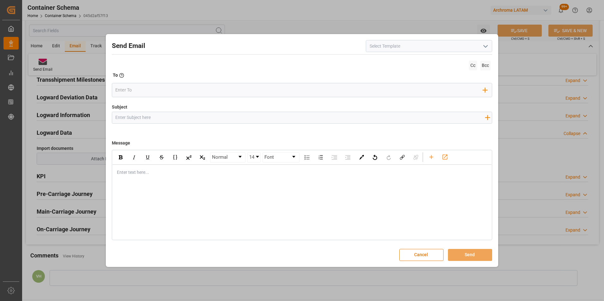
click at [486, 47] on icon "open menu" at bounding box center [486, 47] width 8 height 8
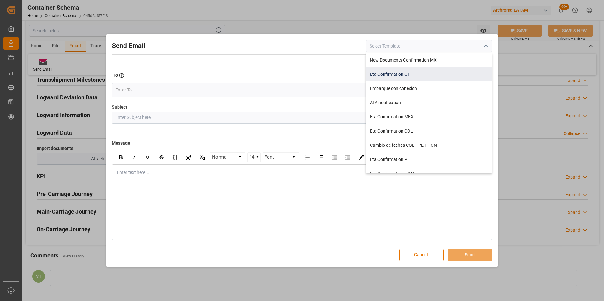
click at [393, 77] on div "Eta Confirmation GT" at bounding box center [429, 74] width 126 height 14
type input "Eta Confirmation GT"
type input "GT || PO {{purchaseOrder}} || {{category}} || BL {{bookingNumber}} || Confirmac…"
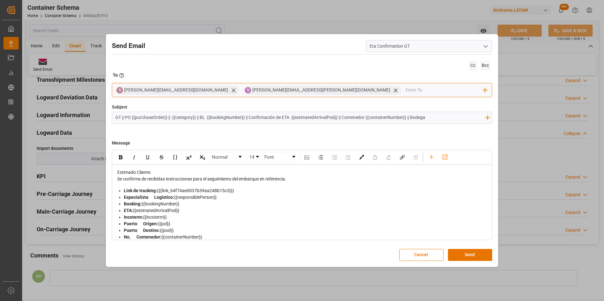
click at [230, 90] on icon at bounding box center [233, 90] width 7 height 7
click at [277, 91] on input "email" at bounding box center [380, 90] width 206 height 9
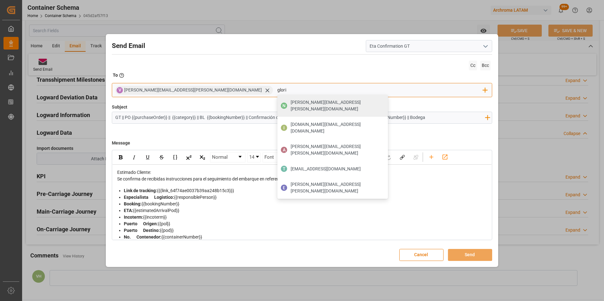
type input "gloria"
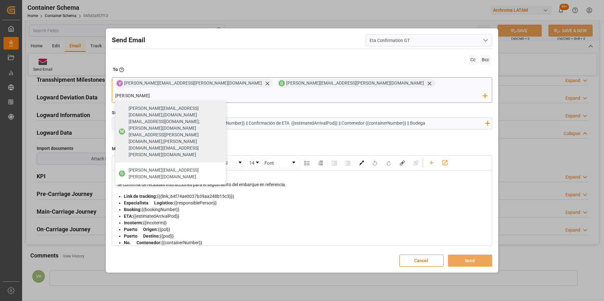
type input "johana"
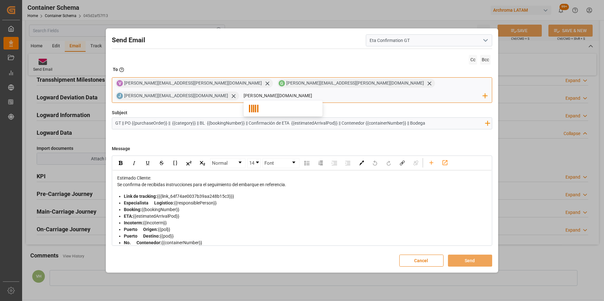
type input "nancy.cas"
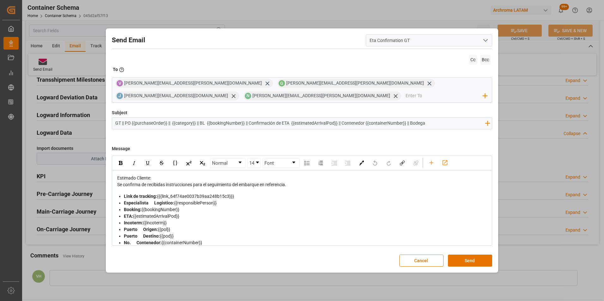
click at [453, 124] on input "GT || PO {{purchaseOrder}} || {{category}} || BL {{bookingNumber}} || Confirmac…" at bounding box center [300, 123] width 376 height 11
click at [433, 163] on icon "rdw-toolbar" at bounding box center [431, 162] width 7 height 7
type input "GT || PO {{purchaseOrder}} || {{category}} || BL {{bookingNumber}} || Confirmac…"
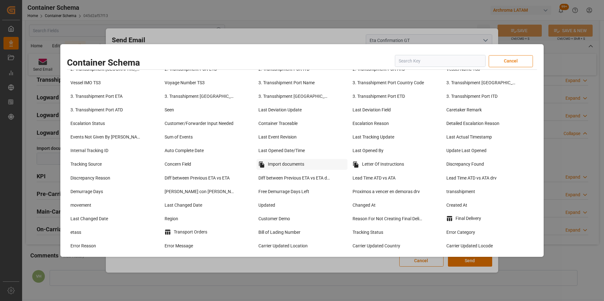
scroll to position [442, 0]
drag, startPoint x: 294, startPoint y: 161, endPoint x: 323, endPoint y: 176, distance: 33.0
click at [294, 161] on div "Import documents" at bounding box center [293, 164] width 75 height 11
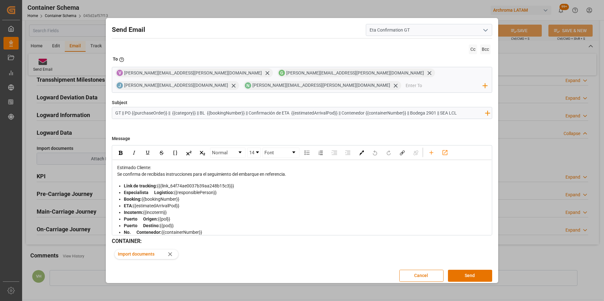
click at [255, 166] on div "Estimado Cliente:" at bounding box center [302, 168] width 370 height 7
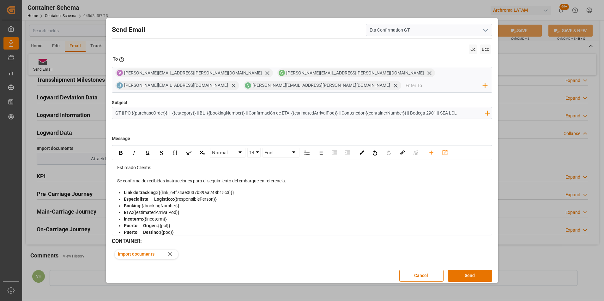
click at [309, 182] on div "Se confirma de recibidas instrucciones para el seguimiento del embarque en refe…" at bounding box center [302, 181] width 370 height 7
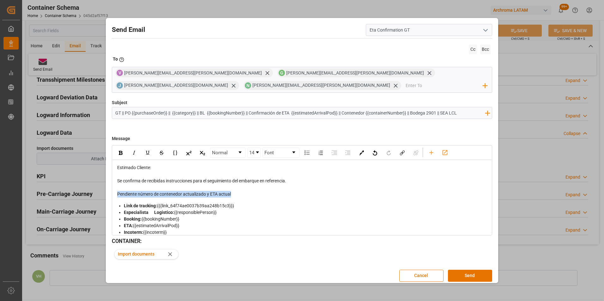
drag, startPoint x: 246, startPoint y: 193, endPoint x: 112, endPoint y: 194, distance: 133.9
click at [112, 194] on div "Estimado Cliente: Se confirma de recibidas instrucciones para el seguimiento de…" at bounding box center [301, 244] width 379 height 168
click at [121, 152] on img "rdw-inline-control" at bounding box center [121, 153] width 4 height 4
click at [149, 153] on img "rdw-inline-control" at bounding box center [147, 152] width 5 height 5
click at [258, 196] on div "Pendiente número de contenedor actualizado y ETA actual" at bounding box center [302, 194] width 370 height 7
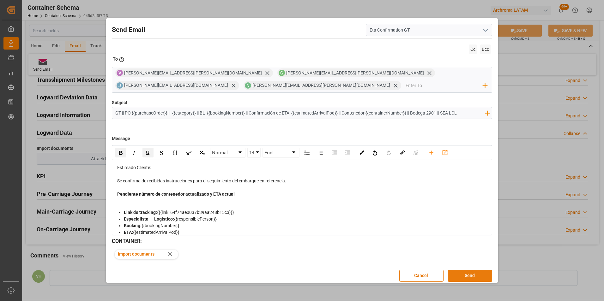
click at [469, 275] on button "Send" at bounding box center [470, 276] width 44 height 12
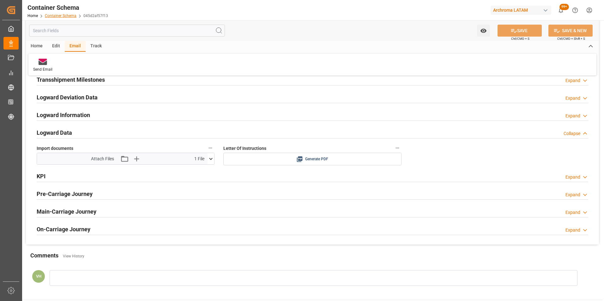
click at [59, 15] on link "Container Schema" at bounding box center [61, 16] width 32 height 4
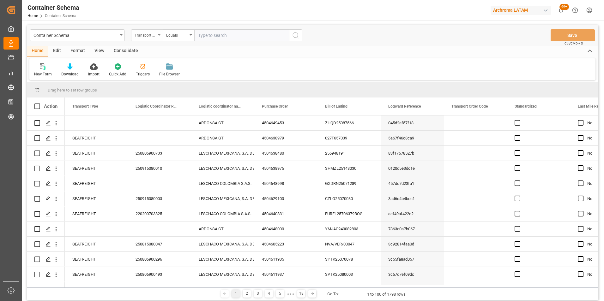
click at [160, 36] on div "Transport Type" at bounding box center [147, 35] width 32 height 12
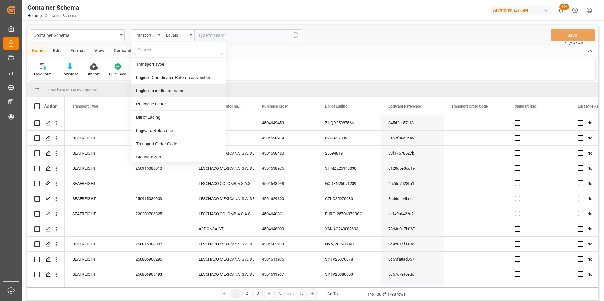
click at [170, 97] on div "Logistic coordinator name" at bounding box center [178, 90] width 94 height 13
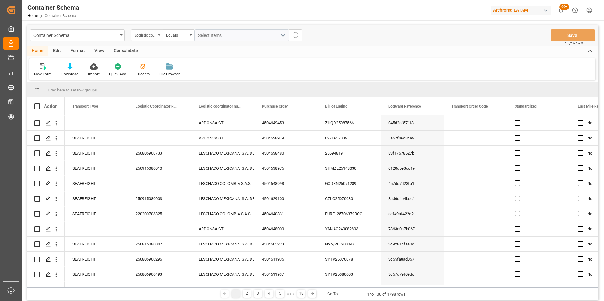
click at [150, 35] on div "Logistic coordinator name" at bounding box center [145, 34] width 21 height 7
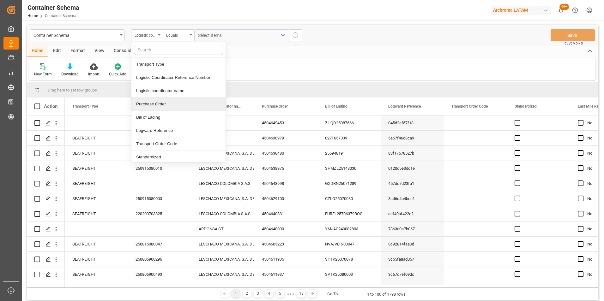
click at [167, 100] on div "Purchase Order" at bounding box center [178, 104] width 94 height 13
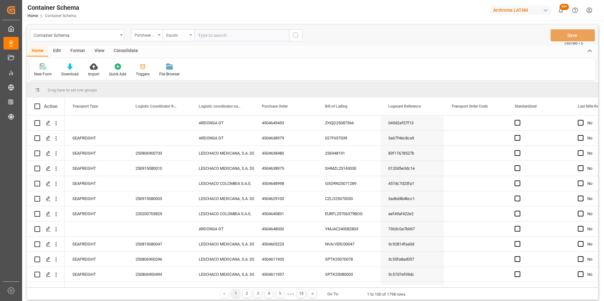
click at [176, 37] on div "Equals" at bounding box center [176, 34] width 21 height 7
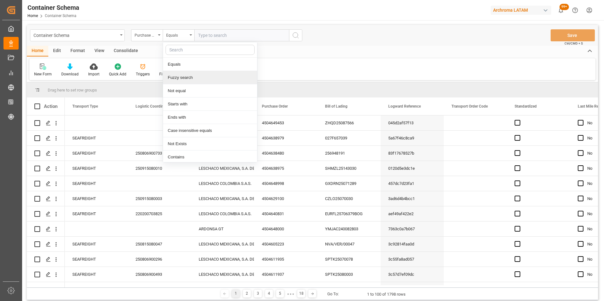
click at [193, 79] on div "Fuzzy search" at bounding box center [210, 77] width 94 height 13
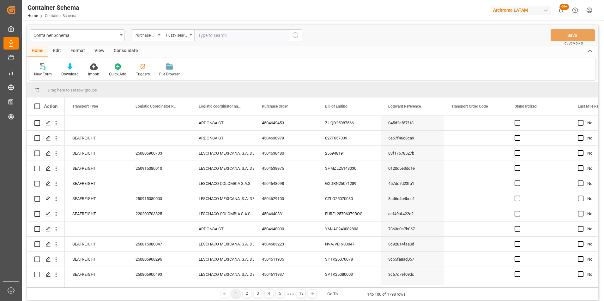
click at [203, 34] on input "text" at bounding box center [241, 35] width 95 height 12
paste input "4504650911"
type input "4504650911"
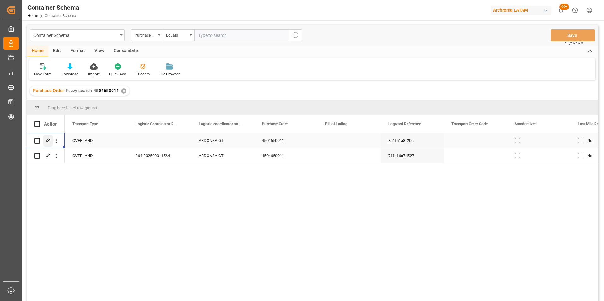
click at [47, 142] on polygon "Press SPACE to select this row." at bounding box center [47, 140] width 3 height 3
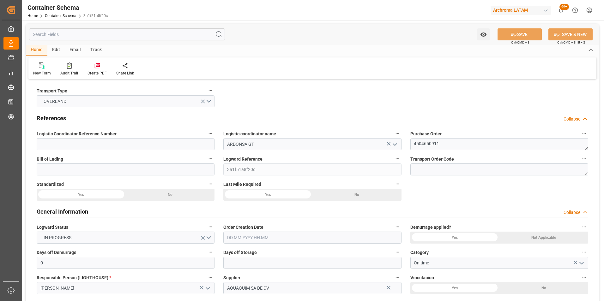
type input "0"
type input "1"
type input "900"
type input "957"
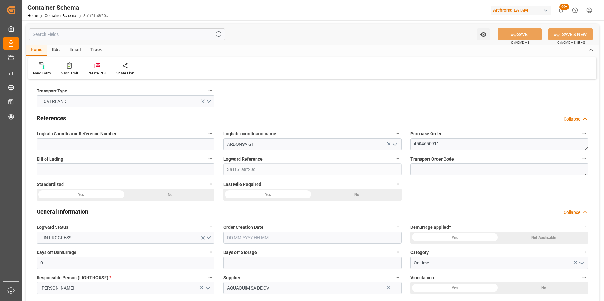
type input "MXZMF"
type input "19.08.2025 16:15"
type input "19.08.2025"
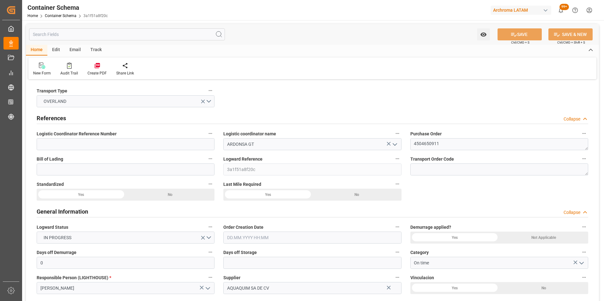
type input "18.08.2025"
type input "18.08.2025 00:00"
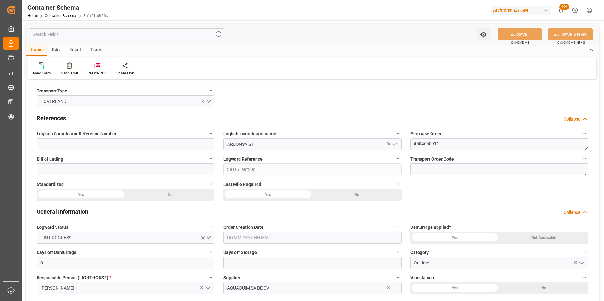
type input "18.08.2025 00:00"
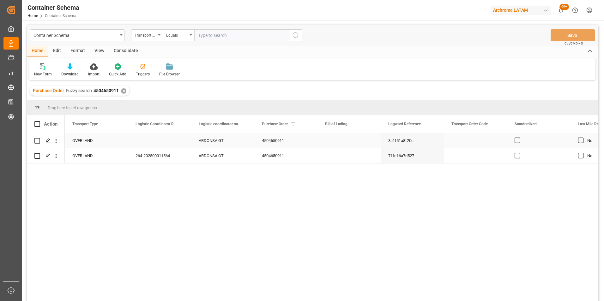
click at [154, 137] on div "Press SPACE to select this row." at bounding box center [159, 140] width 63 height 15
click at [558, 33] on button "Save" at bounding box center [572, 35] width 44 height 12
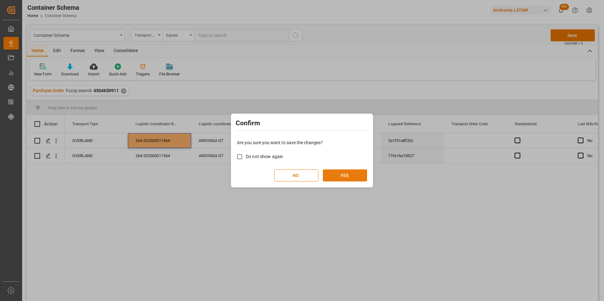
click at [357, 177] on button "YES" at bounding box center [345, 176] width 44 height 12
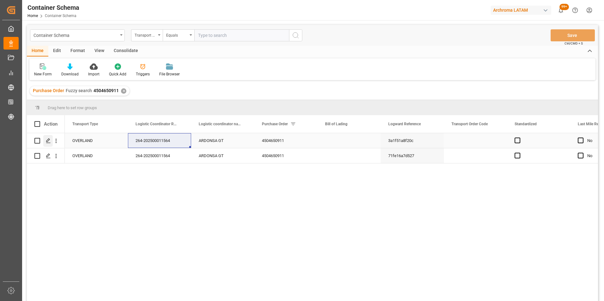
click at [49, 138] on icon "Press SPACE to select this row." at bounding box center [48, 140] width 5 height 5
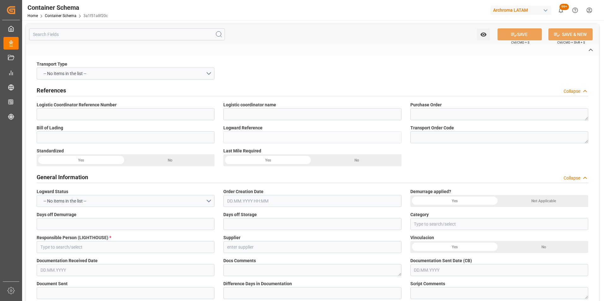
type input "264-202500011564"
type input "ARDONSA GT"
type textarea "4504650911"
type input "3a1f51a8f20c"
type input "On time"
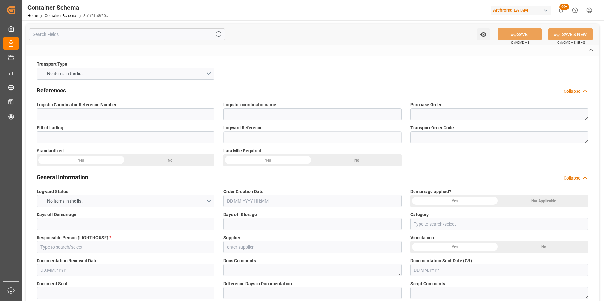
type input "Valeria Hurtado"
type input "AQUAQUIM SA DE CV"
type input "Document Sent"
type input "CIUDAD HIDALGO"
type input "TEXTIL"
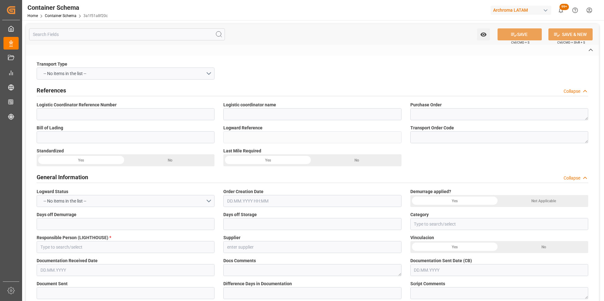
type textarea "DRUMS"
type input "1 DRUMS"
type input "ARCHROMA PAPER GMBH Y COMPAÑIA, SOC."
type textarea "KM 16.5, Carretera a El Salvador , Cruce a Pavón Fraijanes, GUATEMALA, FRAIJANE…"
type input "BOL"
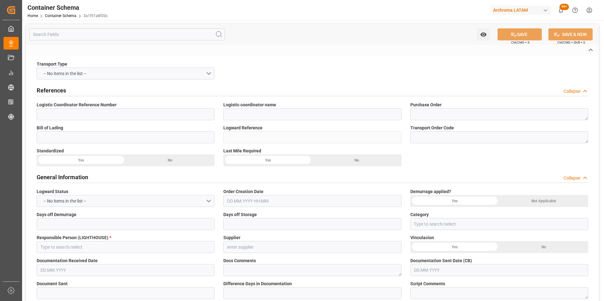
type input "DAP"
type input "Truck"
type input "LTL"
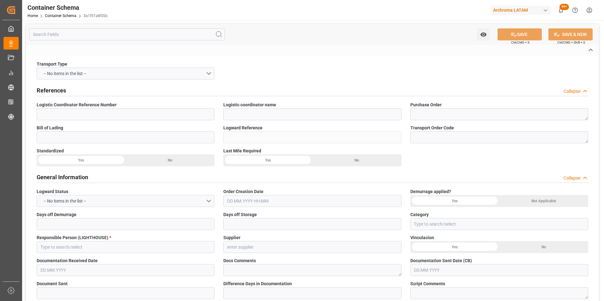
type input "Ciudad Hidalgo"
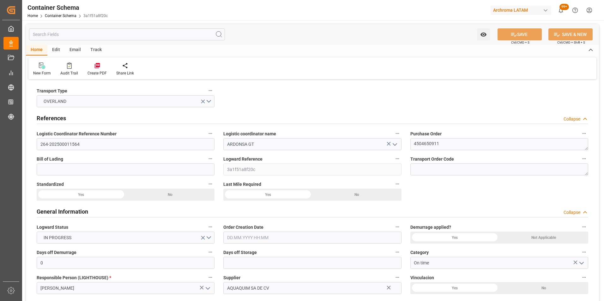
type input "0"
type input "1"
type input "900"
type input "957"
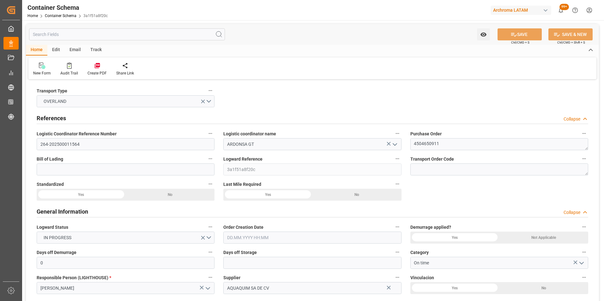
type input "MXZMF"
type input "19.08.2025 16:15"
type input "19.08.2025"
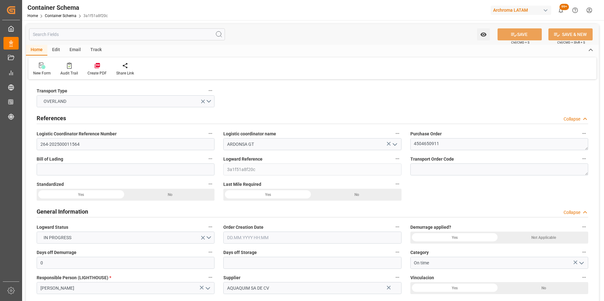
type input "18.08.2025"
type input "18.08.2025 00:00"
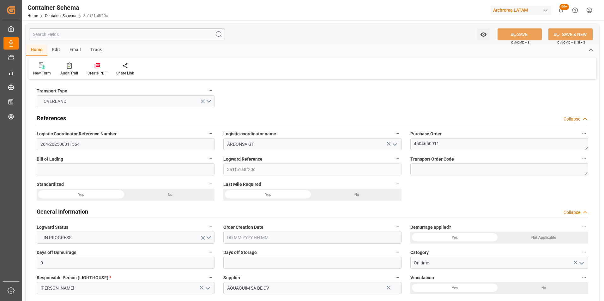
type input "18.08.2025 00:00"
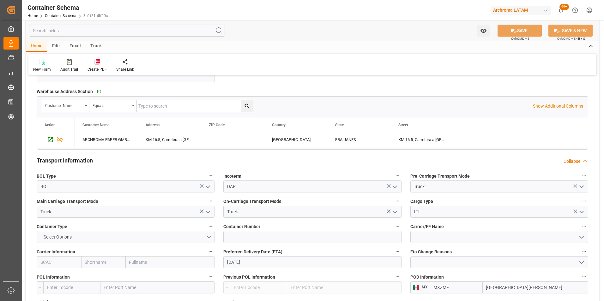
scroll to position [537, 0]
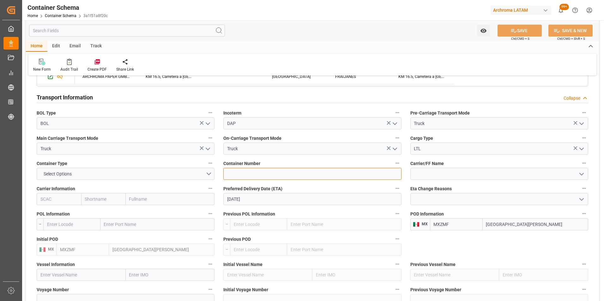
click at [240, 174] on input at bounding box center [312, 174] width 178 height 12
click at [291, 171] on input at bounding box center [312, 174] width 178 height 12
paste input "C-566 BYV"
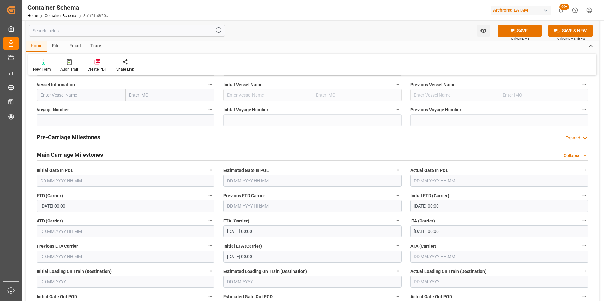
scroll to position [726, 0]
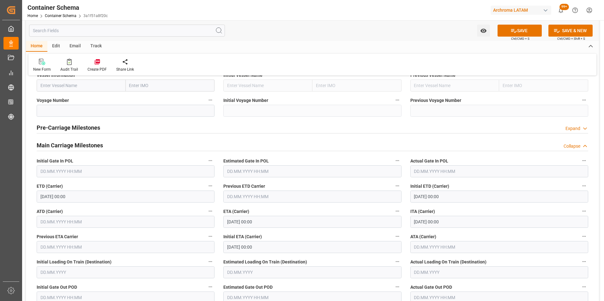
type input "C-566 BYV"
click at [428, 248] on input "text" at bounding box center [499, 247] width 178 height 12
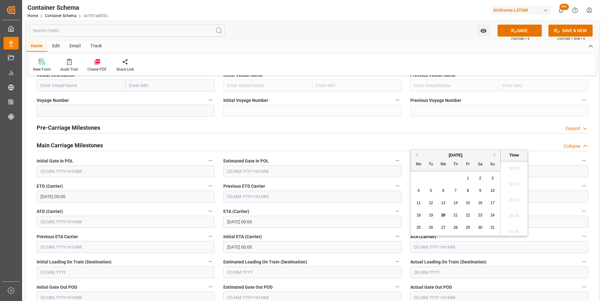
scroll to position [713, 0]
click at [420, 215] on span "18" at bounding box center [418, 215] width 4 height 4
type input "18.08.2025 00:00"
click at [553, 233] on label "ATA (Carrier)" at bounding box center [499, 236] width 178 height 9
click at [580, 233] on button "ATA (Carrier)" at bounding box center [584, 236] width 8 height 8
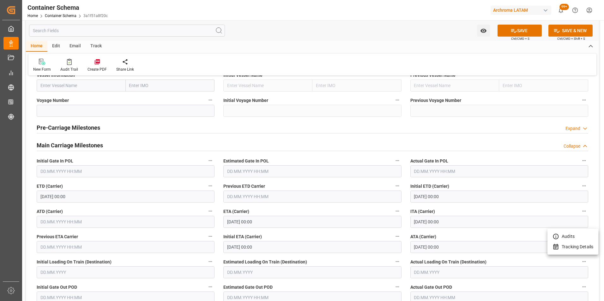
click at [509, 31] on div at bounding box center [302, 150] width 604 height 301
click at [513, 31] on icon at bounding box center [513, 30] width 7 height 7
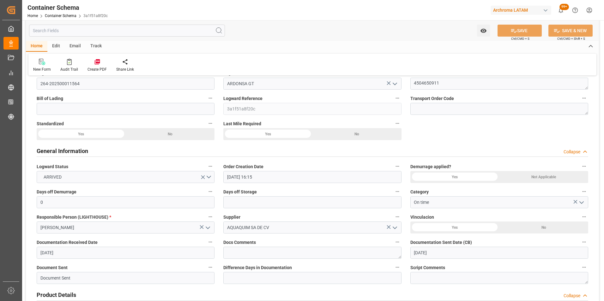
scroll to position [0, 0]
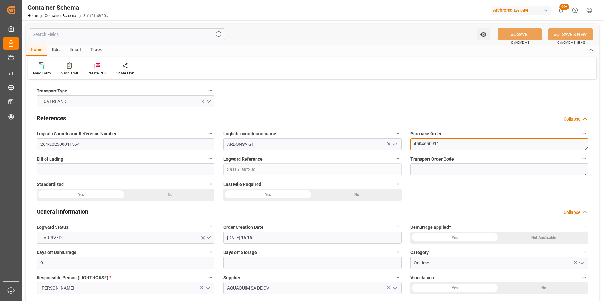
click at [437, 146] on textarea "4504650911" at bounding box center [499, 144] width 178 height 12
click at [81, 142] on input "264-202500011564" at bounding box center [126, 144] width 178 height 12
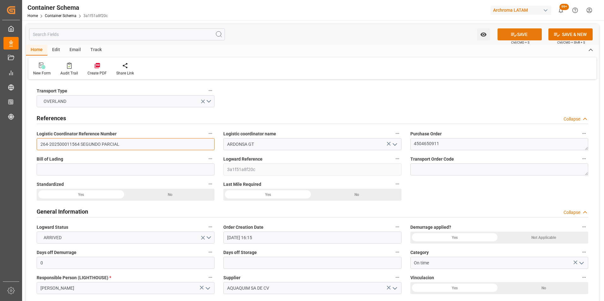
type input "264-202500011564 SEGUNDO PARCIAL"
click at [507, 34] on button "SAVE" at bounding box center [519, 34] width 44 height 12
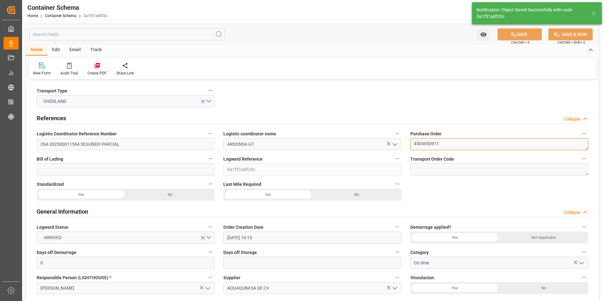
click at [428, 143] on textarea "4504650911" at bounding box center [499, 144] width 178 height 12
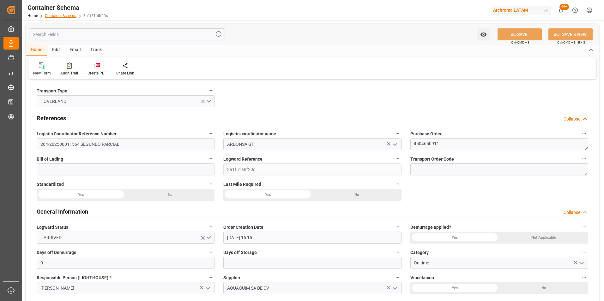
click at [62, 15] on link "Container Schema" at bounding box center [61, 16] width 32 height 4
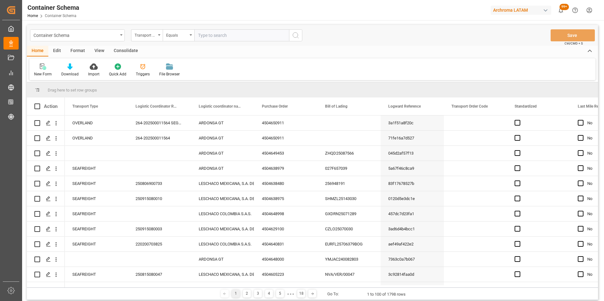
click at [120, 36] on div "Container Schema" at bounding box center [77, 35] width 95 height 12
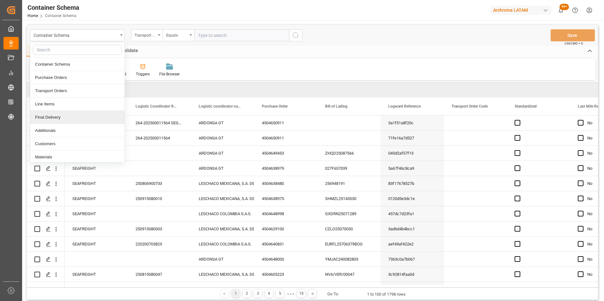
click at [84, 116] on div "Final Delivery" at bounding box center [77, 117] width 94 height 13
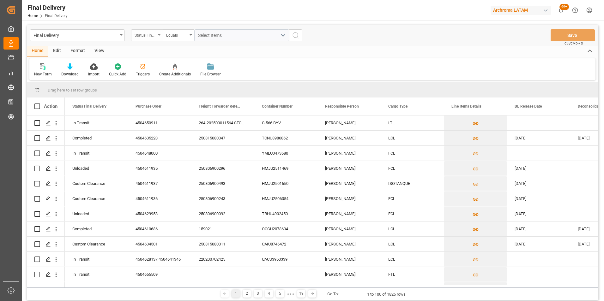
click at [157, 38] on div "Status Final Delivery" at bounding box center [147, 35] width 32 height 12
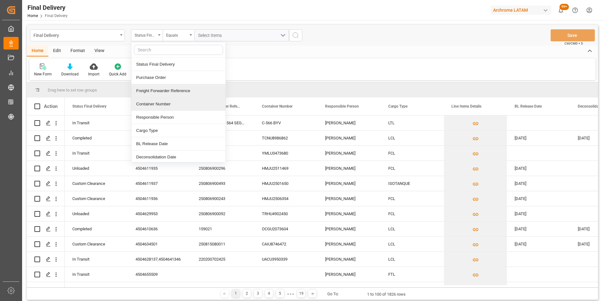
click at [158, 101] on div "Container Number" at bounding box center [178, 104] width 94 height 13
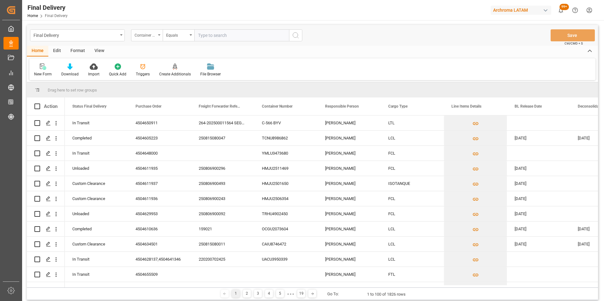
drag, startPoint x: 144, startPoint y: 33, endPoint x: 147, endPoint y: 37, distance: 5.9
click at [144, 33] on div "Container Number" at bounding box center [145, 34] width 21 height 7
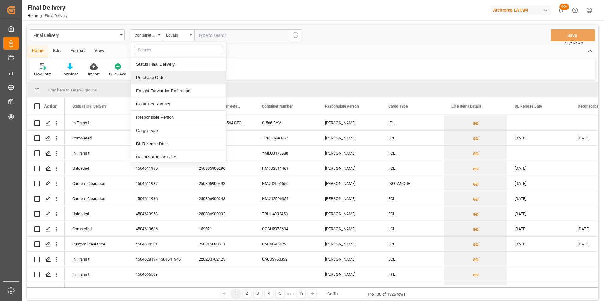
click at [154, 78] on div "Purchase Order" at bounding box center [178, 77] width 94 height 13
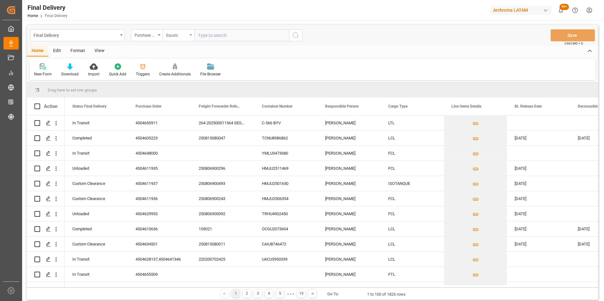
click at [175, 38] on div "Equals" at bounding box center [176, 34] width 21 height 7
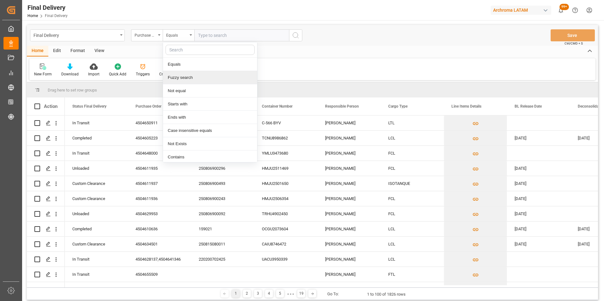
click at [179, 80] on div "Fuzzy search" at bounding box center [210, 77] width 94 height 13
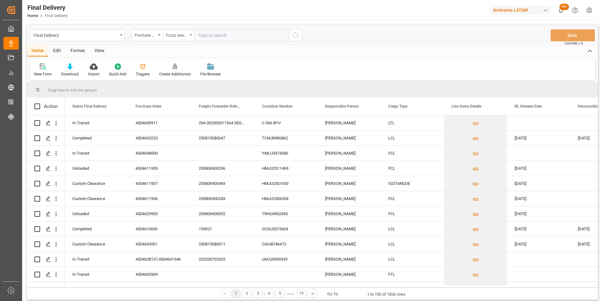
paste input "4504650911"
type input "4504650911"
click at [299, 33] on button "search button" at bounding box center [295, 35] width 13 height 12
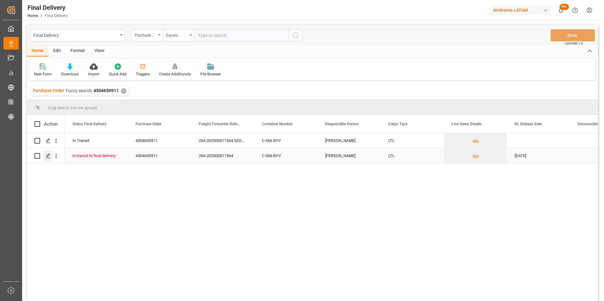
click at [48, 156] on icon "Press SPACE to select this row." at bounding box center [48, 155] width 5 height 5
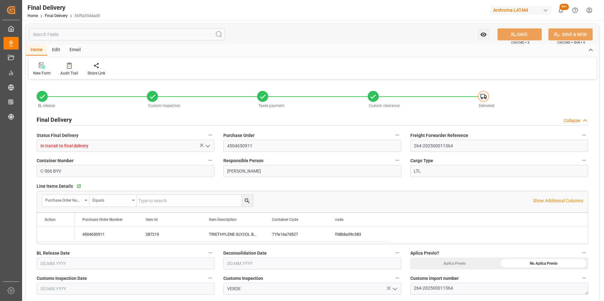
type input "19.08.2025"
type input "21.08.2025"
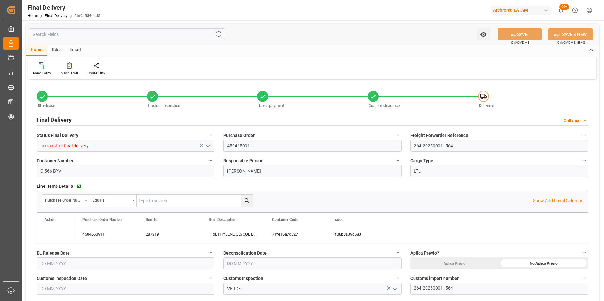
type input "20.08.2025"
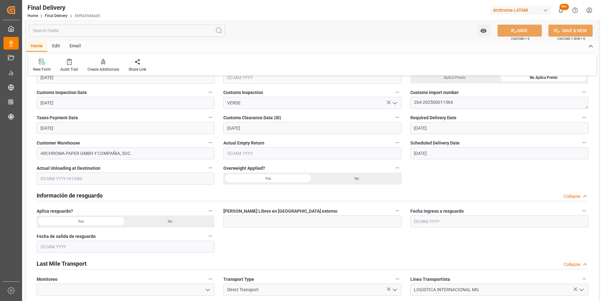
scroll to position [284, 0]
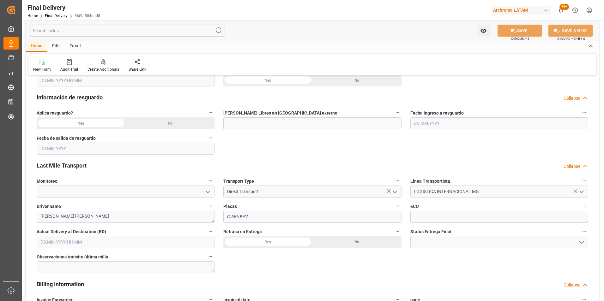
click at [69, 243] on input "text" at bounding box center [126, 242] width 178 height 12
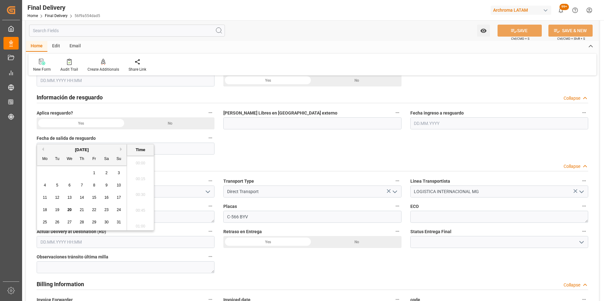
scroll to position [713, 0]
click at [70, 209] on span "20" at bounding box center [69, 210] width 4 height 4
type input "20.08.2025 00:00"
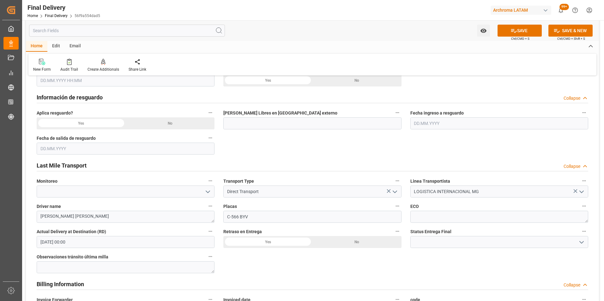
click at [575, 243] on input at bounding box center [499, 242] width 178 height 12
click at [580, 243] on icon "open menu" at bounding box center [582, 243] width 8 height 8
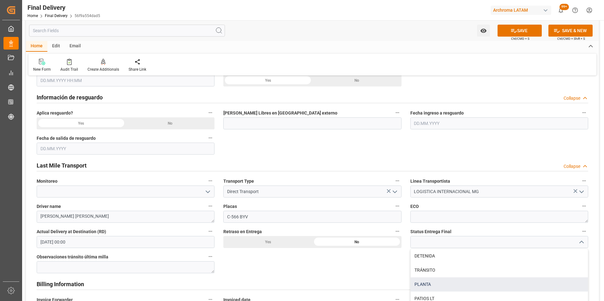
click at [461, 284] on div "PLANTA" at bounding box center [499, 285] width 177 height 14
type input "PLANTA"
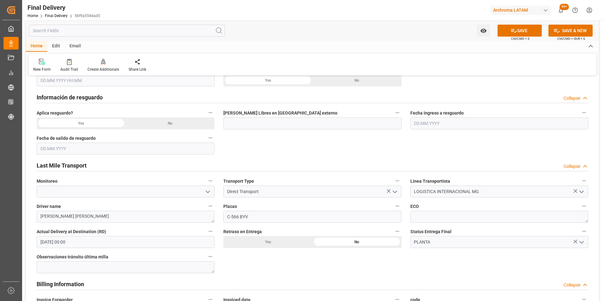
scroll to position [189, 0]
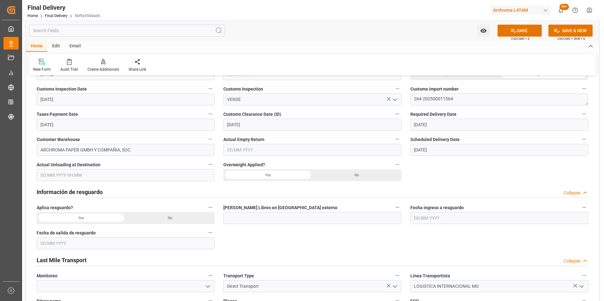
click at [73, 171] on input "text" at bounding box center [126, 175] width 178 height 12
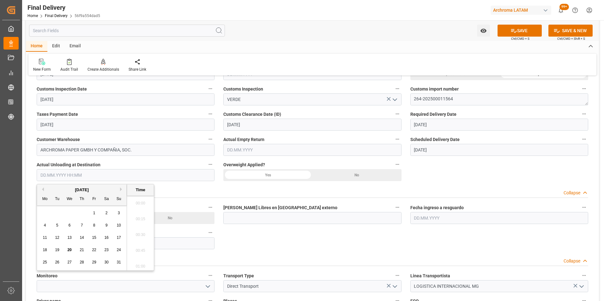
scroll to position [713, 0]
click at [70, 251] on span "20" at bounding box center [69, 250] width 4 height 4
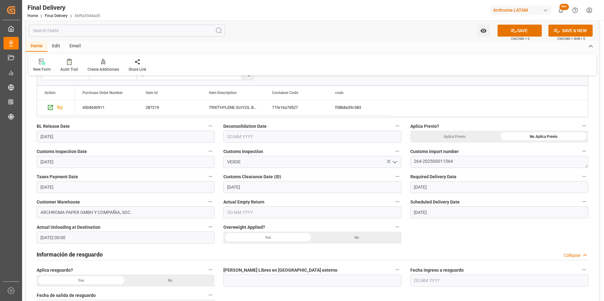
scroll to position [126, 0]
click at [79, 238] on input "20.08.2025 00:00" at bounding box center [126, 238] width 178 height 12
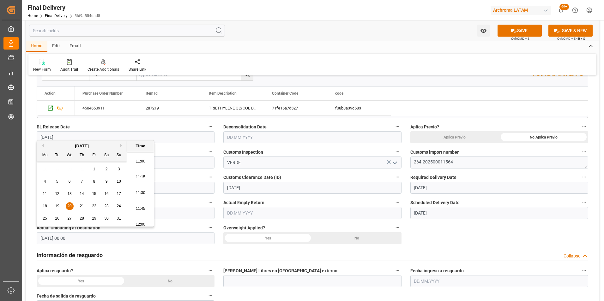
scroll to position [695, 0]
click at [142, 165] on li "11:00" at bounding box center [140, 160] width 27 height 16
type input "20.08.2025 11:00"
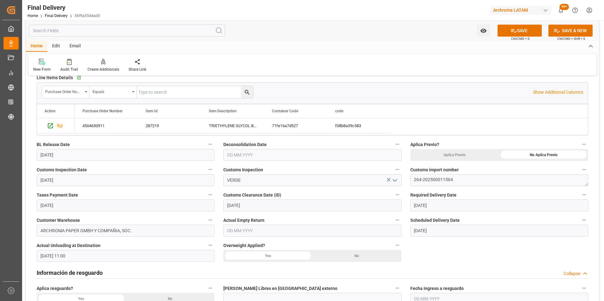
scroll to position [95, 0]
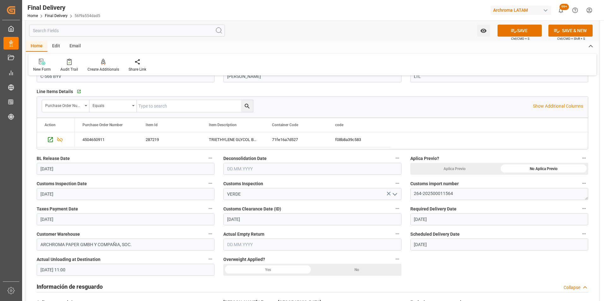
click at [238, 169] on input "text" at bounding box center [312, 169] width 178 height 12
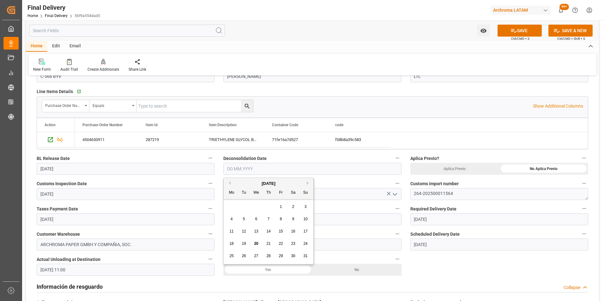
click at [255, 244] on span "20" at bounding box center [256, 244] width 4 height 4
type input "20.08.2025"
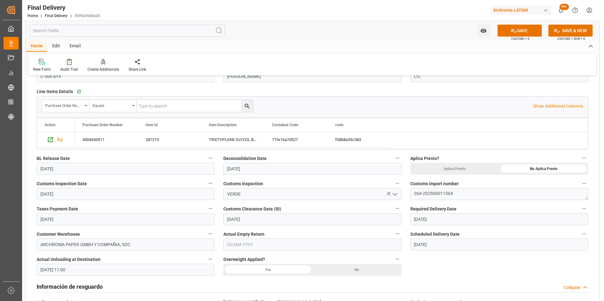
click at [258, 243] on input "text" at bounding box center [312, 245] width 178 height 12
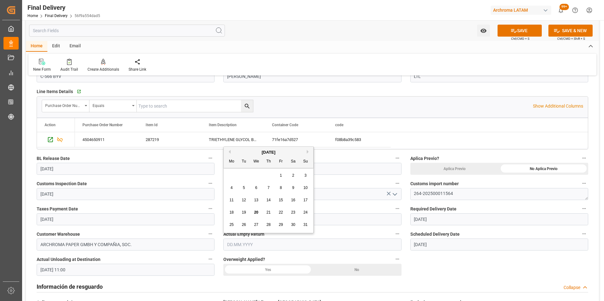
click at [499, 175] on div "No" at bounding box center [543, 169] width 89 height 12
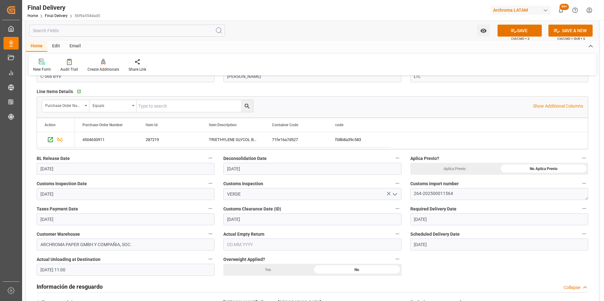
click at [262, 246] on input "text" at bounding box center [312, 245] width 178 height 12
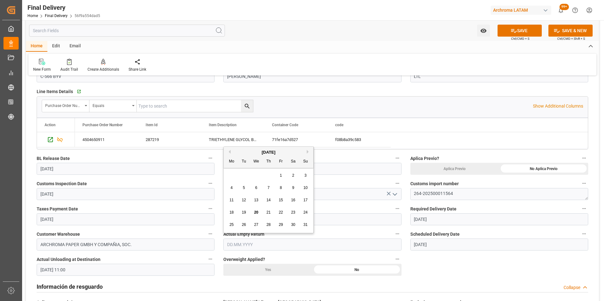
click at [257, 212] on span "20" at bounding box center [256, 212] width 4 height 4
type input "20.08.2025"
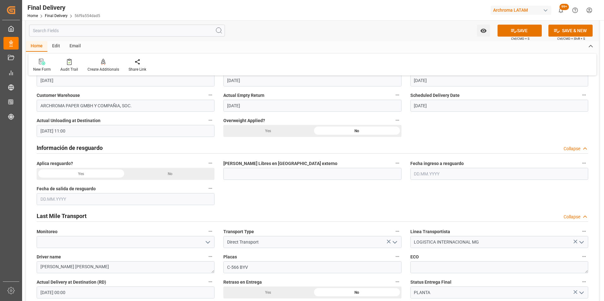
scroll to position [253, 0]
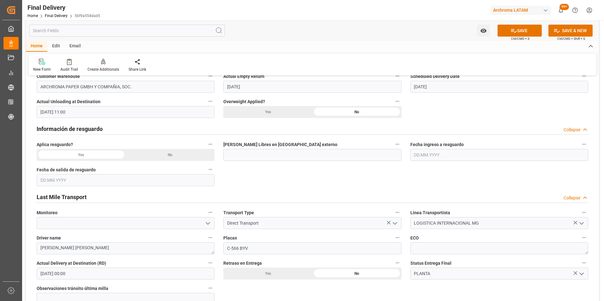
click at [499, 17] on div "No" at bounding box center [543, 11] width 89 height 12
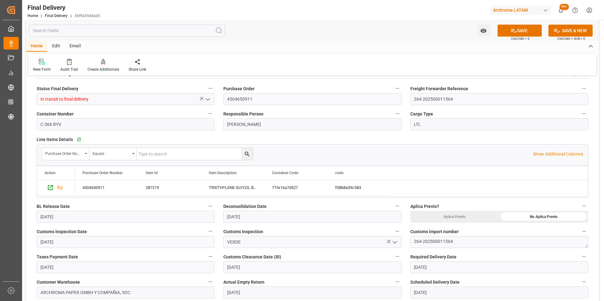
scroll to position [0, 0]
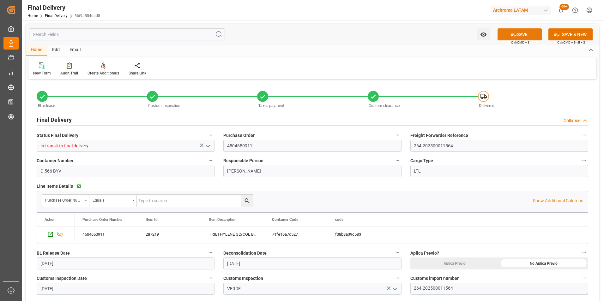
click at [512, 34] on icon at bounding box center [513, 34] width 7 height 7
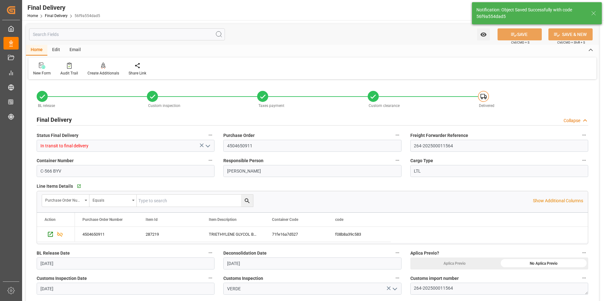
type textarea "1"
type input "Unloaded"
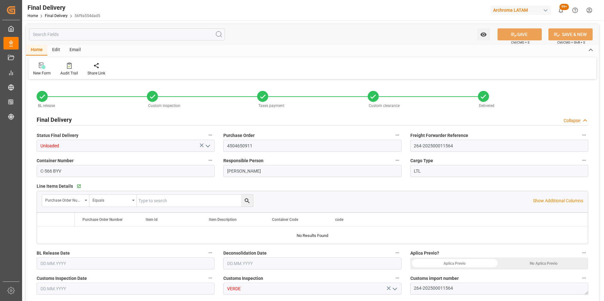
type input "[DATE]"
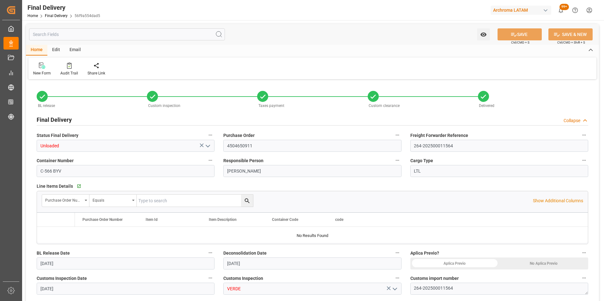
type input "[DATE]"
type input "[DATE] 11:00"
type input "[DATE] 00:00"
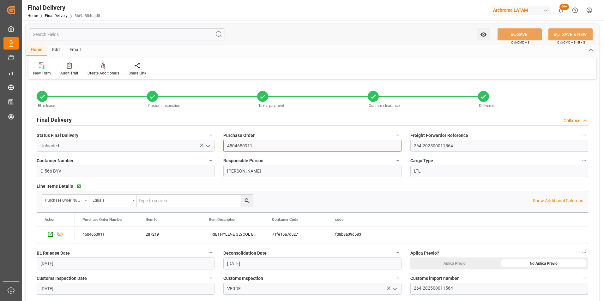
click at [247, 146] on input "4504650911" at bounding box center [312, 146] width 178 height 12
click at [60, 15] on link "Final Delivery" at bounding box center [56, 16] width 23 height 4
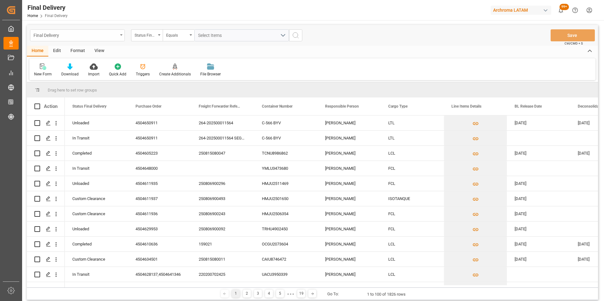
click at [120, 37] on div "Final Delivery" at bounding box center [77, 35] width 95 height 12
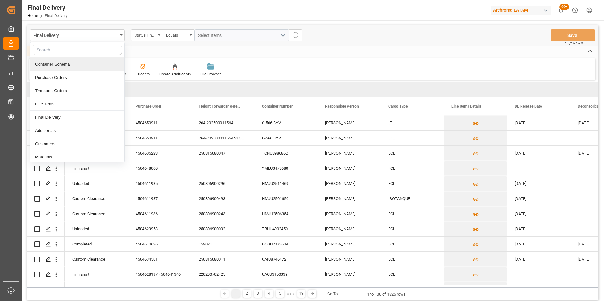
click at [82, 62] on div "Container Schema" at bounding box center [77, 64] width 94 height 13
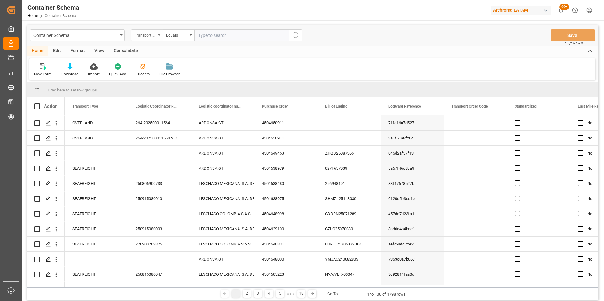
click at [158, 36] on div "Transport Type" at bounding box center [147, 35] width 32 height 12
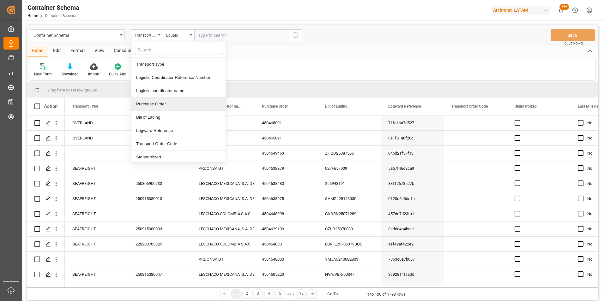
click at [155, 102] on div "Purchase Order" at bounding box center [178, 104] width 94 height 13
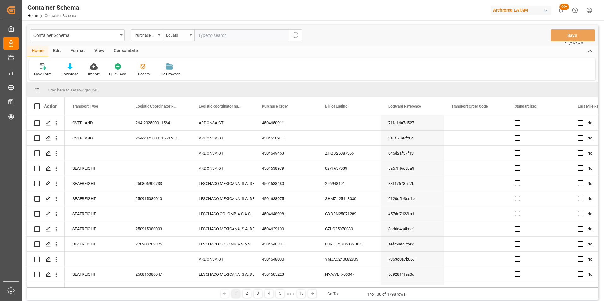
click at [165, 39] on div "Equals" at bounding box center [179, 35] width 32 height 12
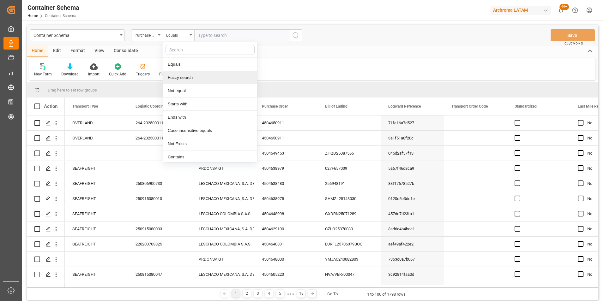
click at [186, 78] on div "Fuzzy search" at bounding box center [210, 77] width 94 height 13
paste input "4504650911"
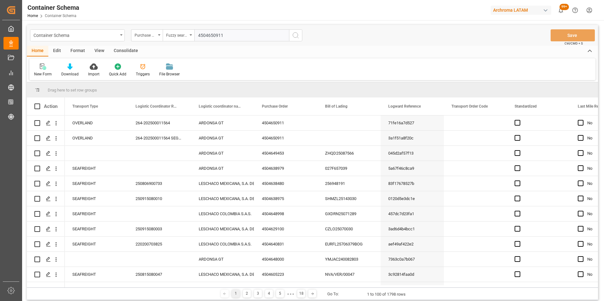
type input "4504650911"
click at [296, 36] on icon "search button" at bounding box center [296, 36] width 8 height 8
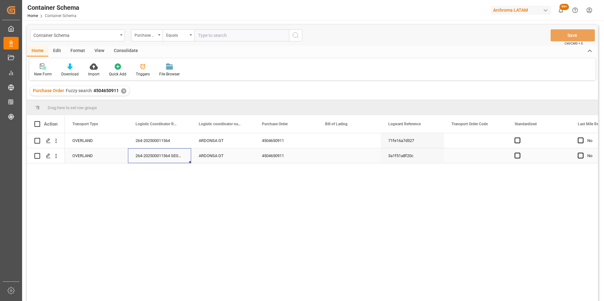
click at [178, 157] on div "264-202500011564 SEGUNDO PARCIAL" at bounding box center [159, 155] width 63 height 15
drag, startPoint x: 136, startPoint y: 153, endPoint x: 213, endPoint y: 154, distance: 76.4
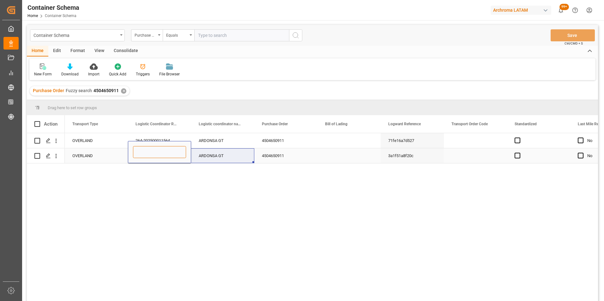
scroll to position [0, 0]
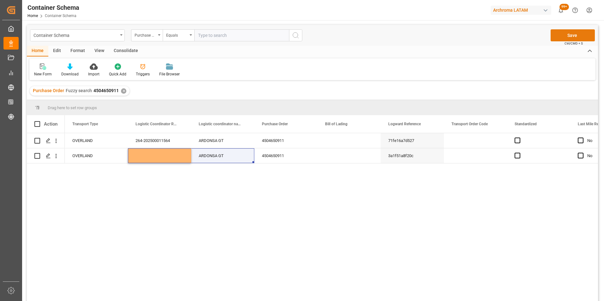
click at [584, 34] on button "Save" at bounding box center [572, 35] width 44 height 12
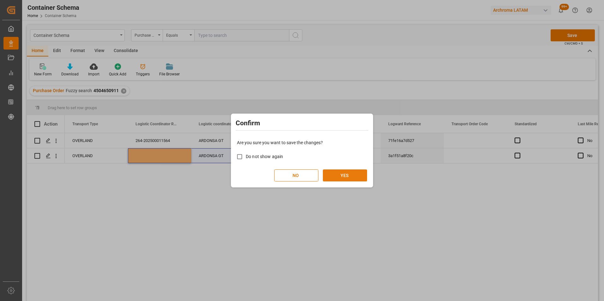
click at [357, 173] on button "YES" at bounding box center [345, 176] width 44 height 12
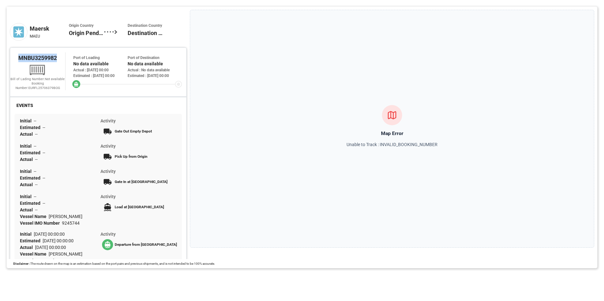
drag, startPoint x: 16, startPoint y: 59, endPoint x: 60, endPoint y: 59, distance: 43.6
click at [60, 59] on div "MNBU3259982" at bounding box center [37, 57] width 55 height 11
copy span "MNBU3259982"
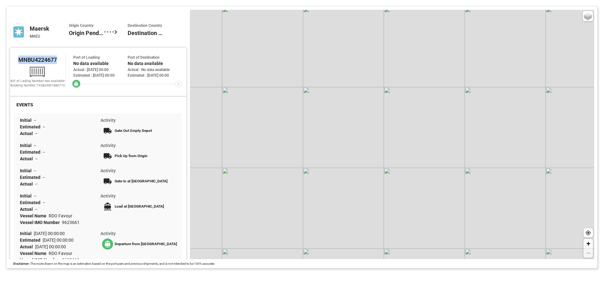
drag, startPoint x: 21, startPoint y: 58, endPoint x: 57, endPoint y: 59, distance: 36.3
click at [57, 59] on div "MNBU4224677" at bounding box center [37, 59] width 55 height 11
copy span "MNBU4224677"
